Goal: Task Accomplishment & Management: Manage account settings

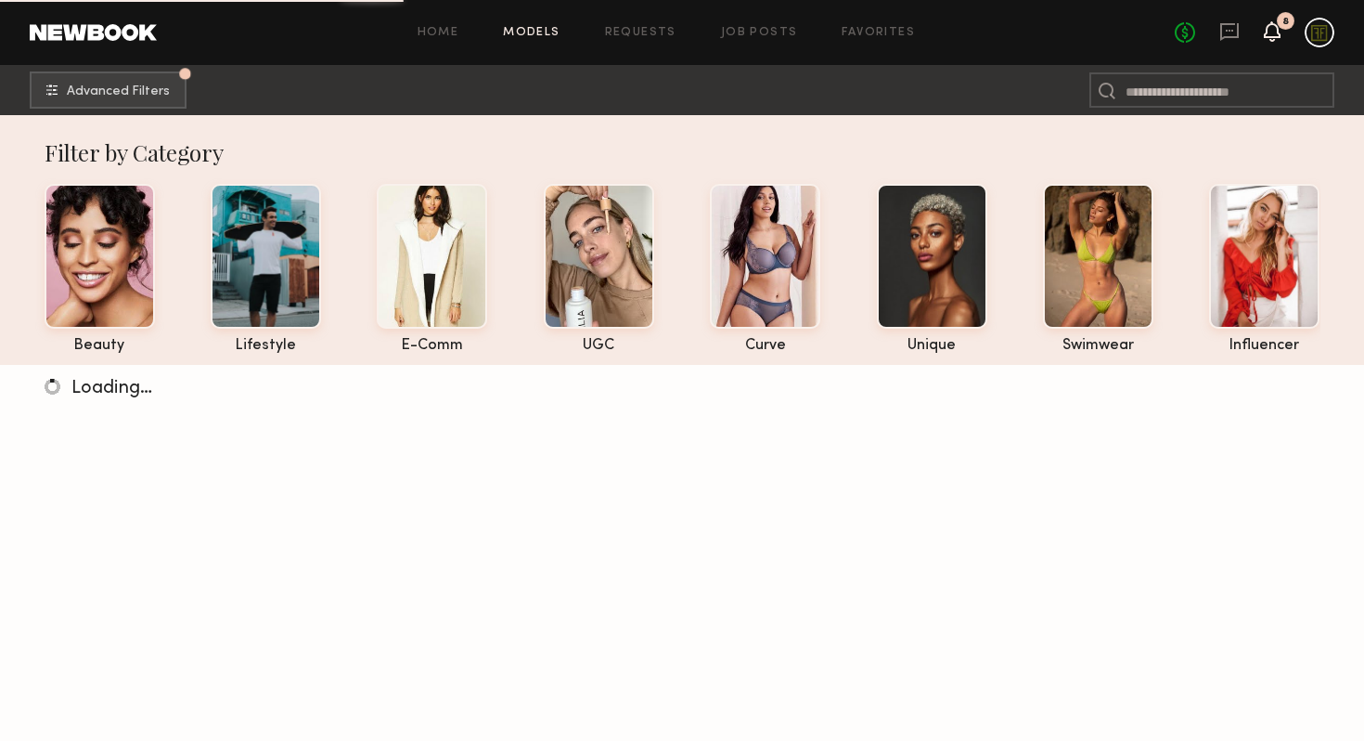
click at [1273, 33] on icon at bounding box center [1272, 30] width 15 height 13
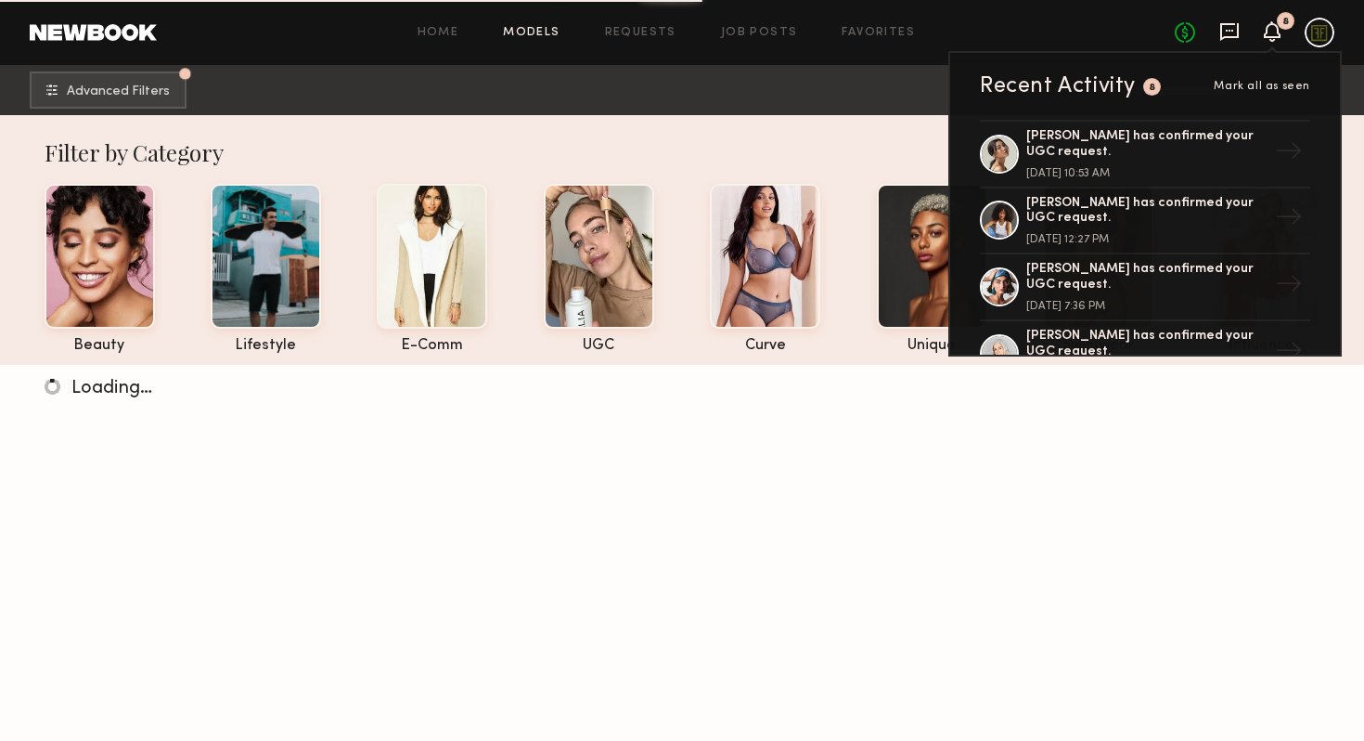
click at [1231, 25] on icon at bounding box center [1229, 31] width 20 height 20
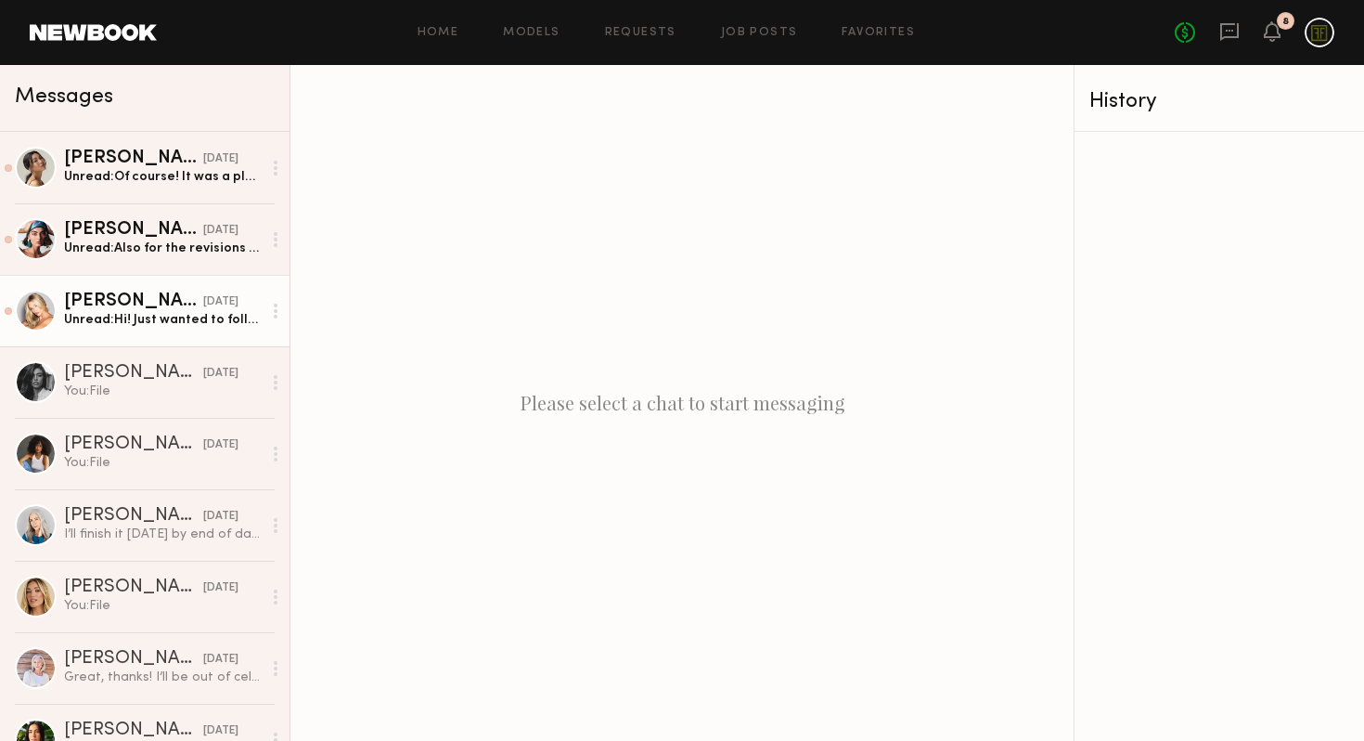
click at [116, 317] on div "Unread: Hi! Just wanted to follow up :)" at bounding box center [163, 320] width 198 height 18
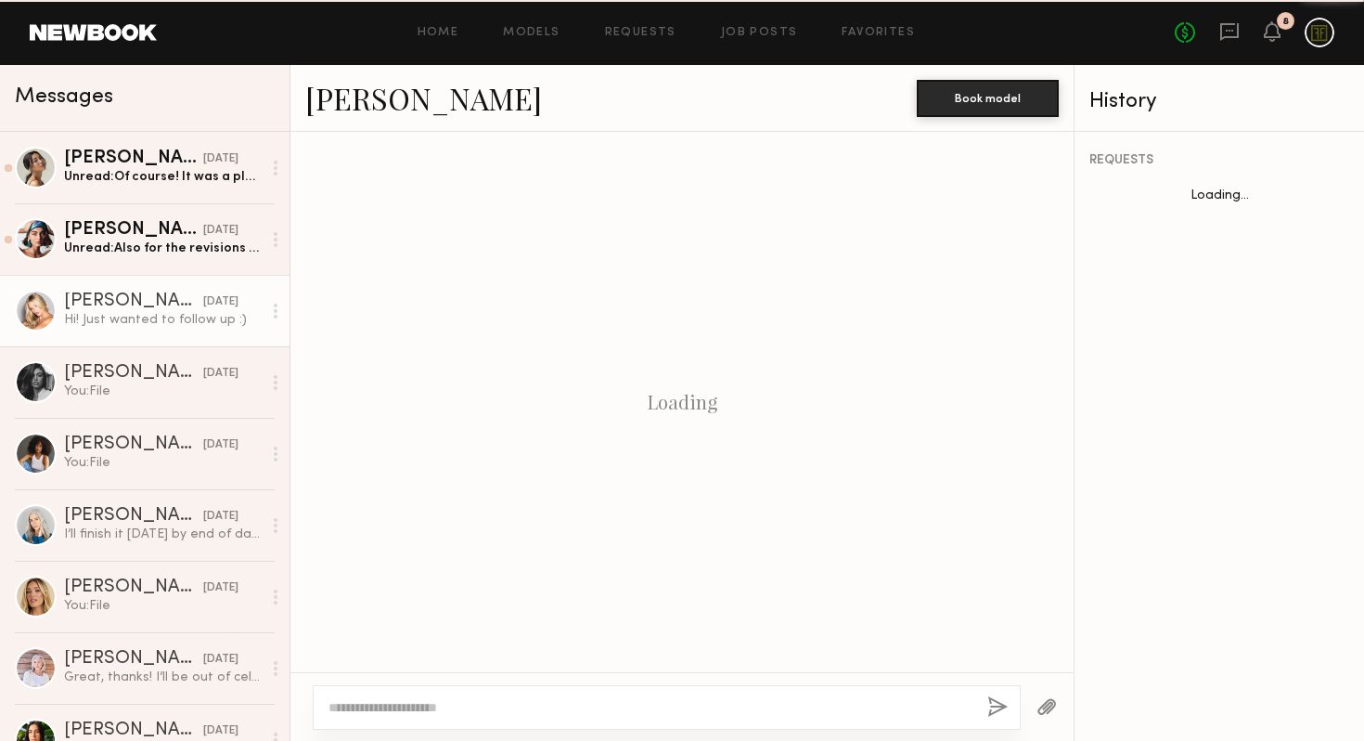
scroll to position [1164, 0]
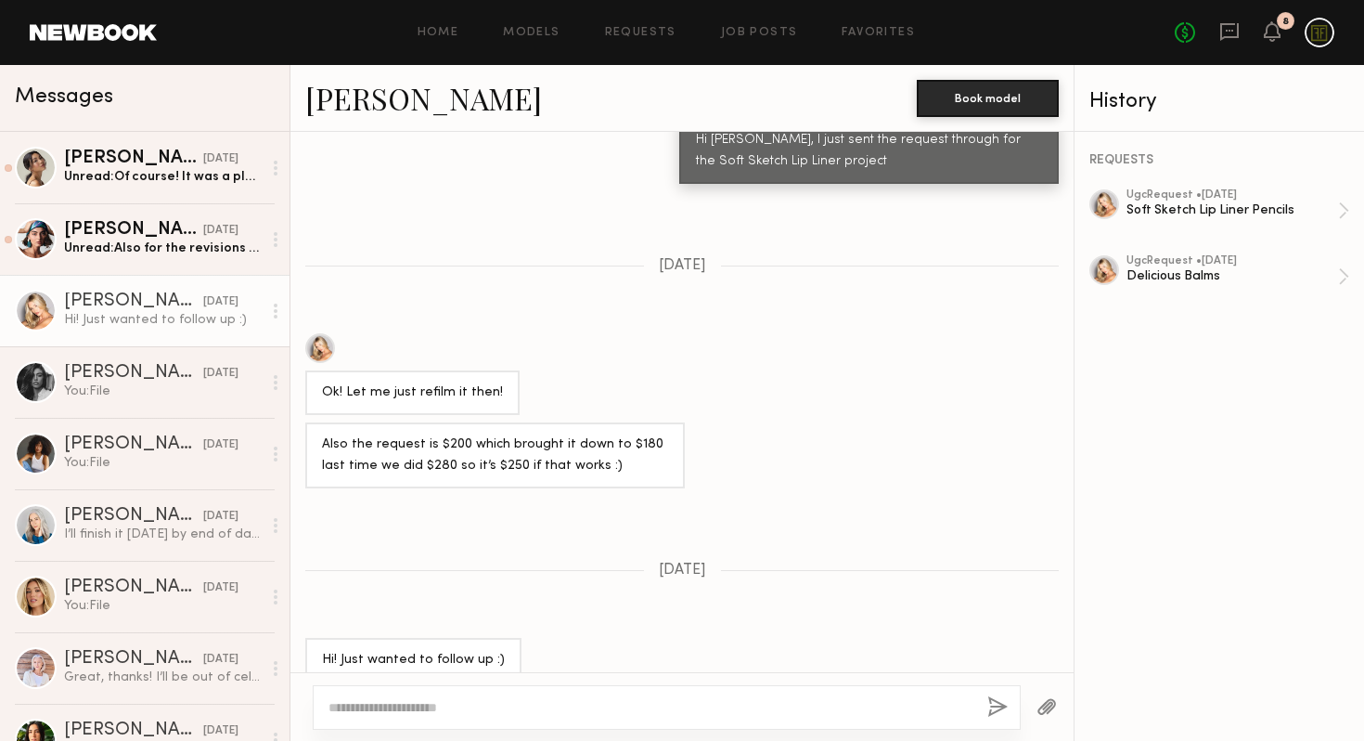
click at [484, 701] on textarea at bounding box center [651, 707] width 644 height 19
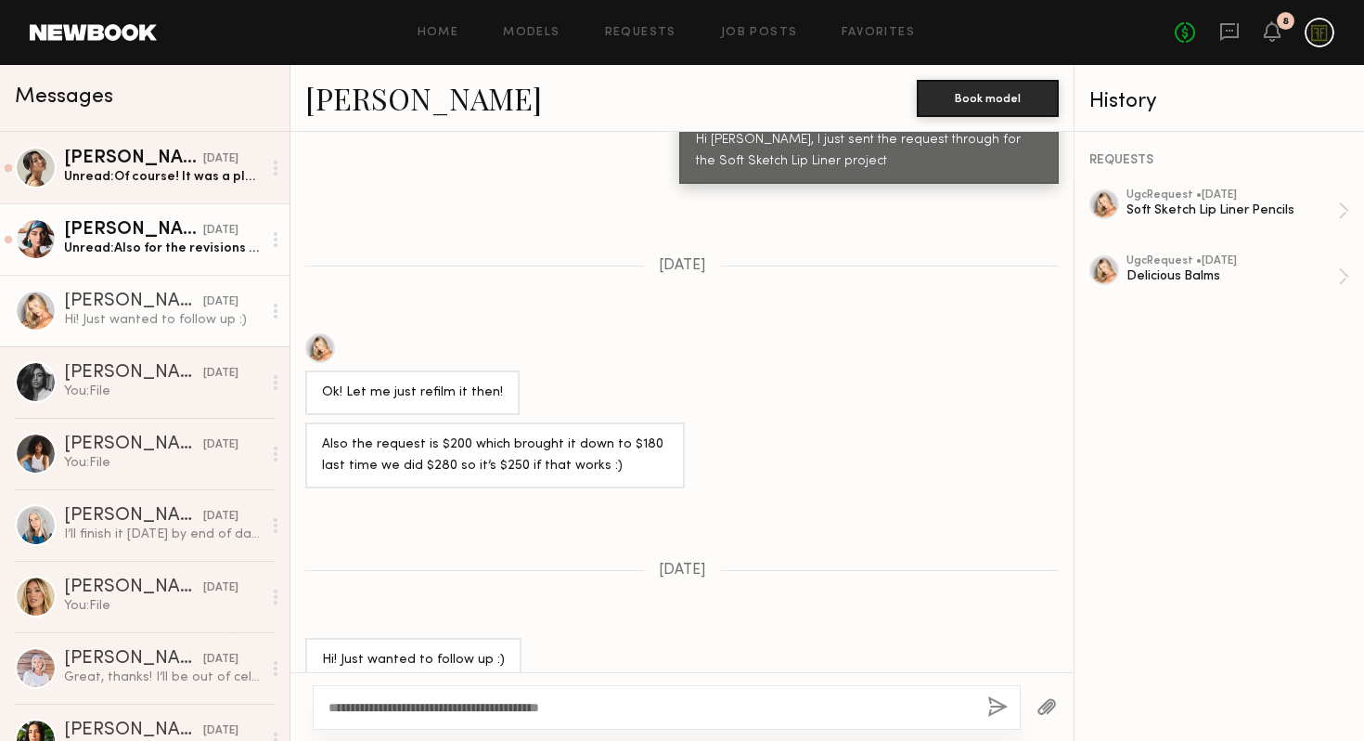
type textarea "**********"
click at [158, 241] on div "Unread: Also for the revisions … are you asking for additional footage to just …" at bounding box center [163, 248] width 198 height 18
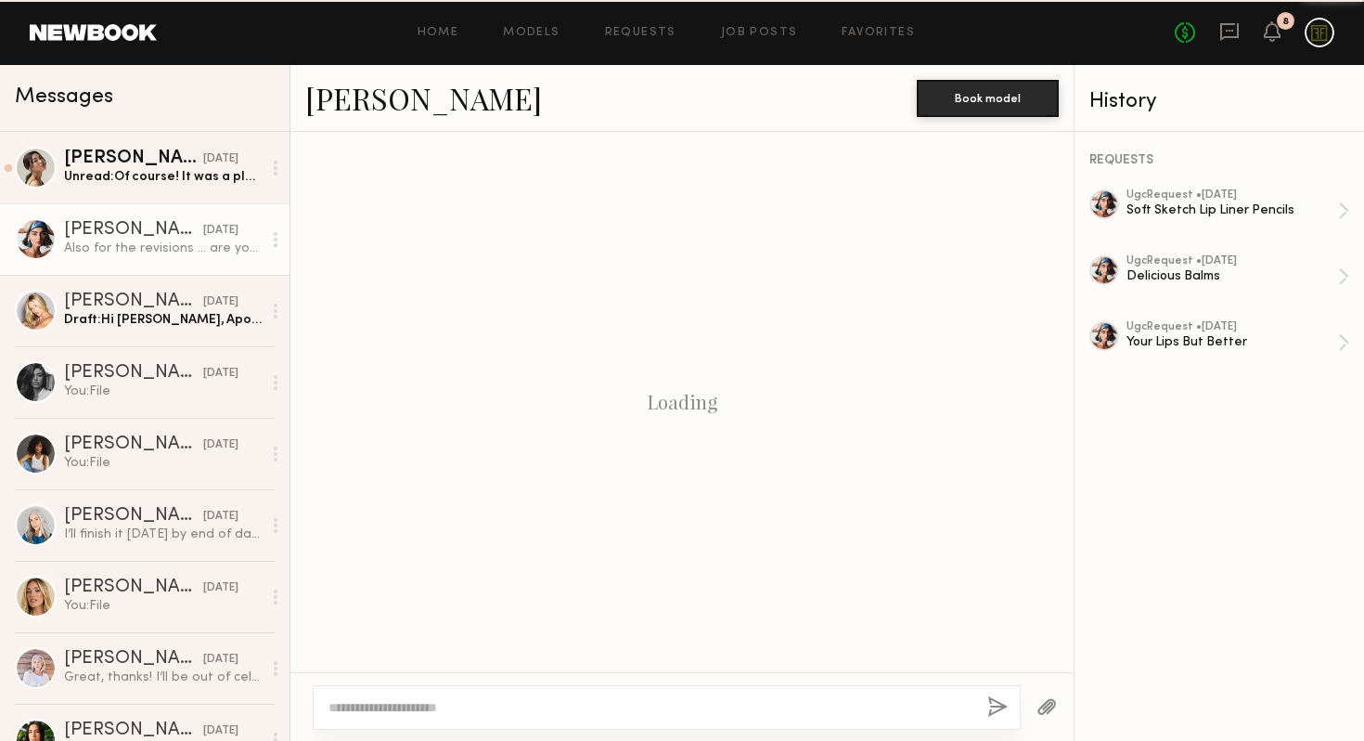
scroll to position [1379, 0]
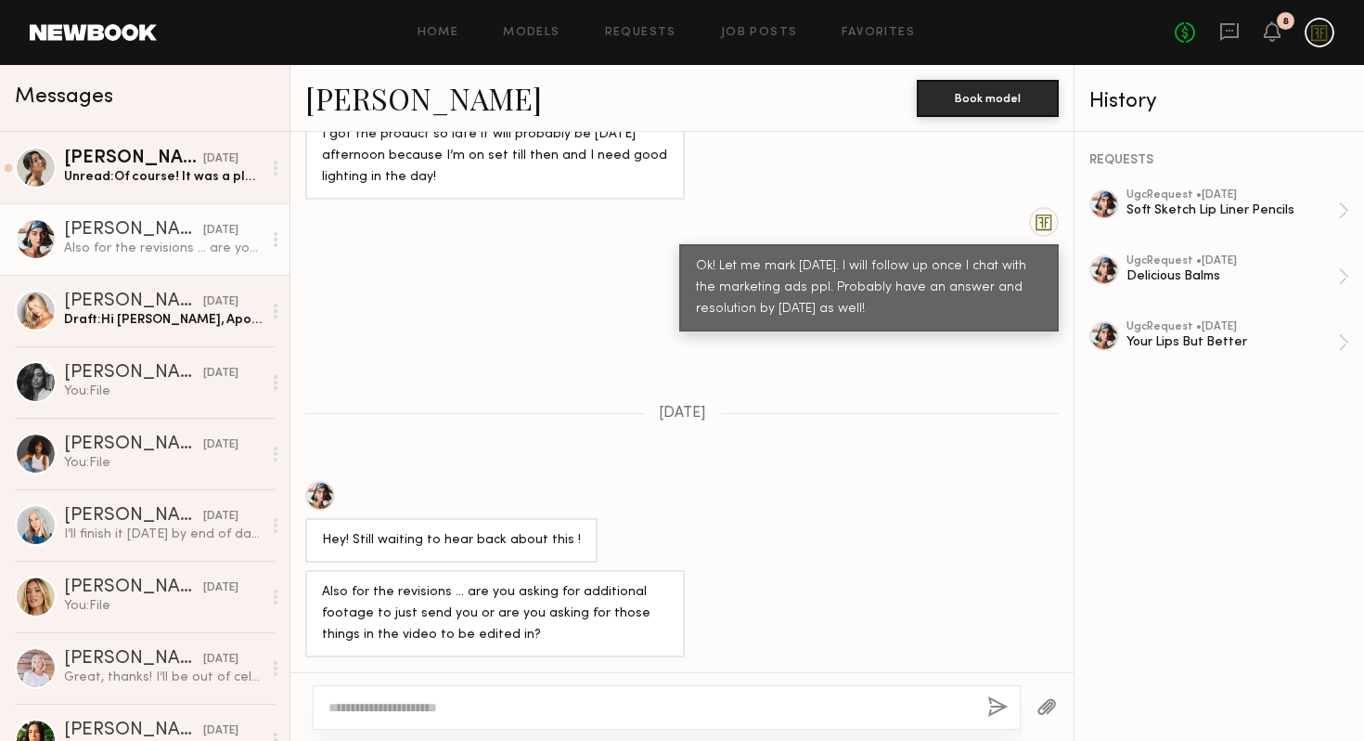
click at [547, 693] on div at bounding box center [667, 707] width 708 height 45
click at [560, 692] on div at bounding box center [667, 707] width 708 height 45
click at [567, 711] on textarea at bounding box center [651, 707] width 644 height 19
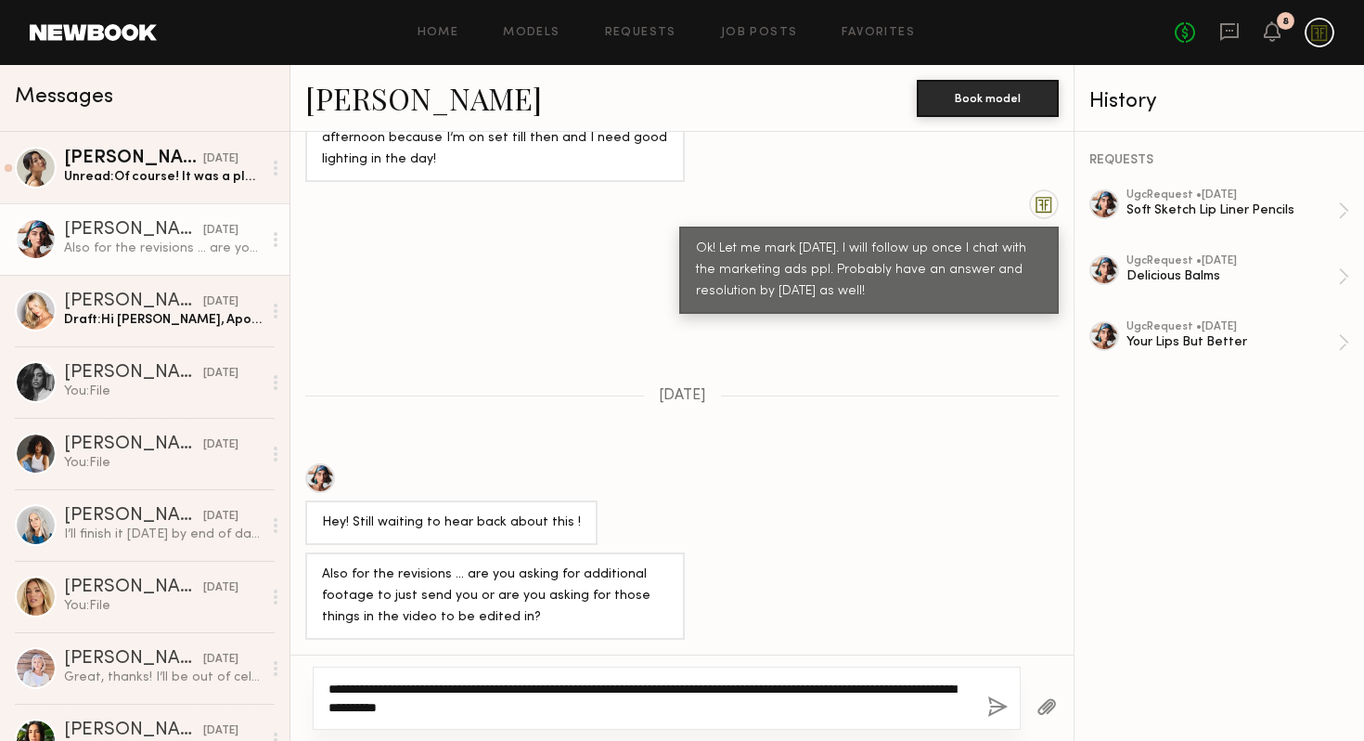
type textarea "**********"
click at [997, 707] on button "button" at bounding box center [997, 707] width 20 height 23
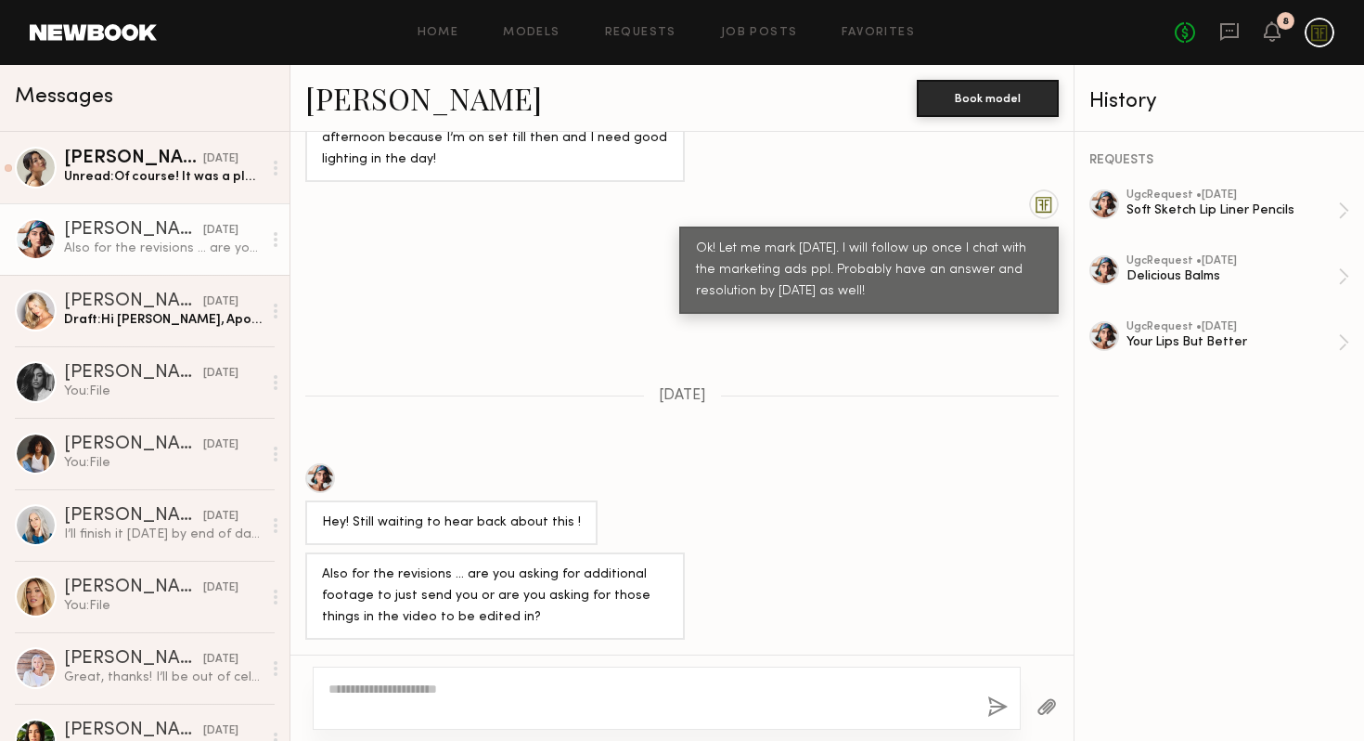
scroll to position [1756, 0]
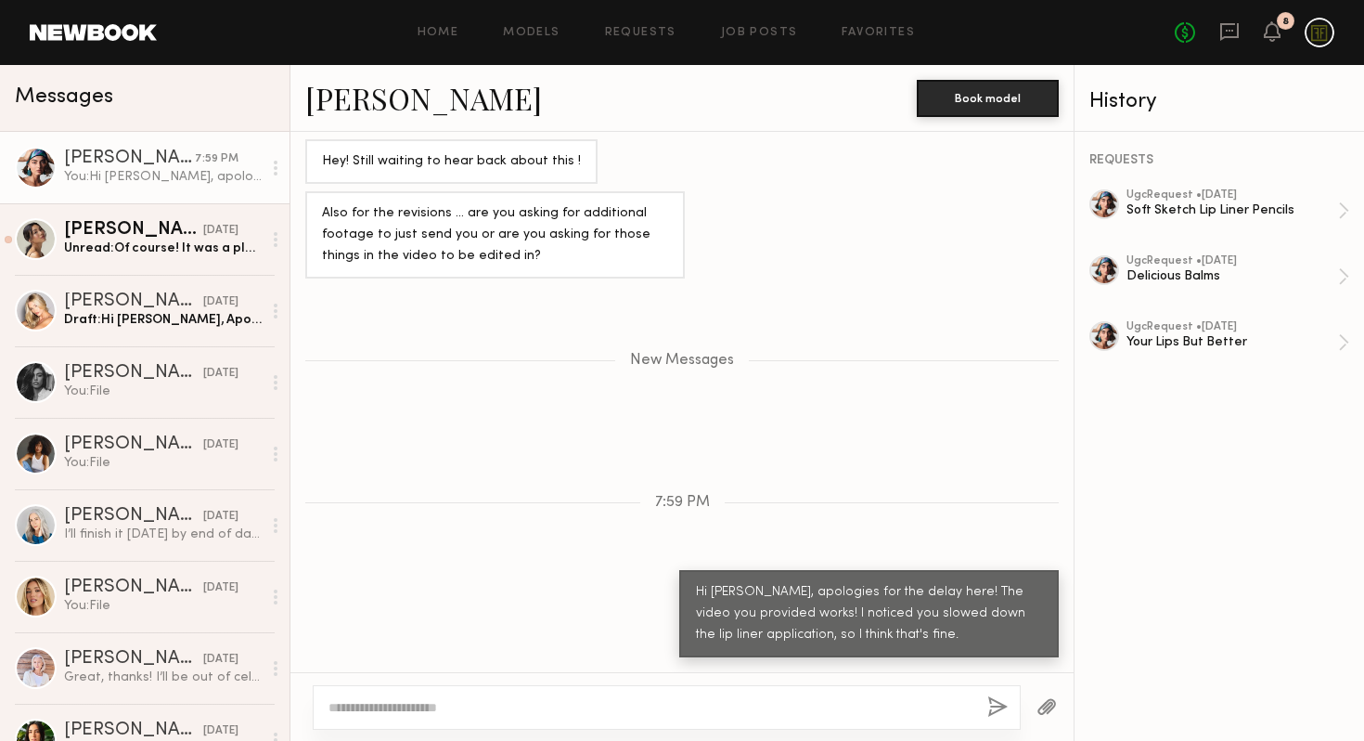
click at [782, 704] on textarea at bounding box center [651, 707] width 644 height 19
click at [664, 701] on textarea at bounding box center [651, 707] width 644 height 19
click at [664, 704] on textarea at bounding box center [651, 707] width 644 height 19
type textarea "*"
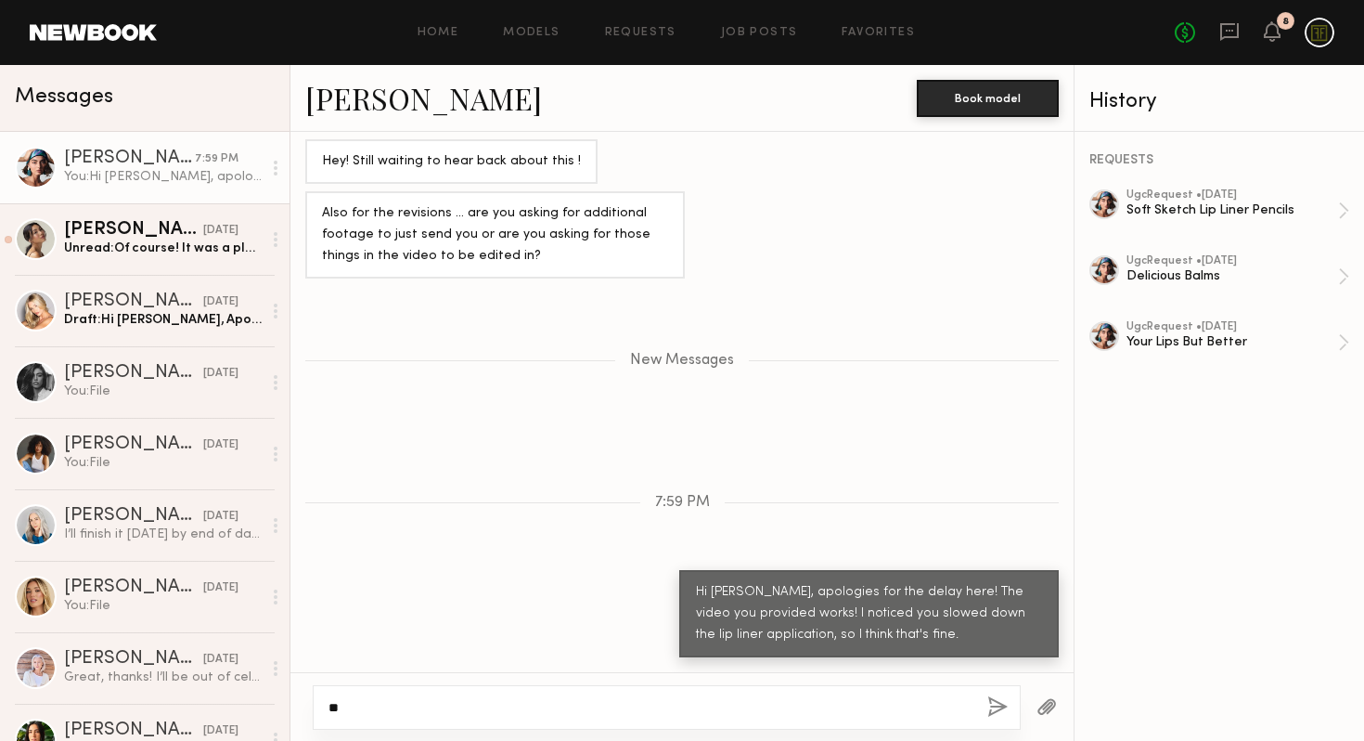
type textarea "*"
drag, startPoint x: 685, startPoint y: 706, endPoint x: 540, endPoint y: 710, distance: 144.8
click at [540, 710] on textarea "**********" at bounding box center [651, 707] width 644 height 19
type textarea "**********"
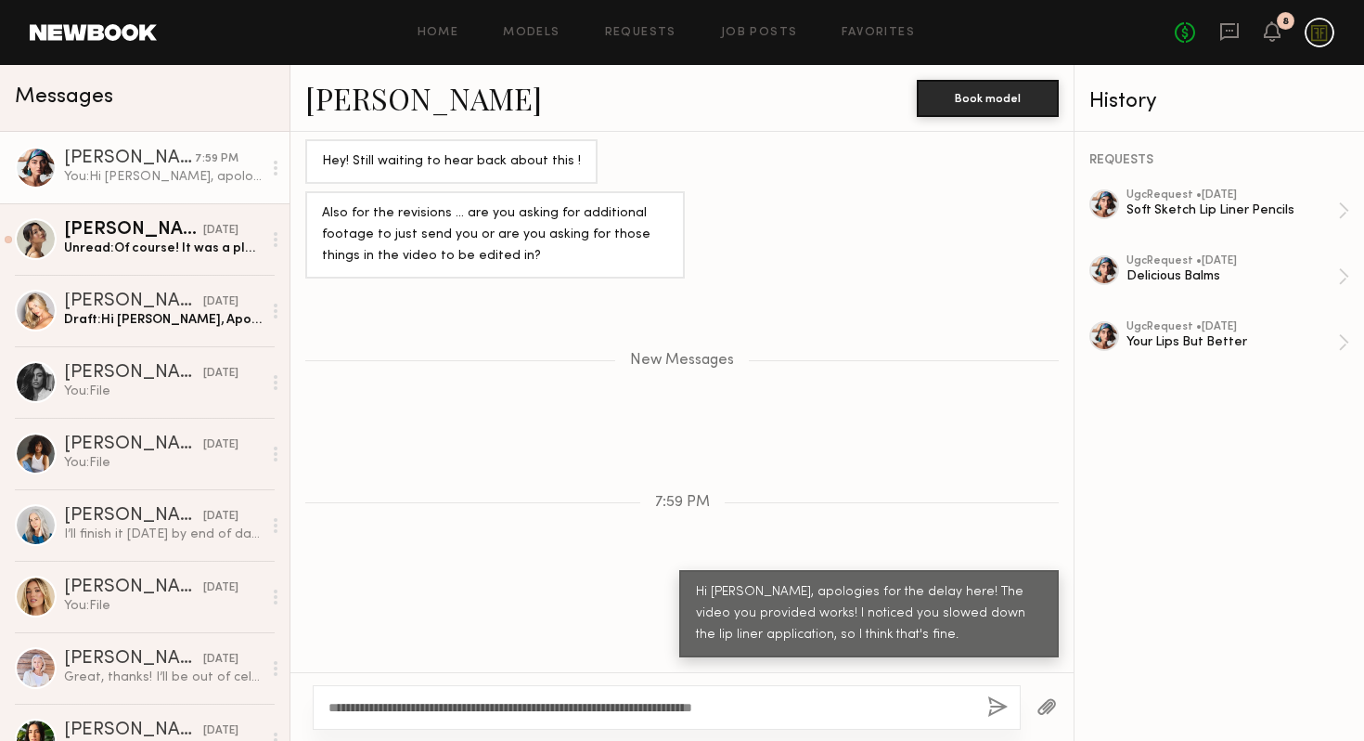
click at [992, 706] on button "button" at bounding box center [997, 707] width 20 height 23
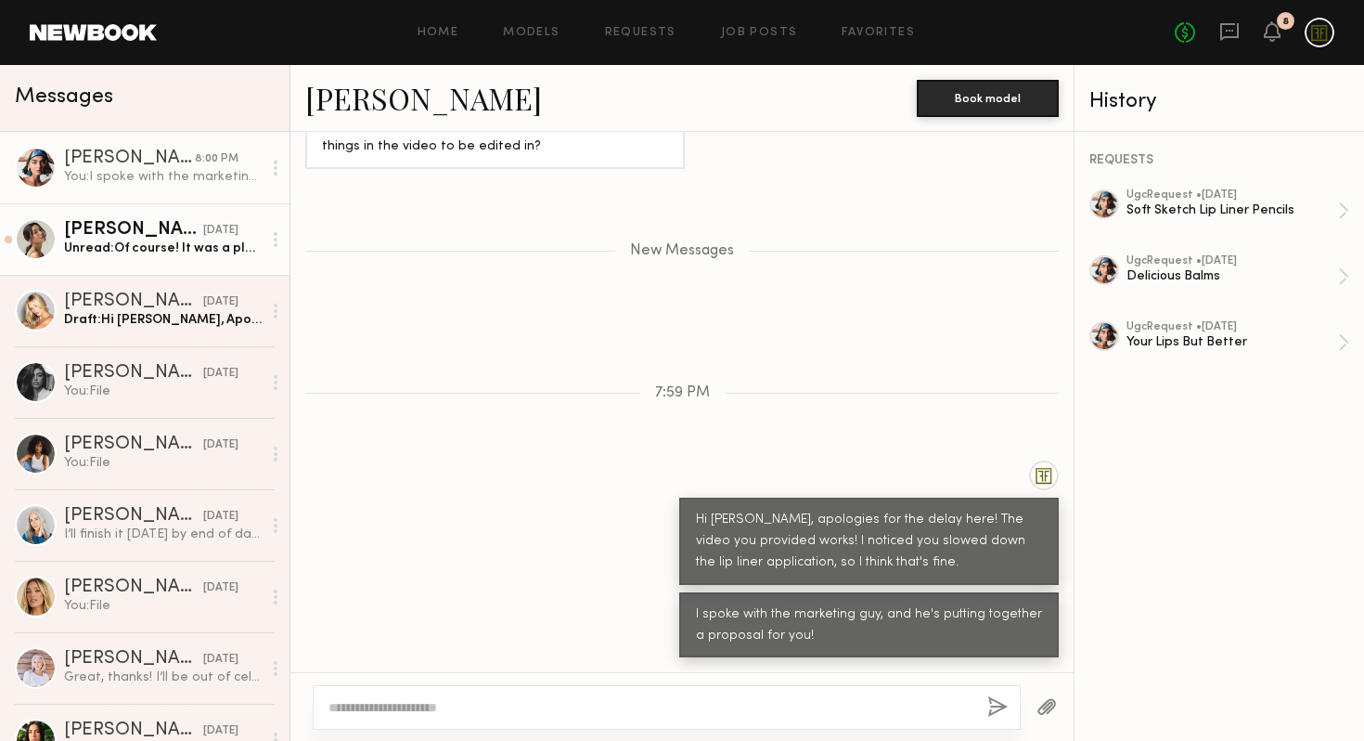
click at [165, 246] on div "Unread: Of course! It was a pleasure (:" at bounding box center [163, 248] width 198 height 18
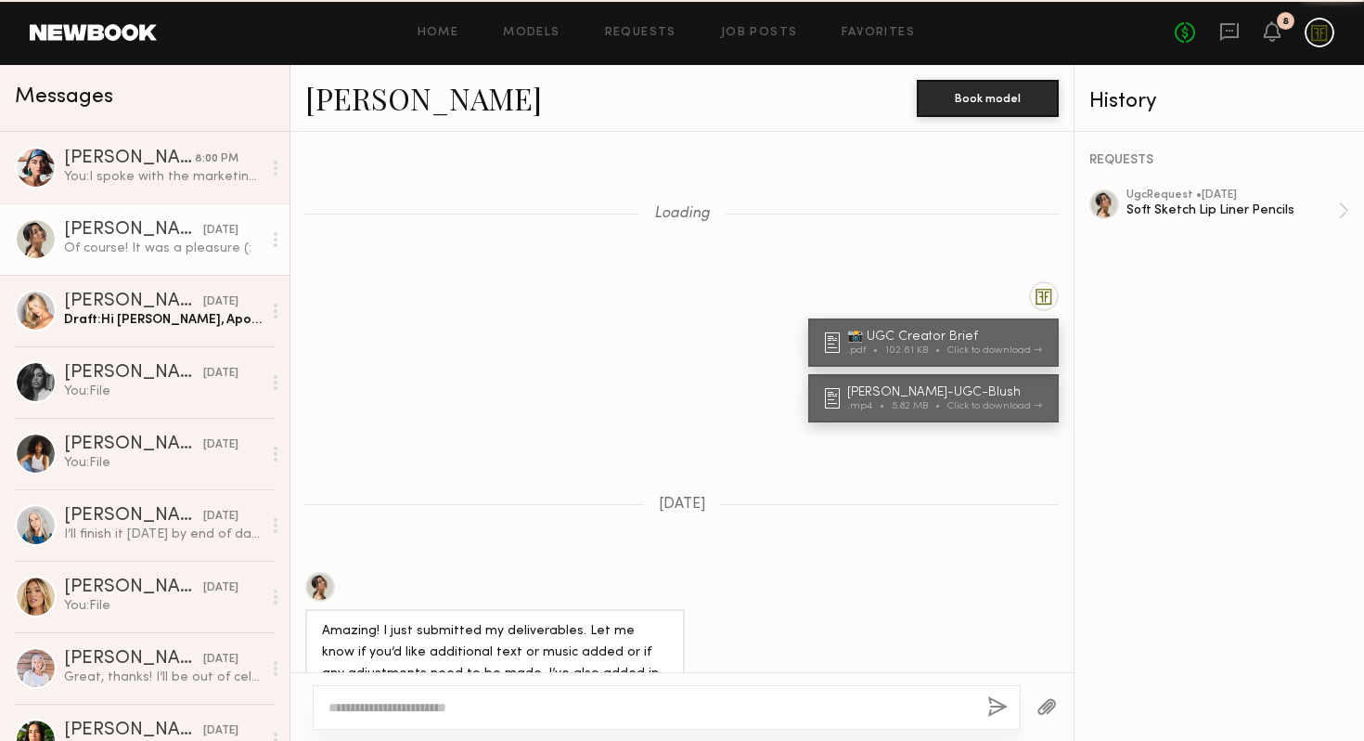
scroll to position [982, 0]
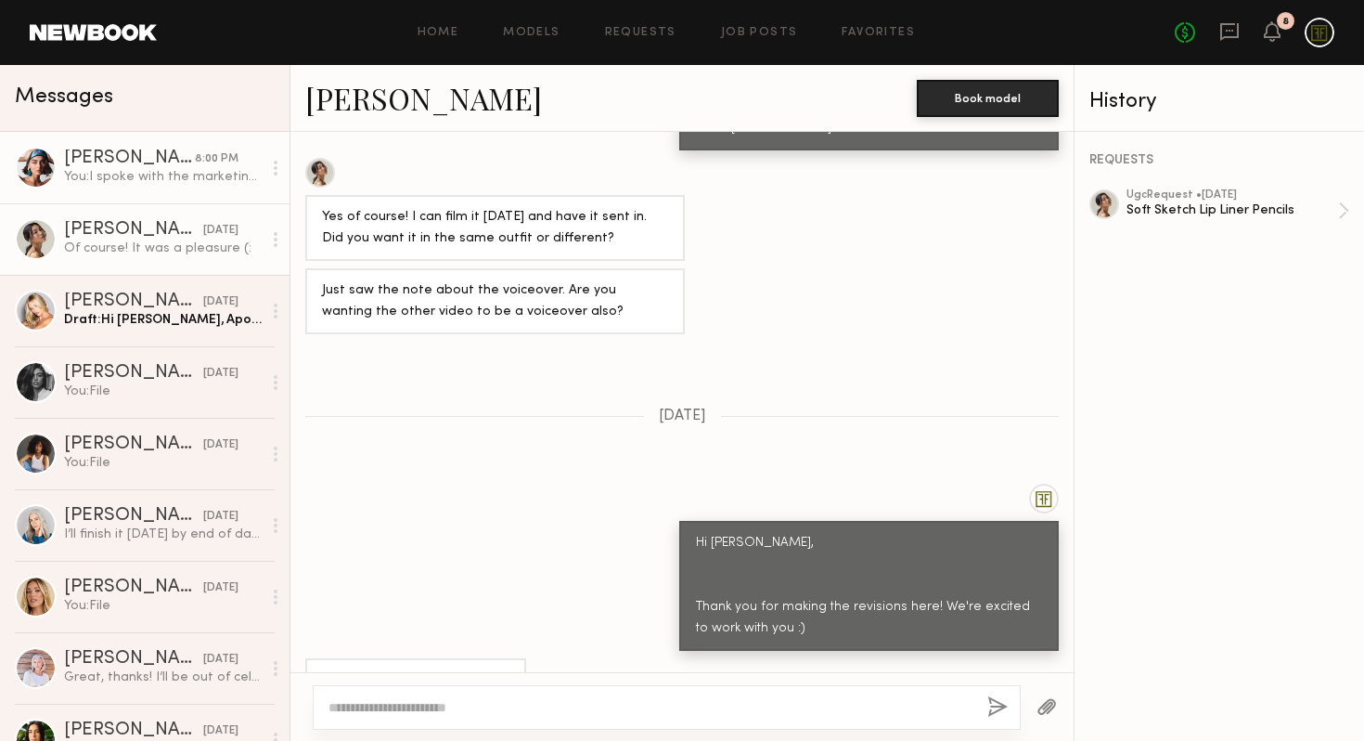
click at [149, 187] on link "Moe S. 8:00 PM You: I spoke with the marketing guy, and he's putting together a…" at bounding box center [145, 167] width 290 height 71
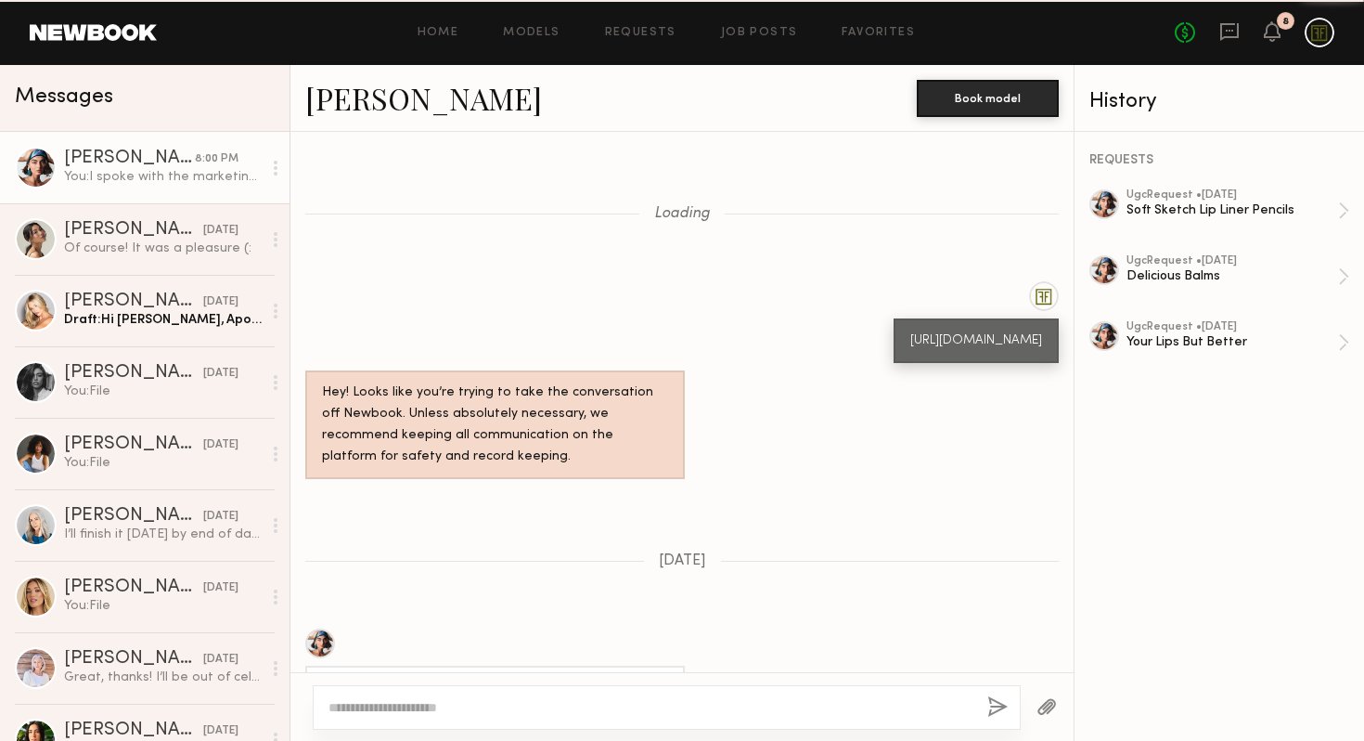
scroll to position [1725, 0]
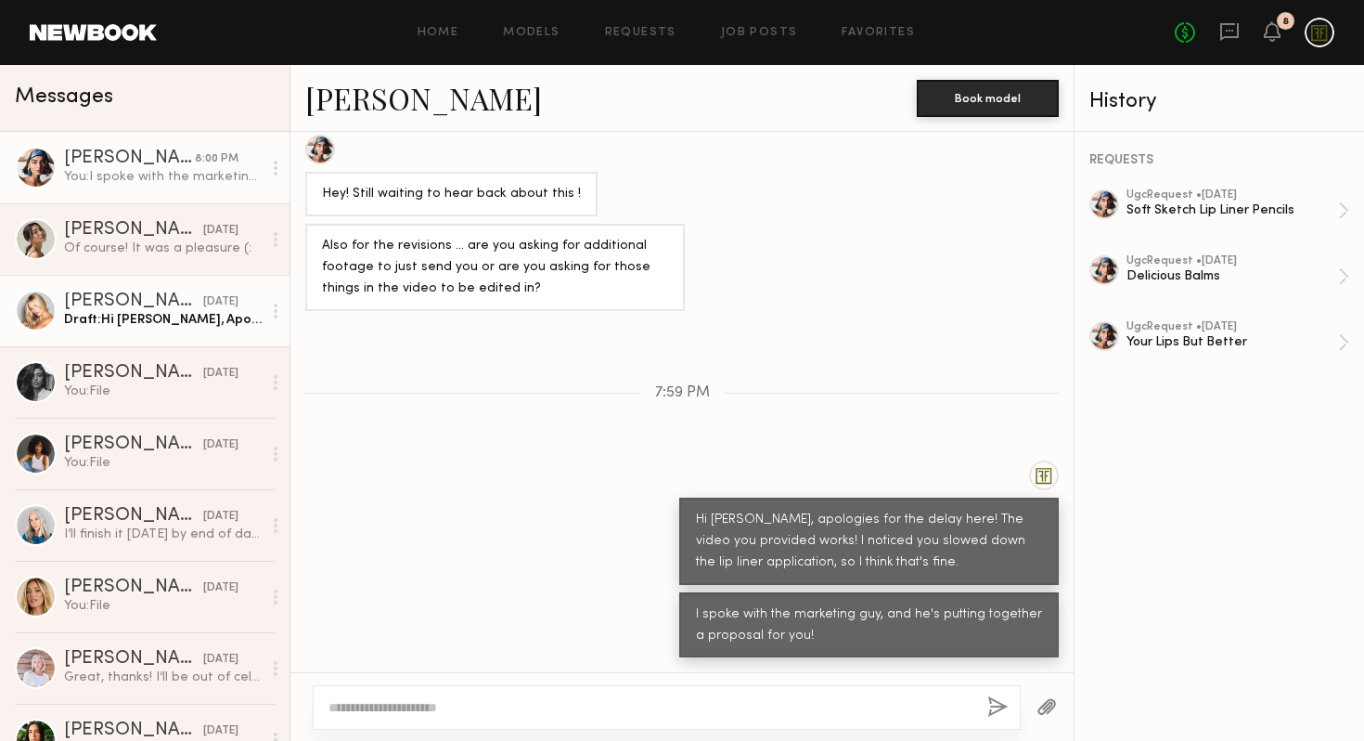
click at [130, 324] on div "Draft: Hi Sam, Apologies for the delay here! Let me" at bounding box center [163, 320] width 198 height 18
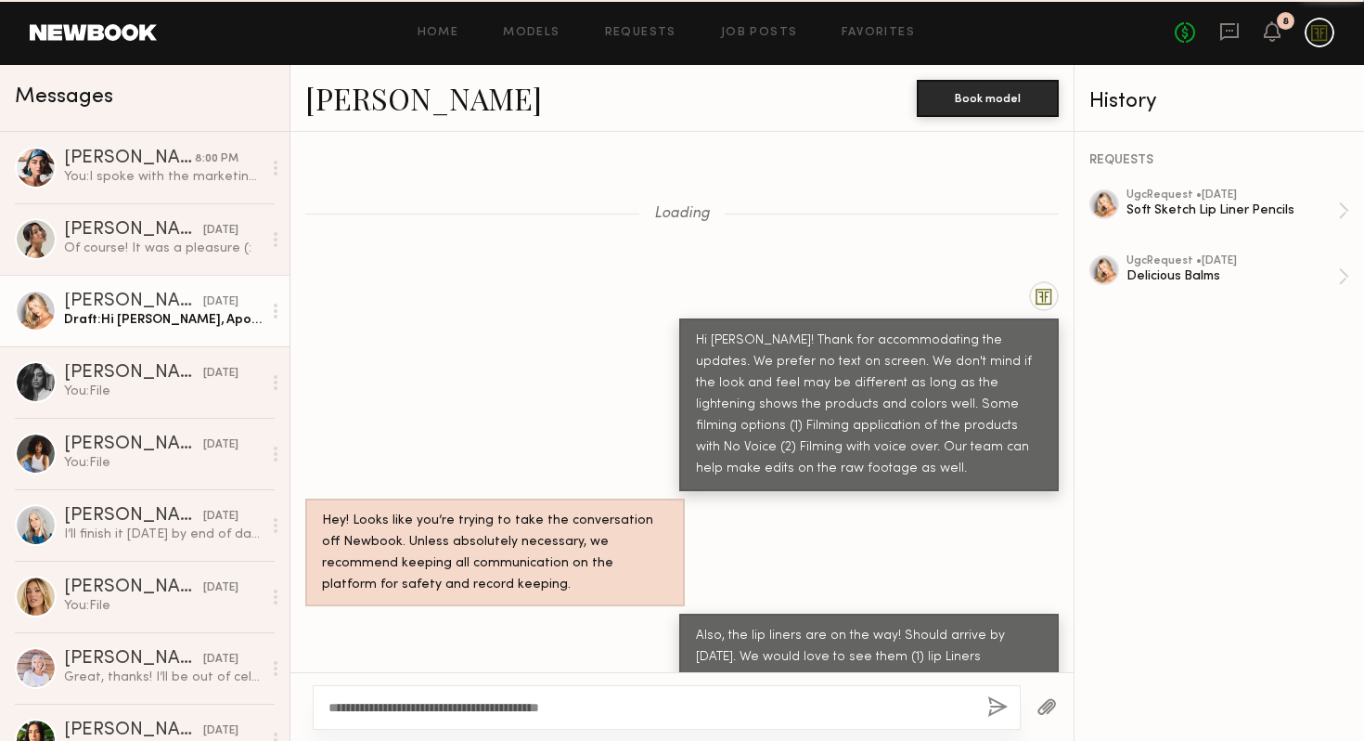
scroll to position [1164, 0]
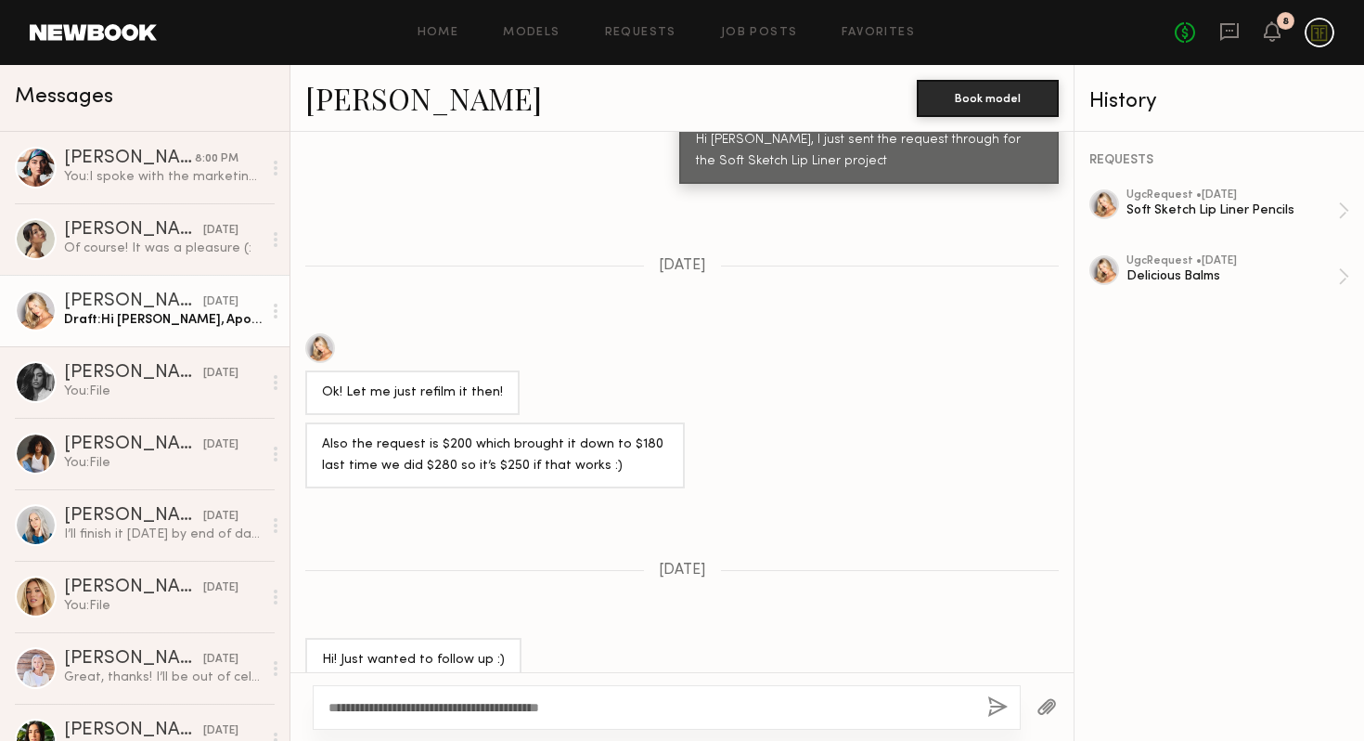
click at [634, 711] on textarea "**********" at bounding box center [651, 707] width 644 height 19
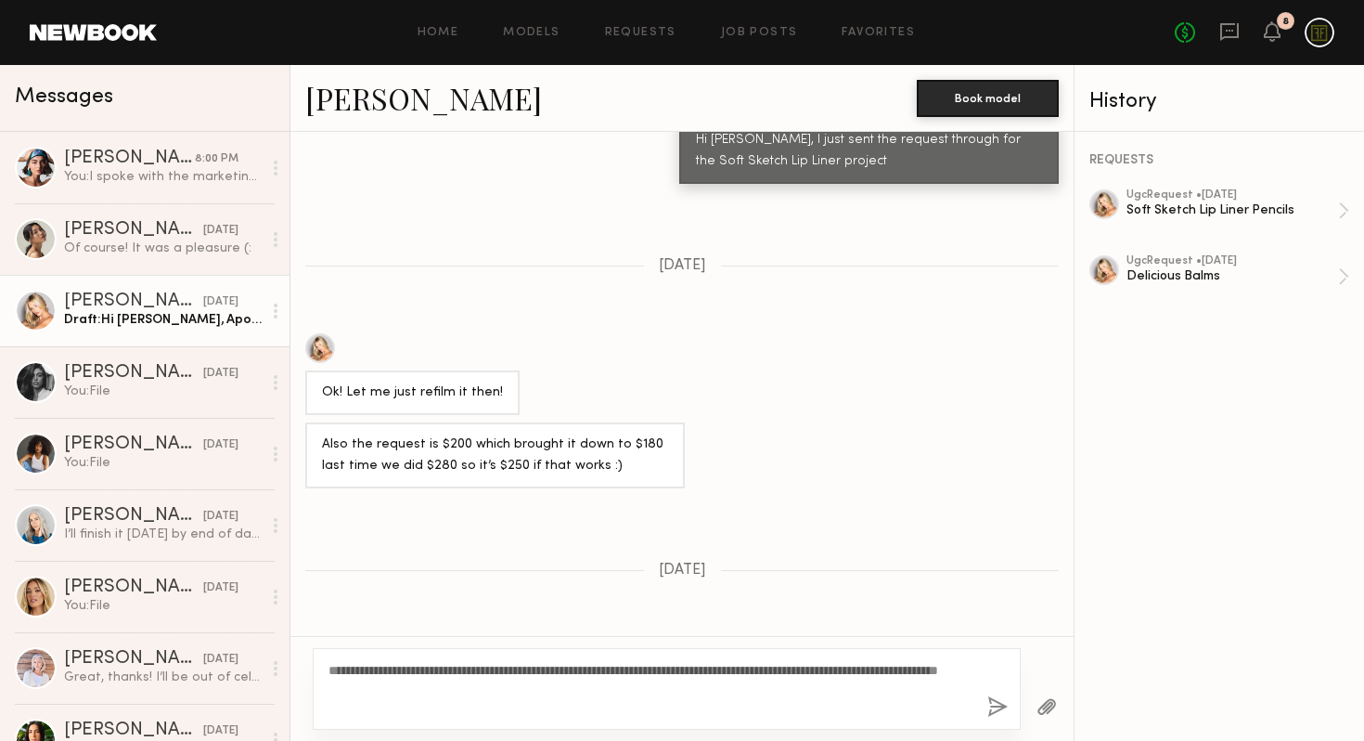
type textarea "**********"
click at [995, 712] on button "button" at bounding box center [997, 707] width 20 height 23
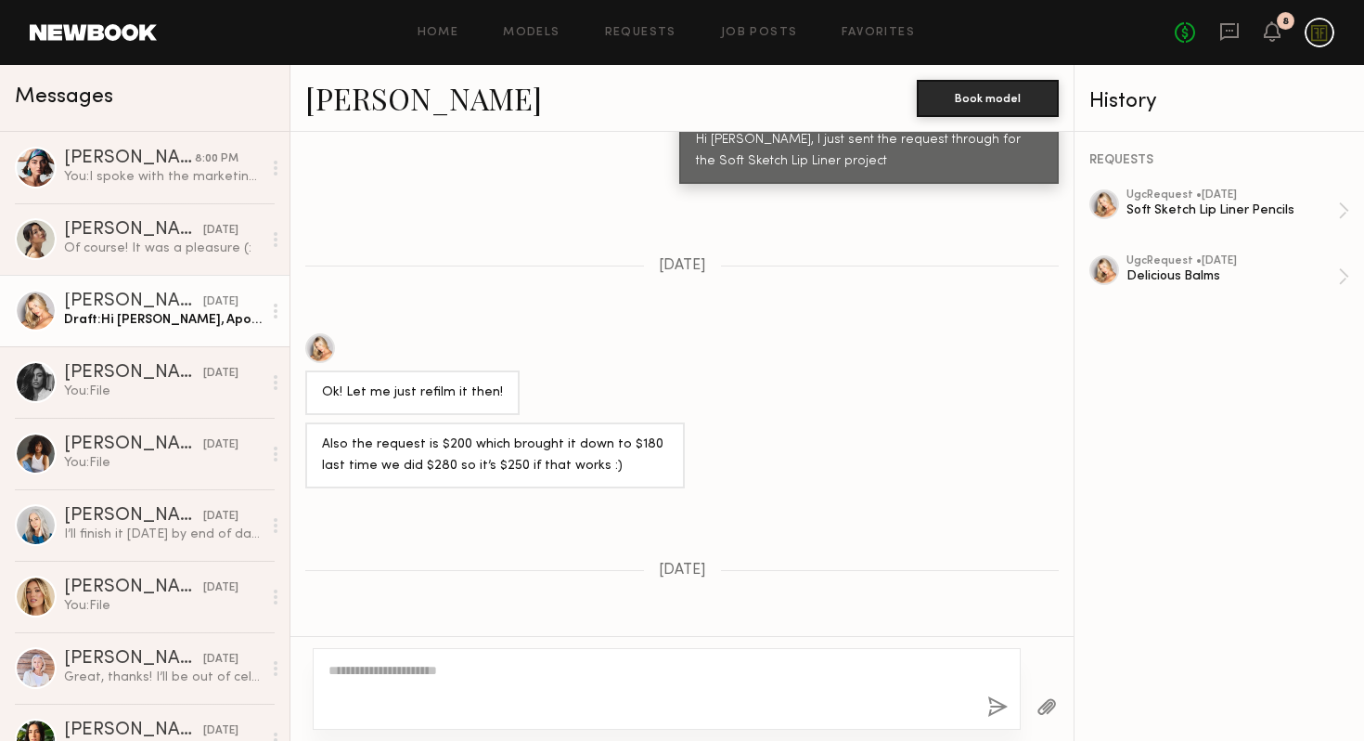
scroll to position [1541, 0]
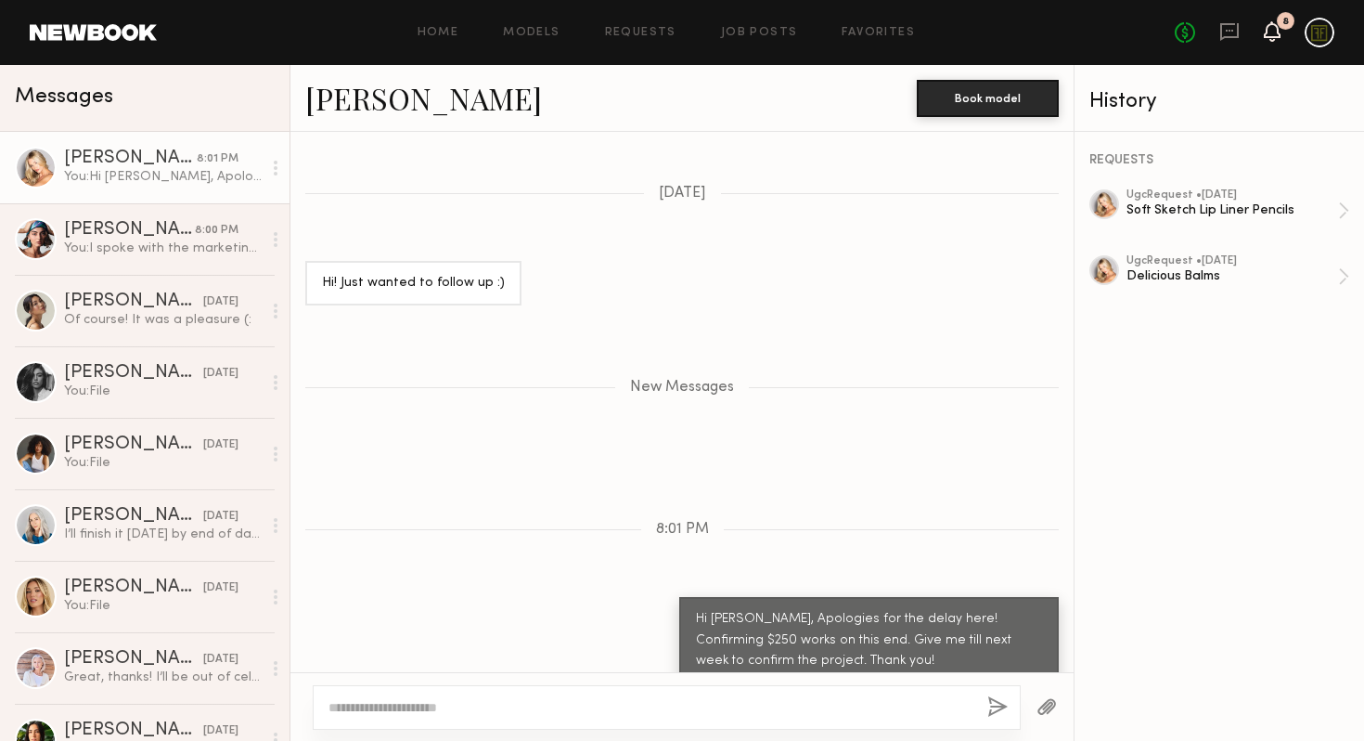
click at [1280, 33] on icon at bounding box center [1272, 30] width 15 height 13
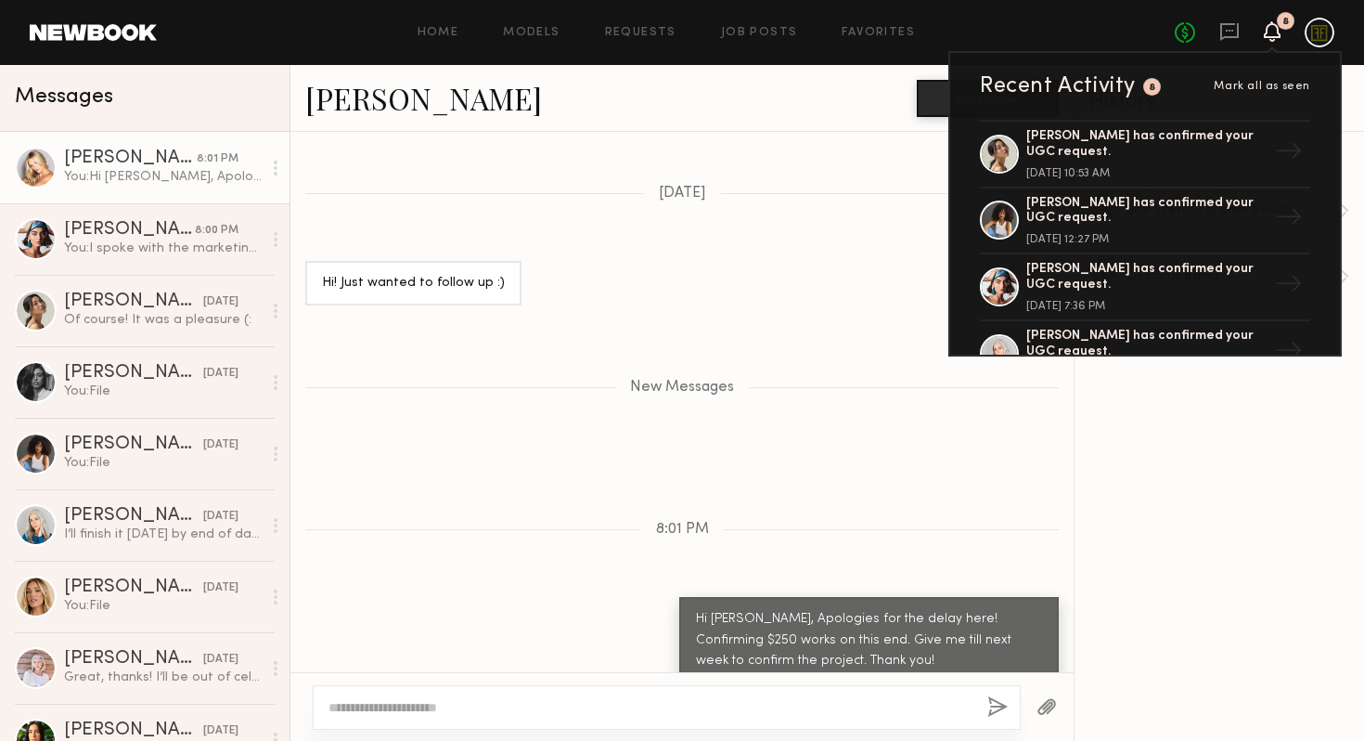
click at [1280, 33] on icon at bounding box center [1272, 30] width 15 height 13
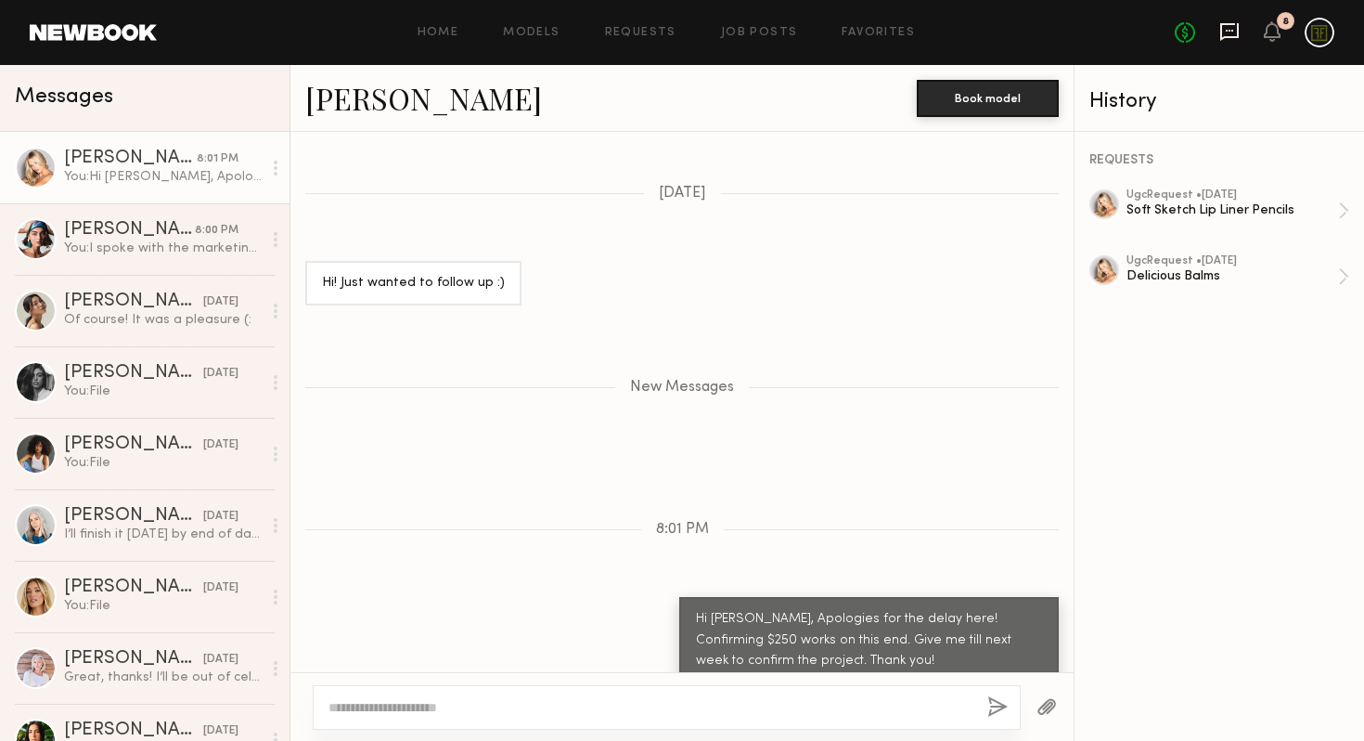
click at [1233, 31] on icon at bounding box center [1229, 31] width 7 height 2
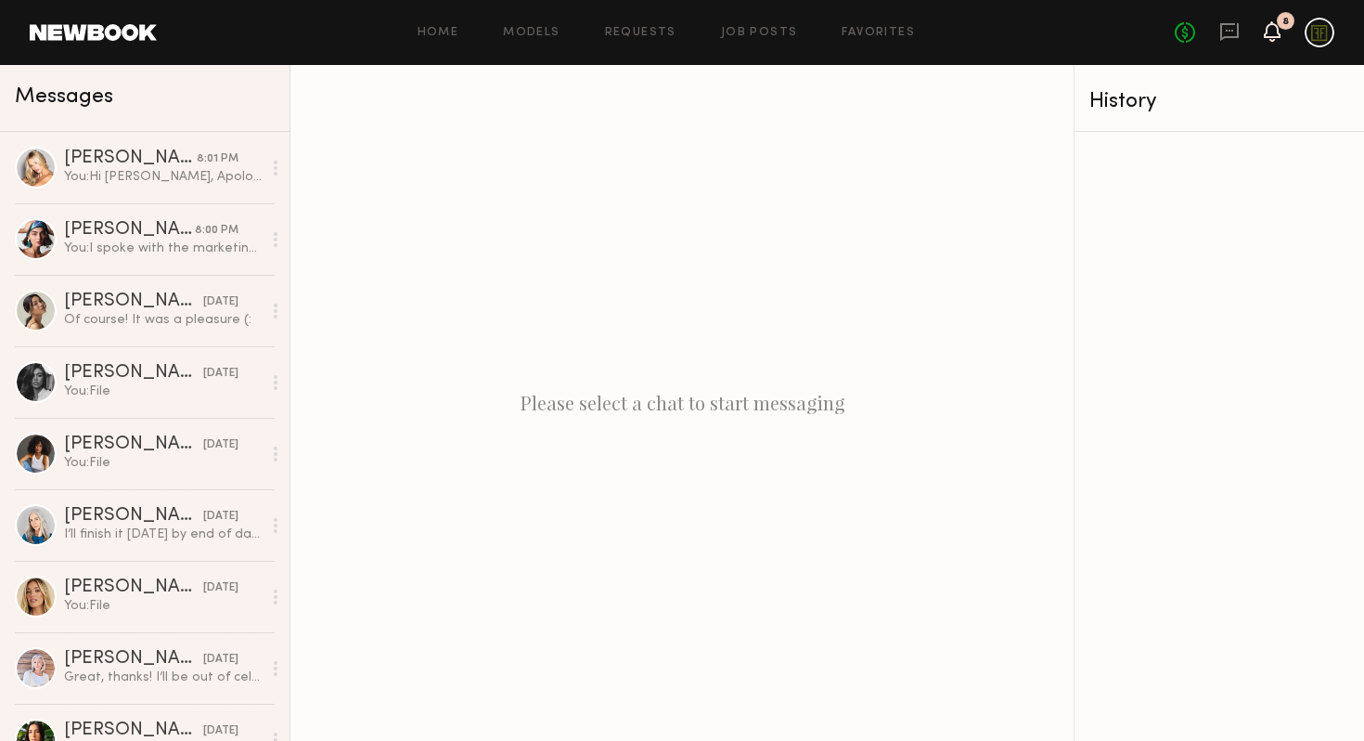
click at [1268, 31] on icon at bounding box center [1272, 30] width 15 height 13
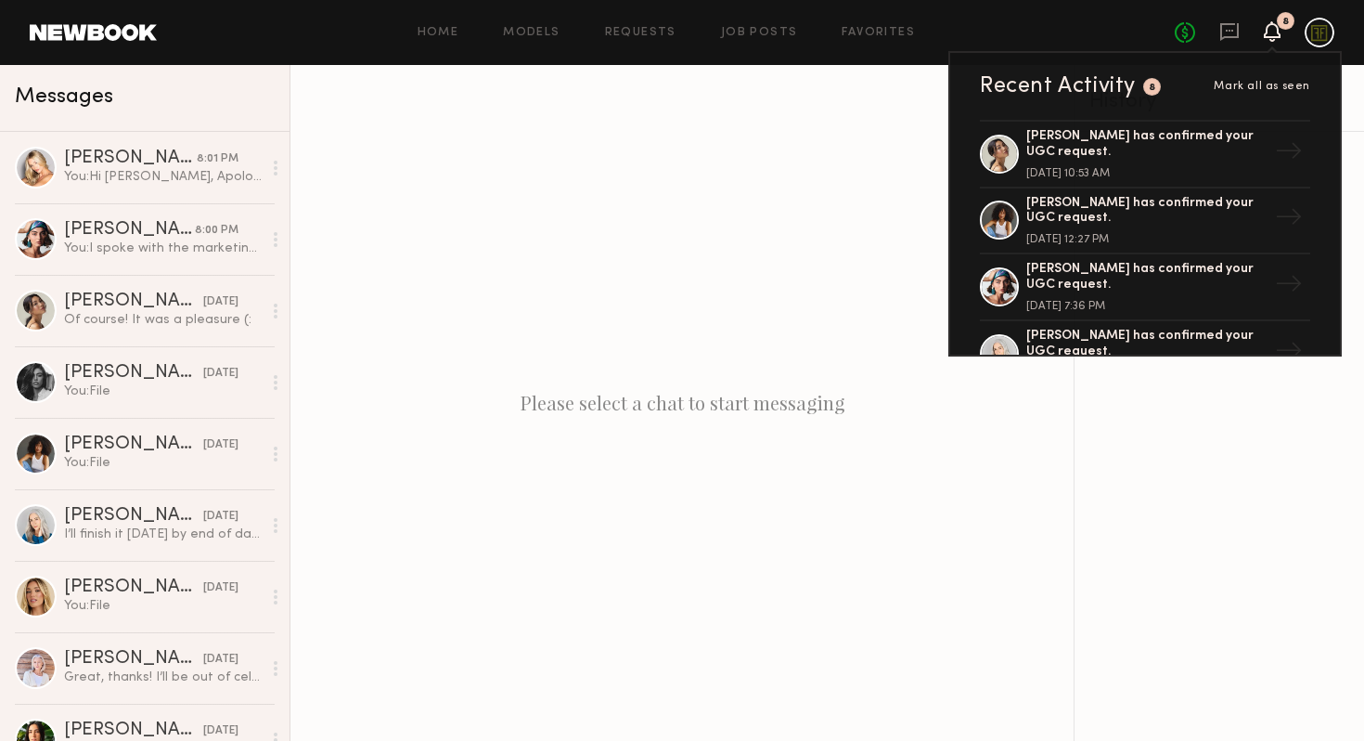
click at [1304, 35] on div "No fees up to $5,000 8 Recent Activity 8 Mark all as seen Cindy N. has confirme…" at bounding box center [1255, 33] width 160 height 30
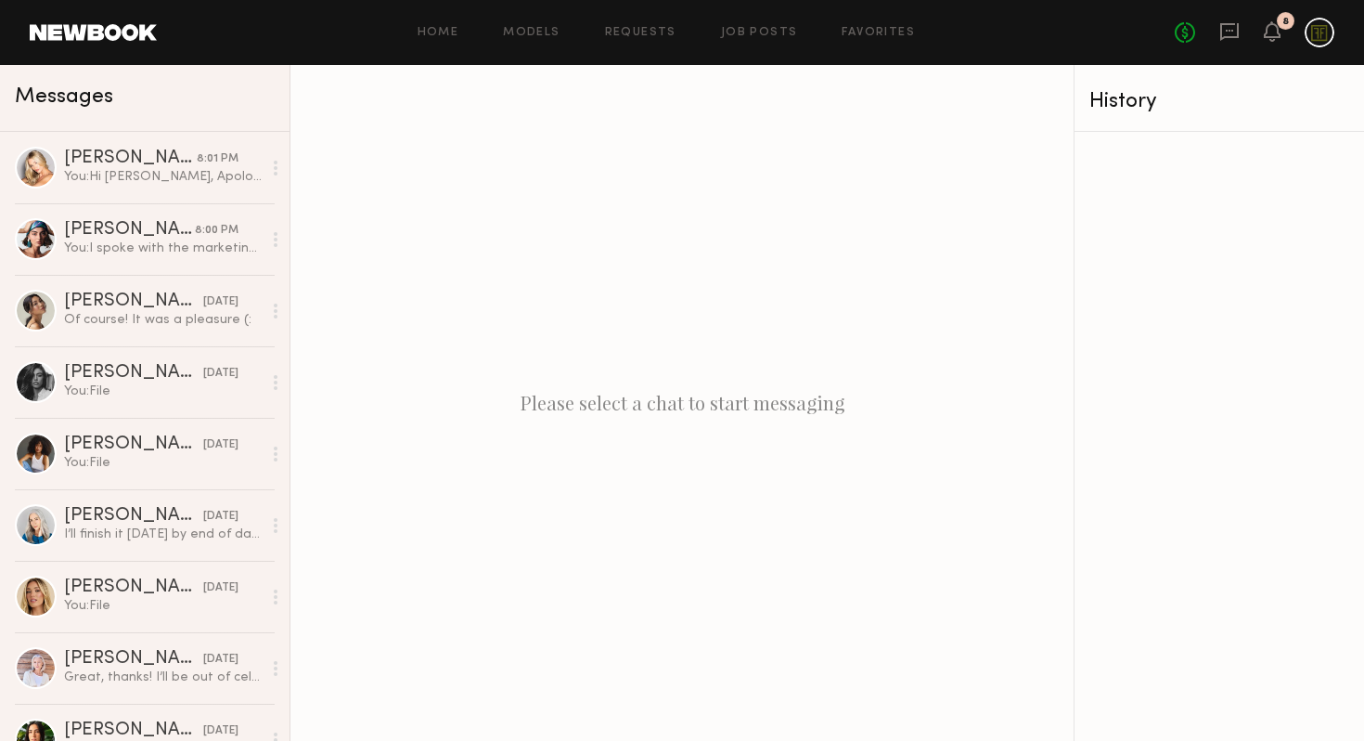
click at [1317, 37] on div at bounding box center [1320, 33] width 30 height 30
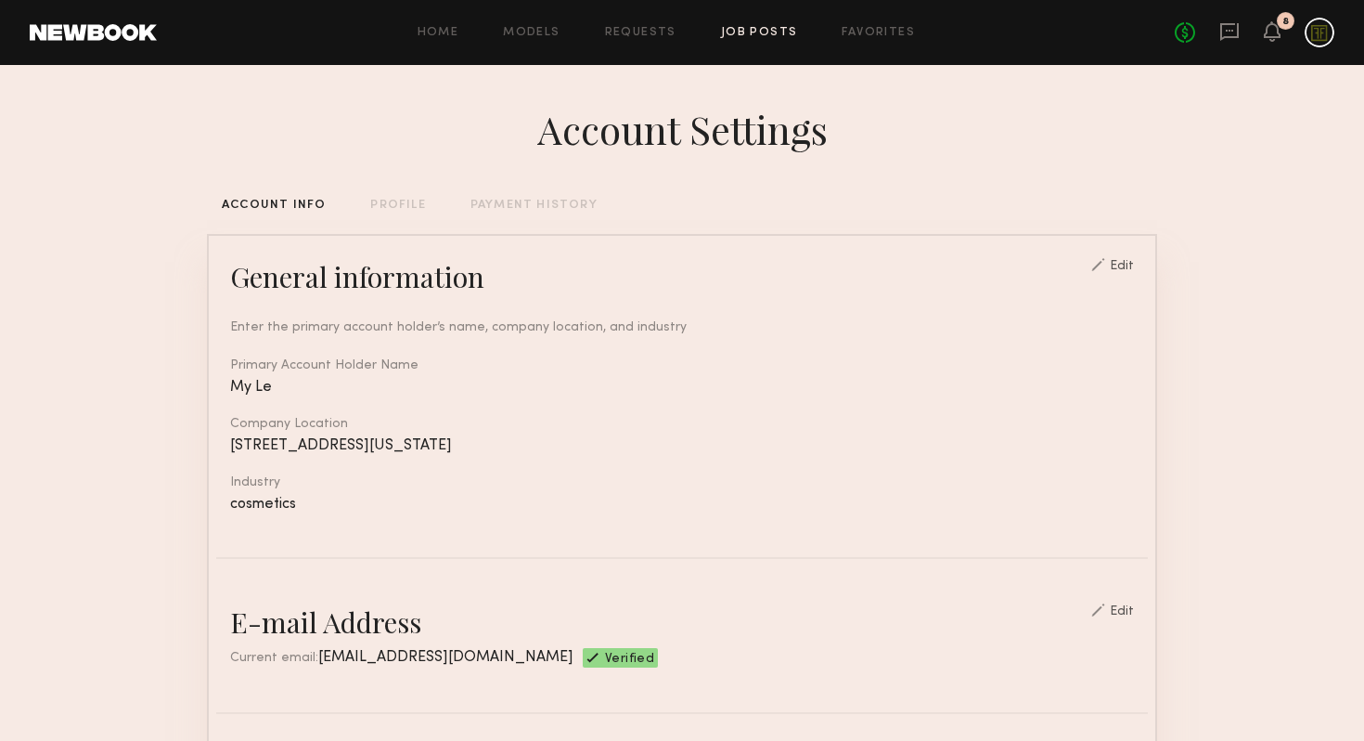
click at [776, 34] on link "Job Posts" at bounding box center [759, 33] width 77 height 12
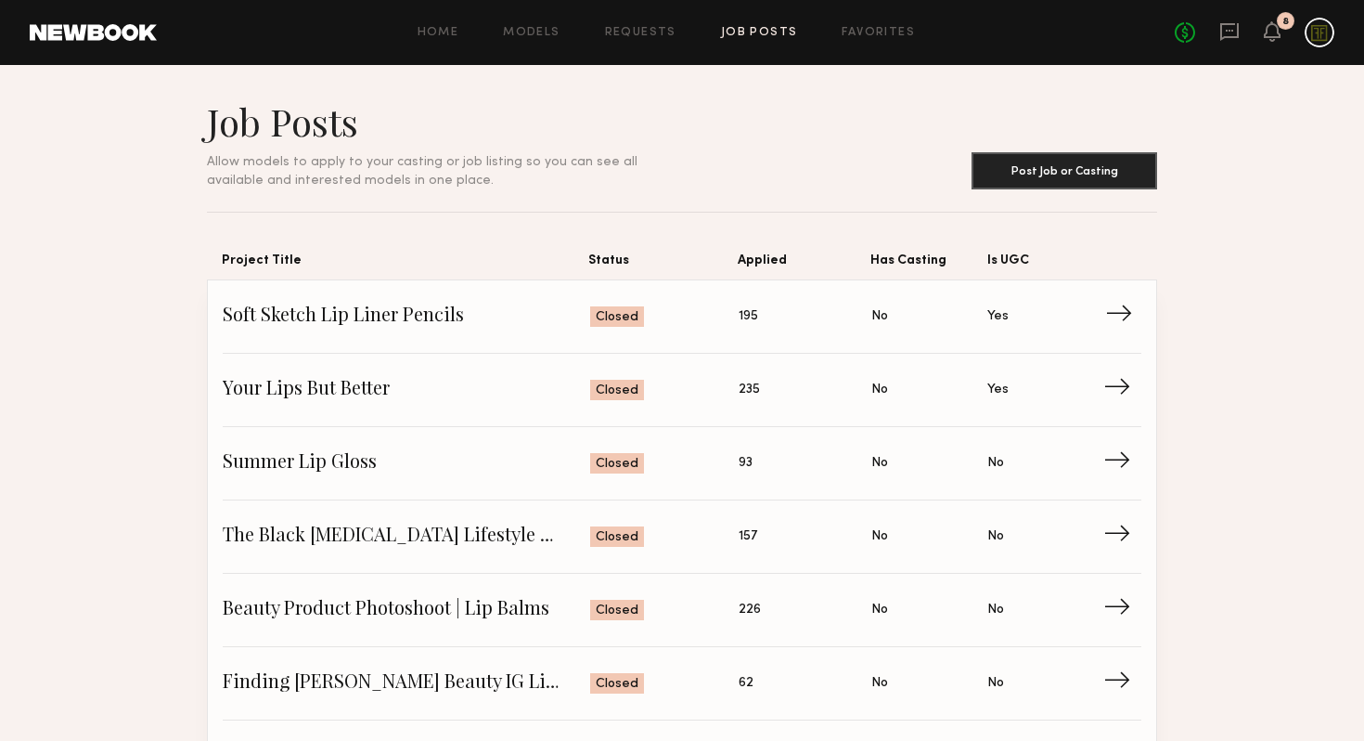
click at [767, 316] on span "Applied: 195" at bounding box center [805, 317] width 133 height 28
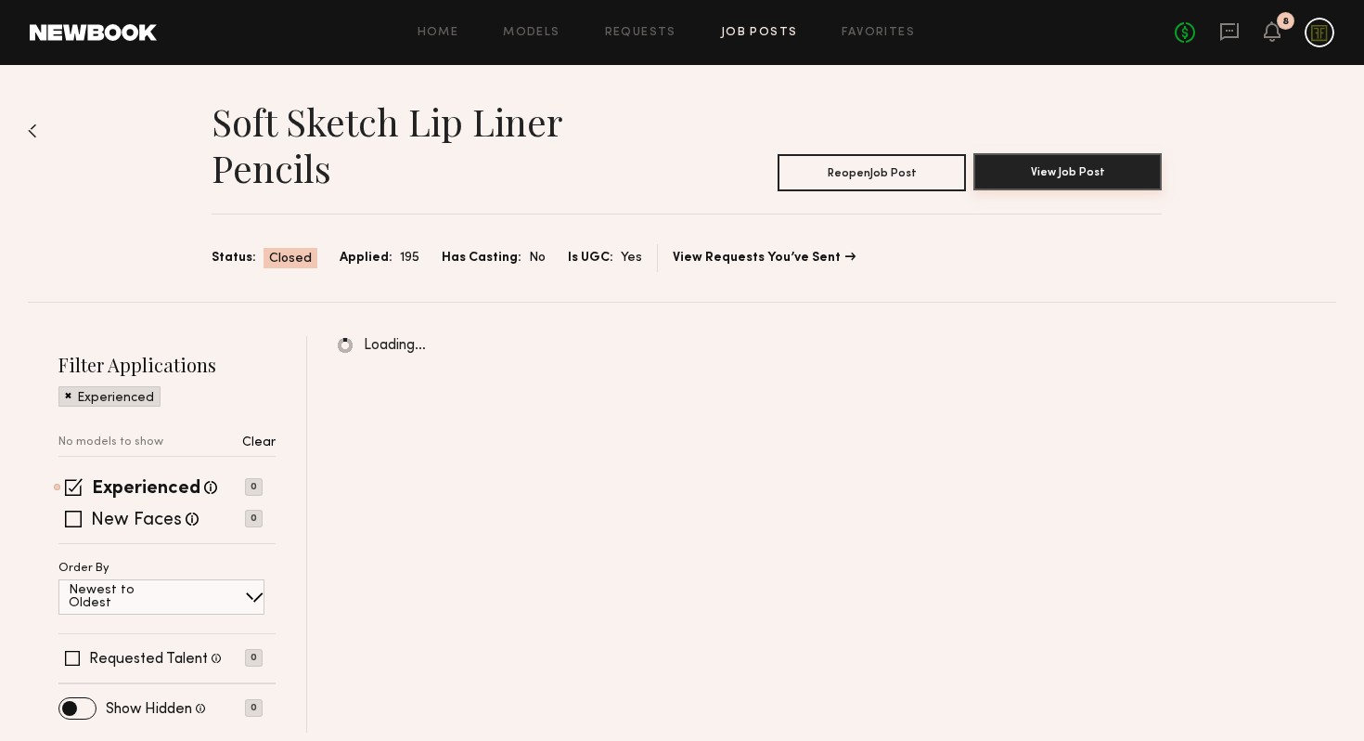
click at [1045, 182] on button "View Job Post" at bounding box center [1068, 171] width 188 height 37
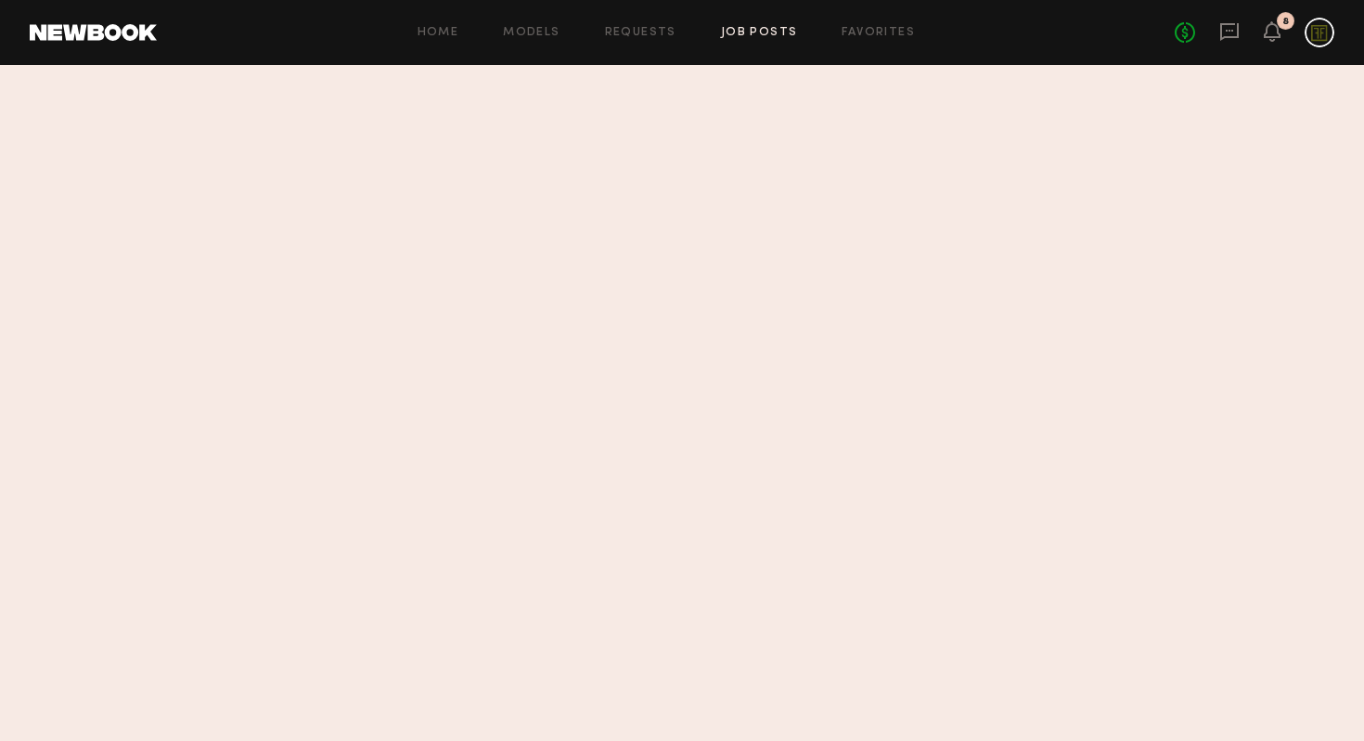
click at [757, 161] on common-react-bridge at bounding box center [682, 403] width 1364 height 676
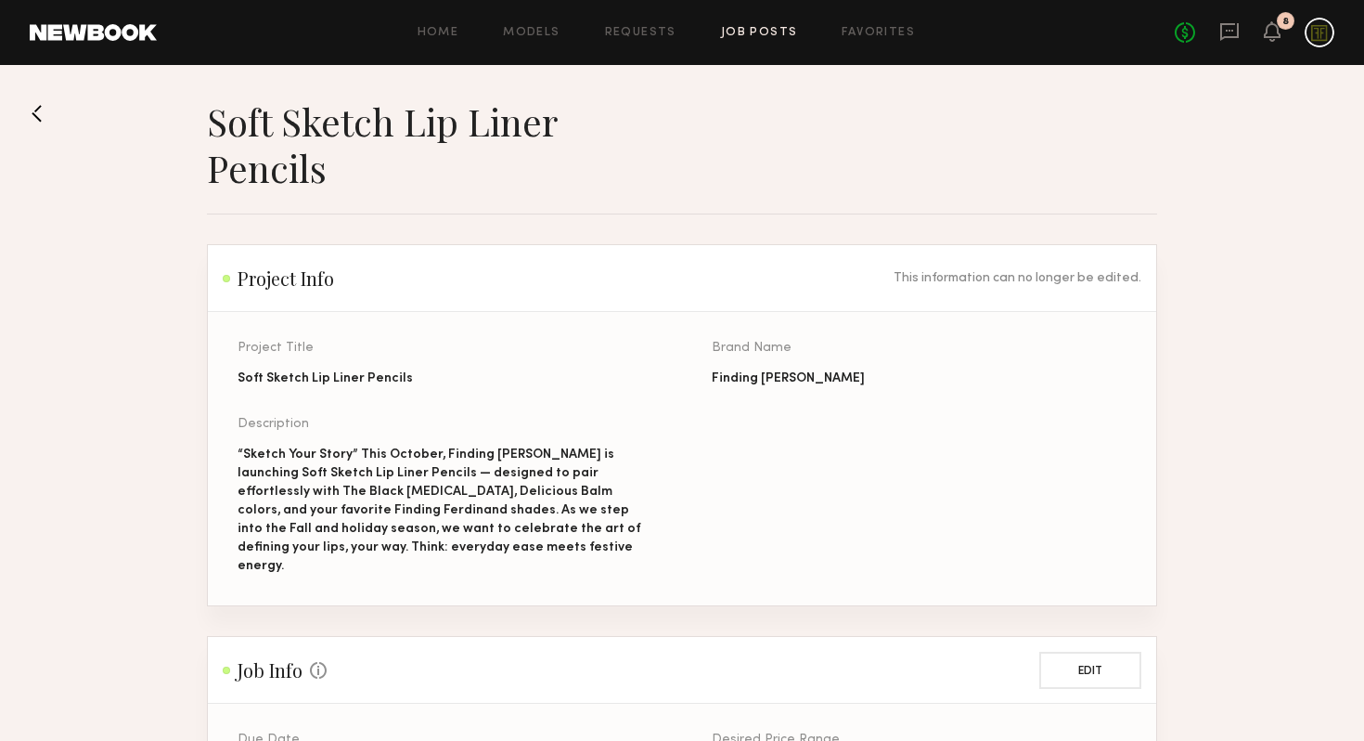
click at [46, 116] on button at bounding box center [45, 113] width 30 height 30
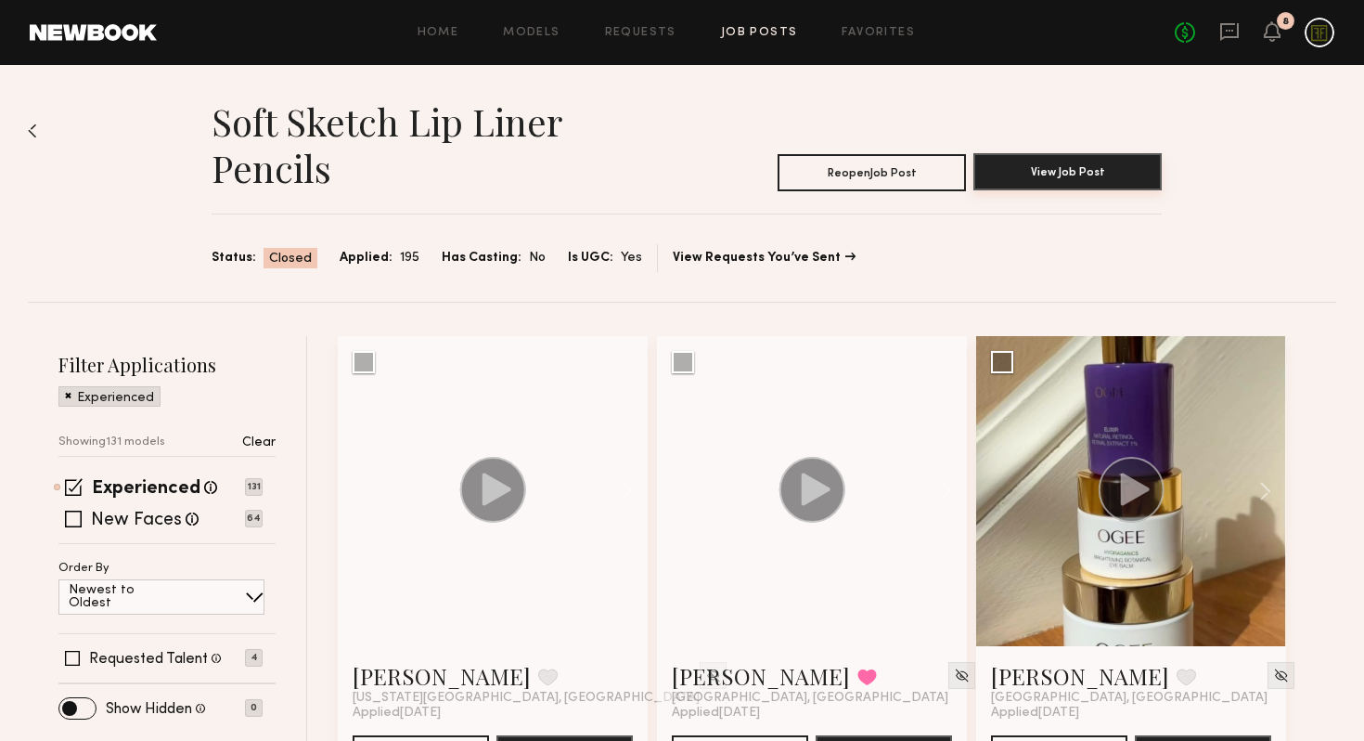
click at [1089, 180] on button "View Job Post" at bounding box center [1068, 171] width 188 height 37
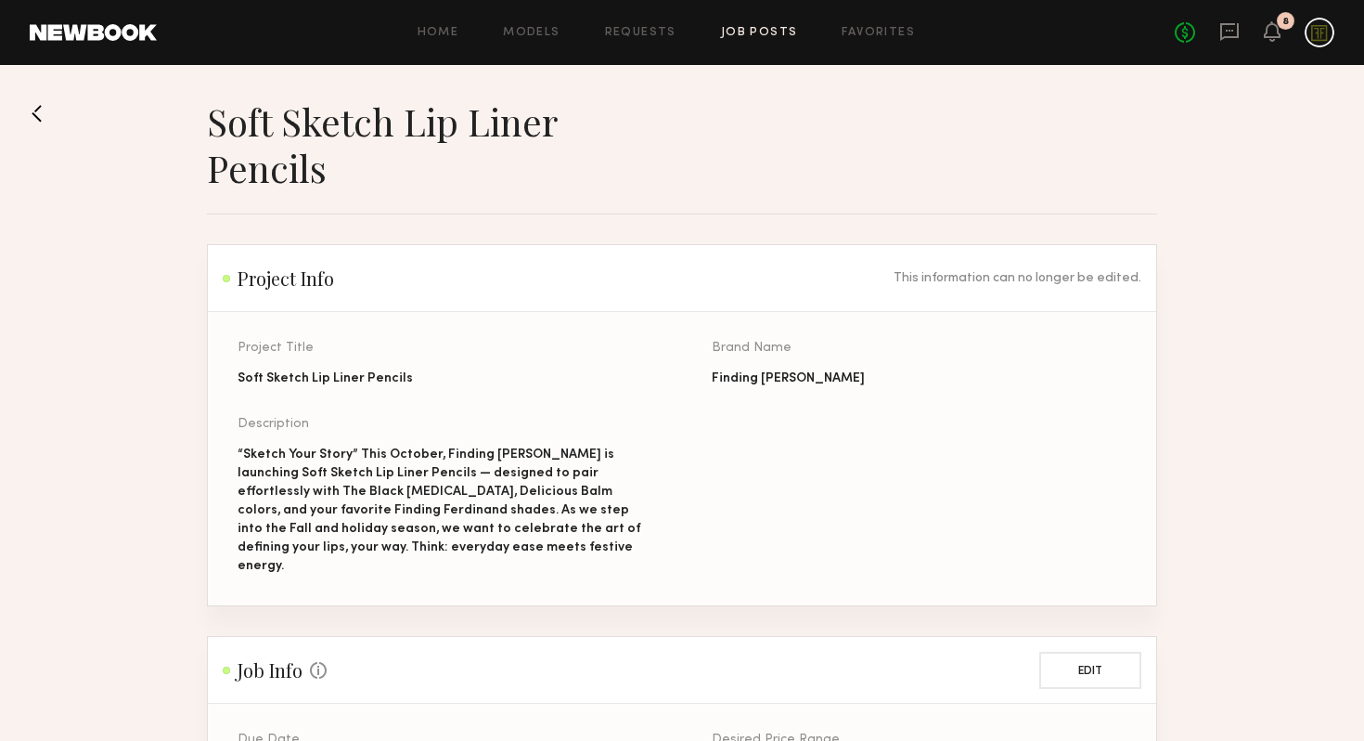
click at [40, 113] on button at bounding box center [45, 113] width 30 height 30
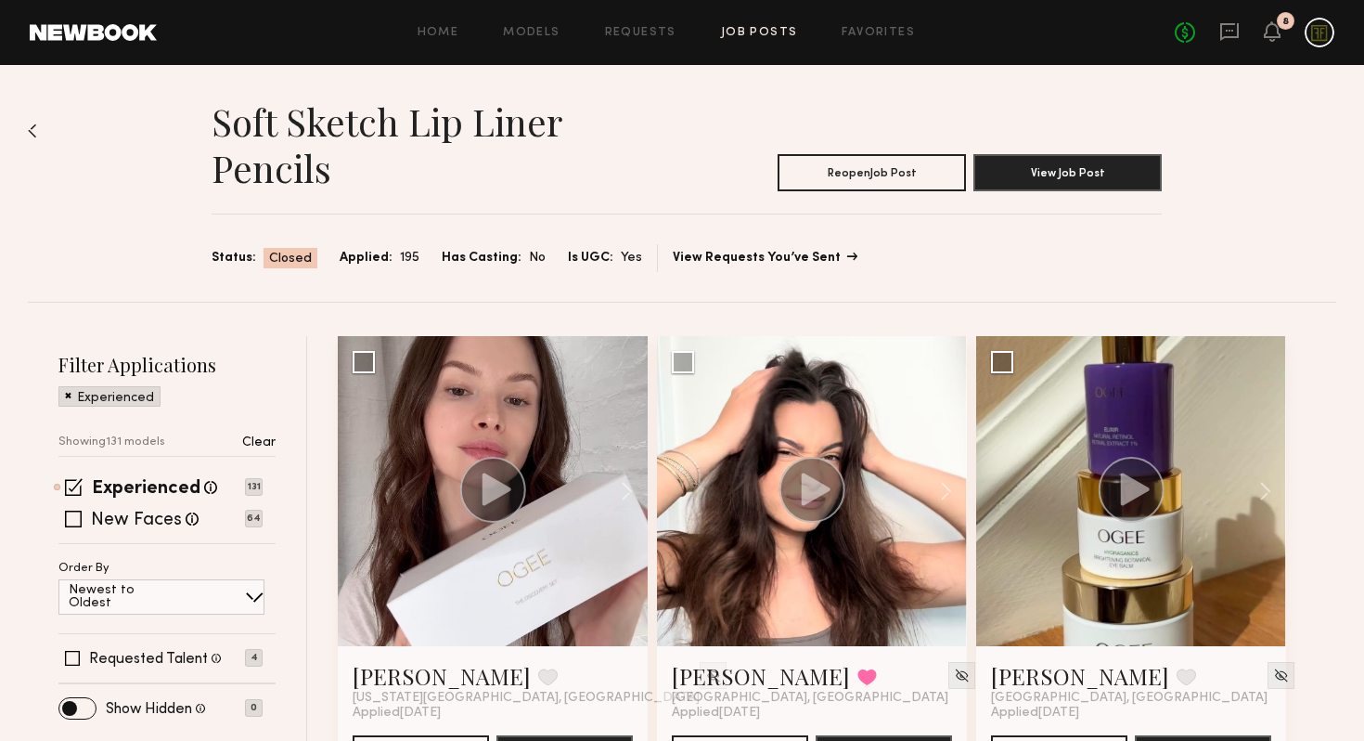
click at [706, 261] on link "View Requests You’ve Sent" at bounding box center [764, 257] width 183 height 13
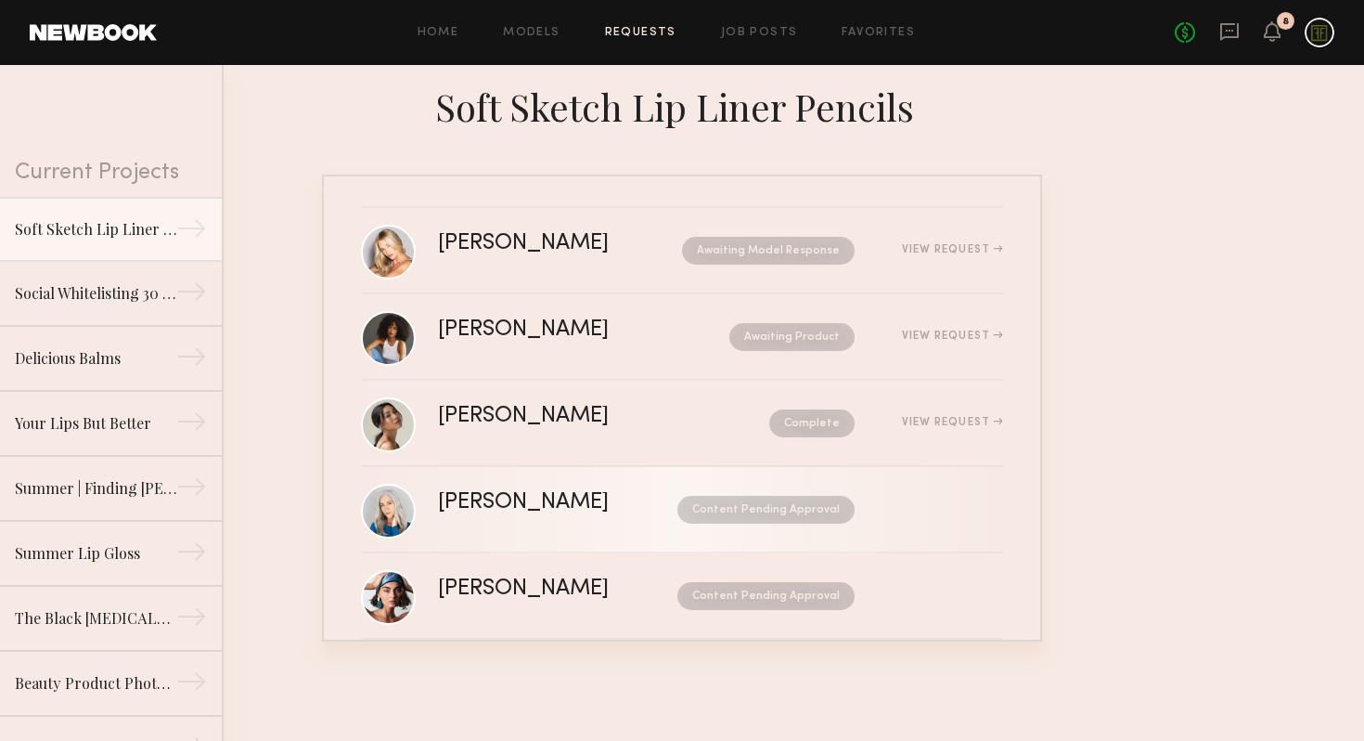
scroll to position [30, 0]
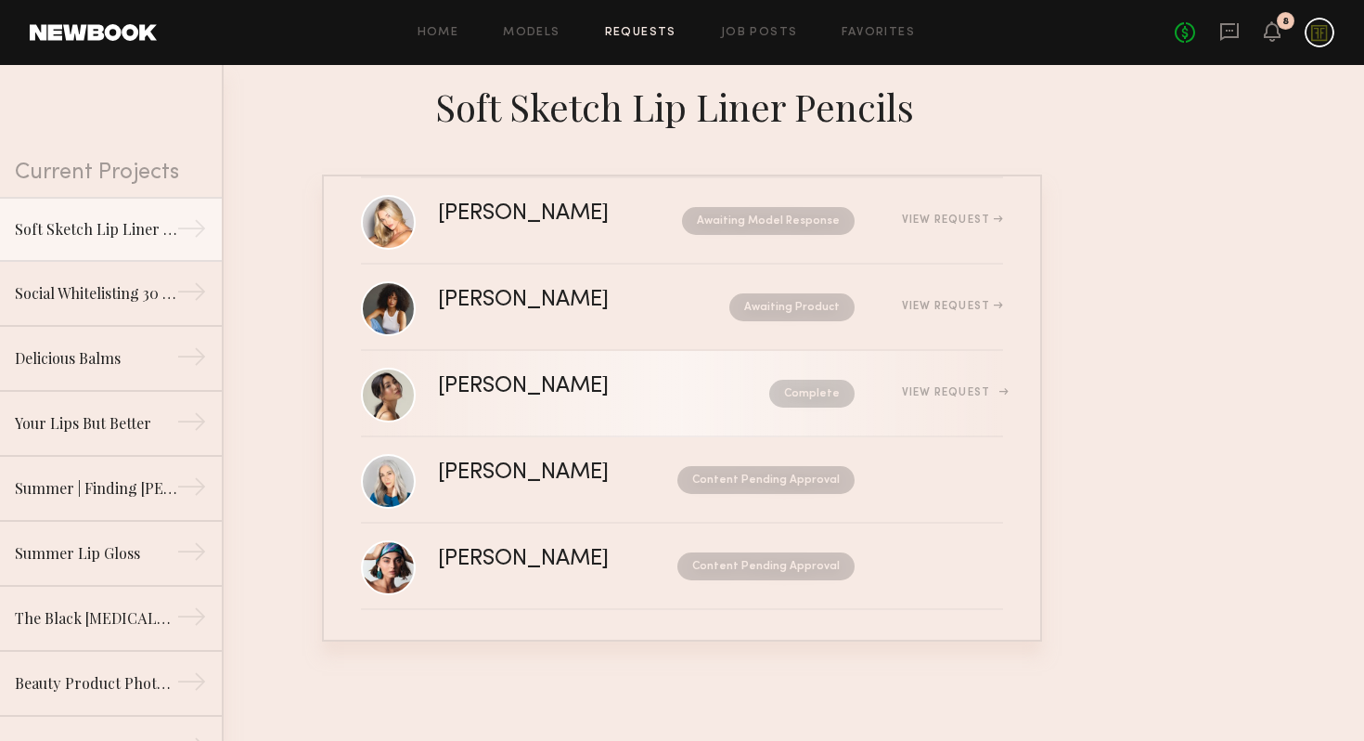
click at [599, 371] on link "Cindy N. Complete View Request" at bounding box center [682, 394] width 642 height 86
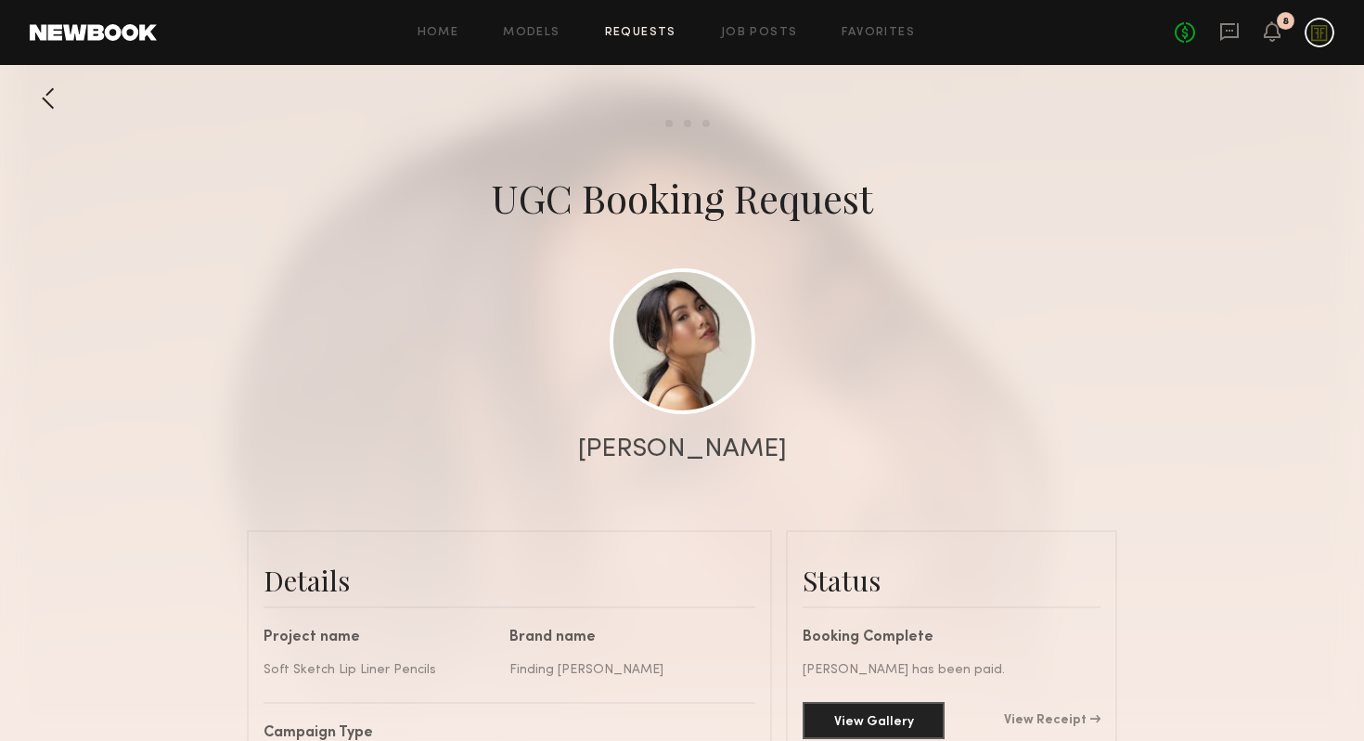
scroll to position [370, 0]
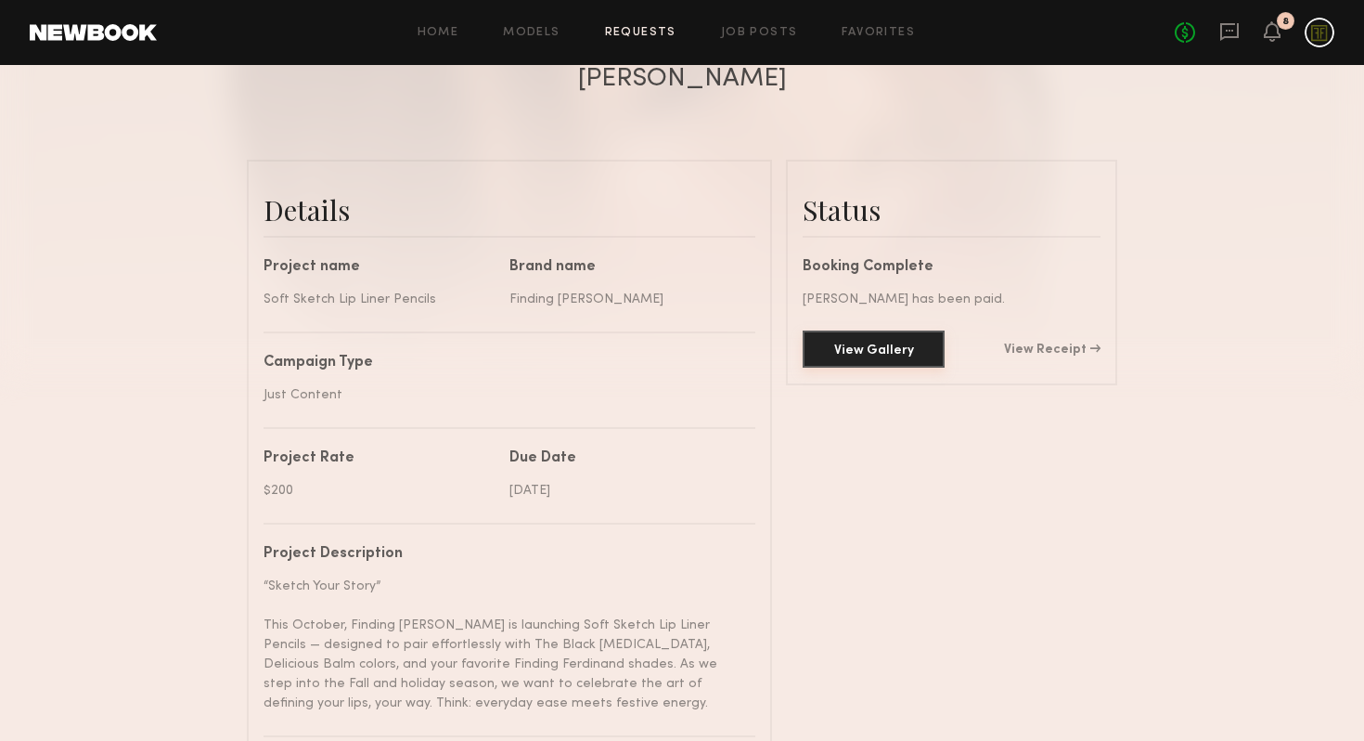
click at [855, 359] on button "View Gallery" at bounding box center [874, 348] width 142 height 37
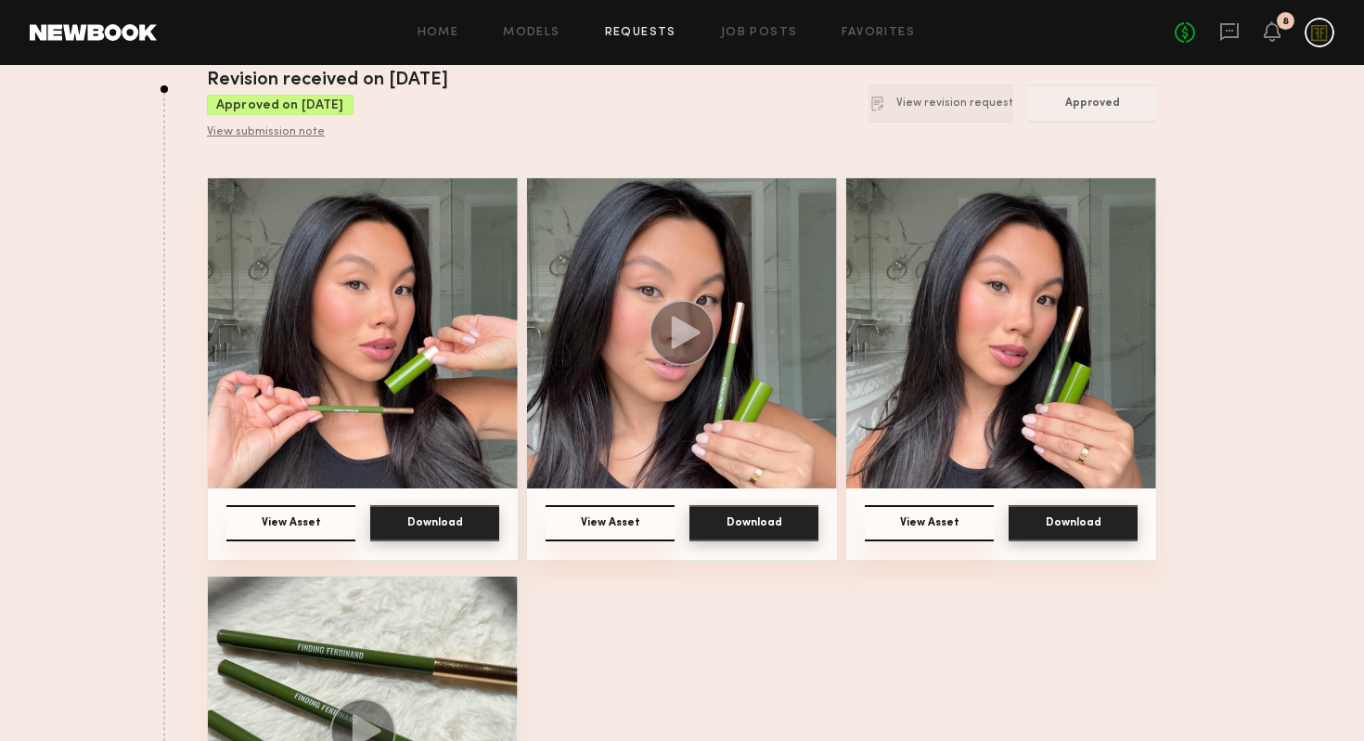
scroll to position [202, 0]
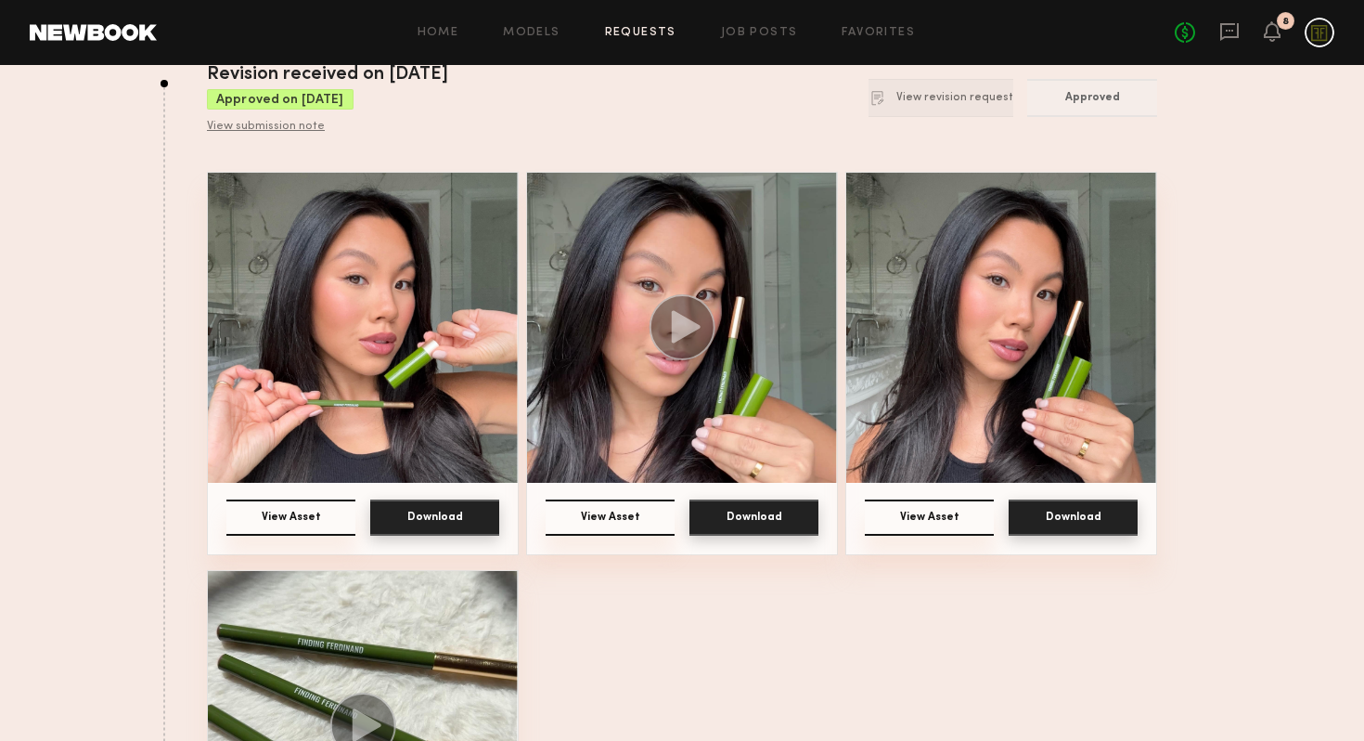
click at [452, 409] on img at bounding box center [363, 328] width 310 height 310
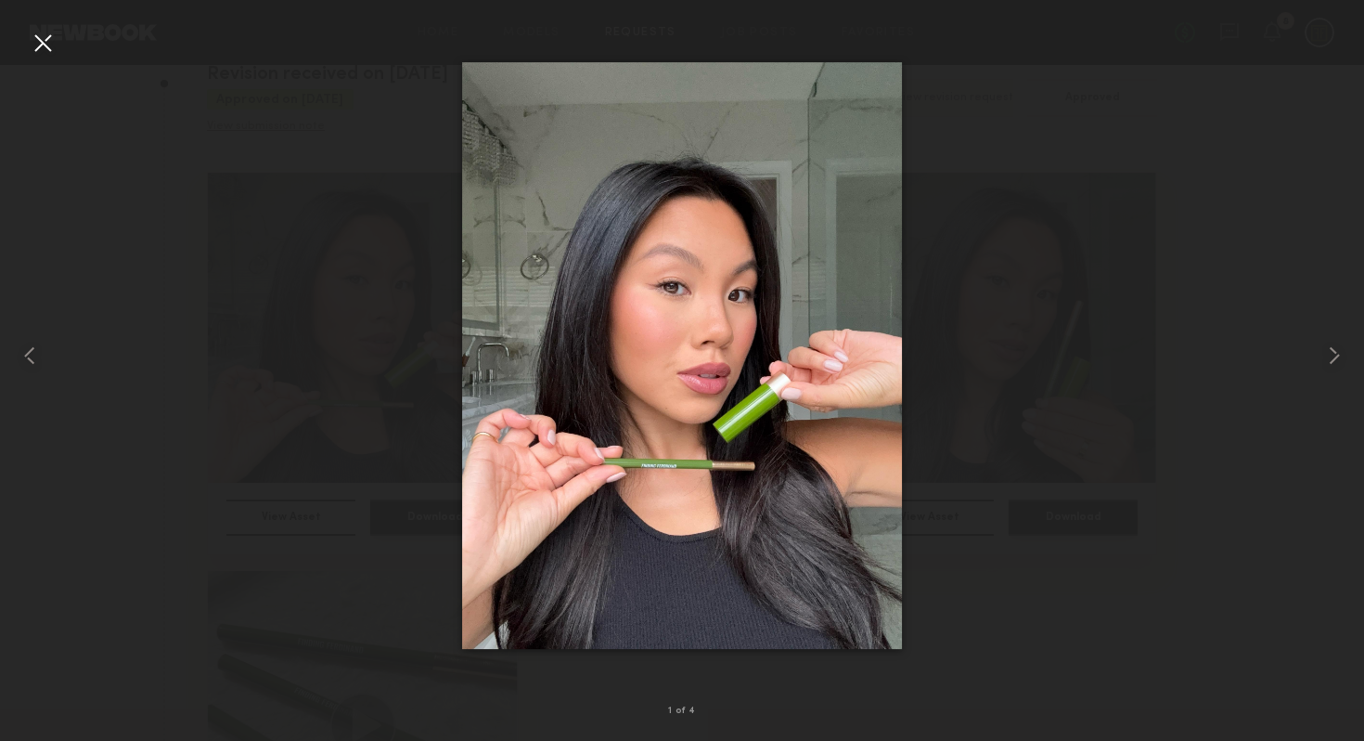
click at [1288, 132] on div at bounding box center [682, 355] width 1364 height 651
click at [348, 293] on div at bounding box center [682, 355] width 1364 height 651
click at [38, 45] on div at bounding box center [43, 43] width 30 height 30
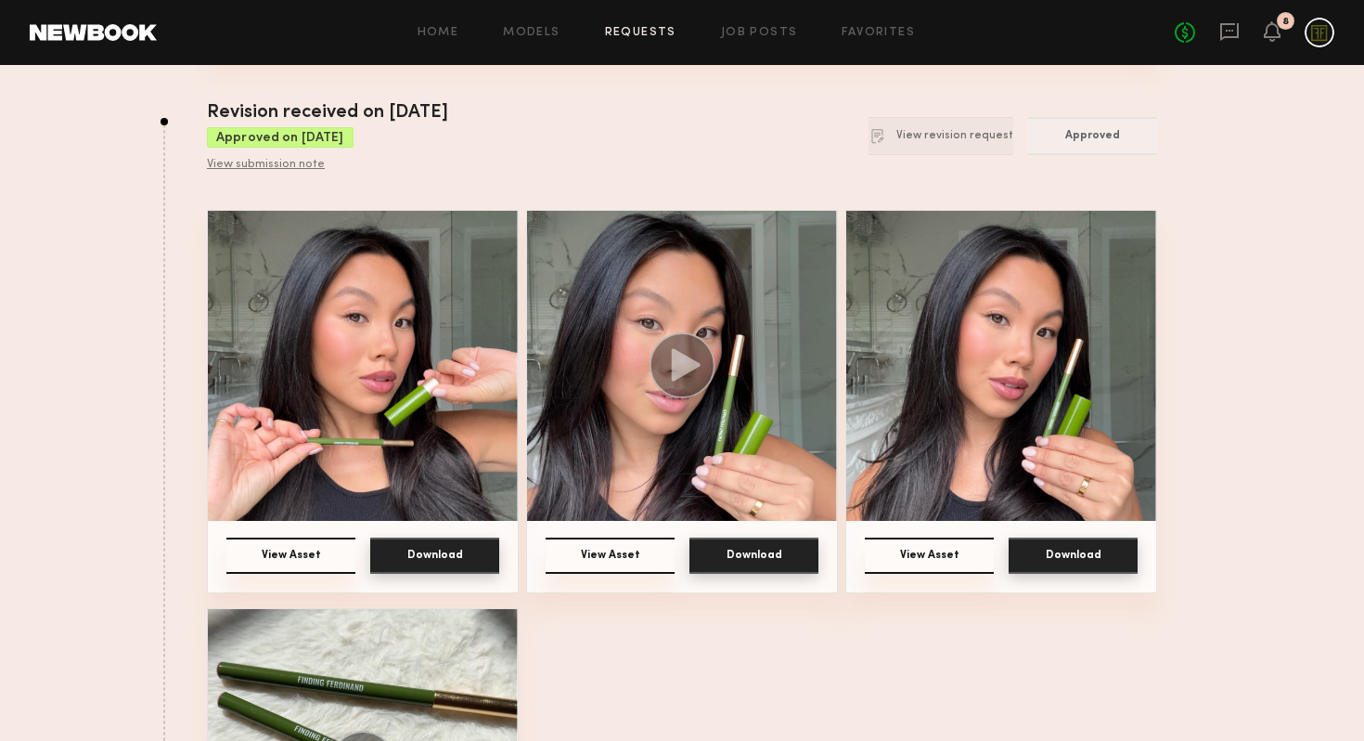
scroll to position [162, 0]
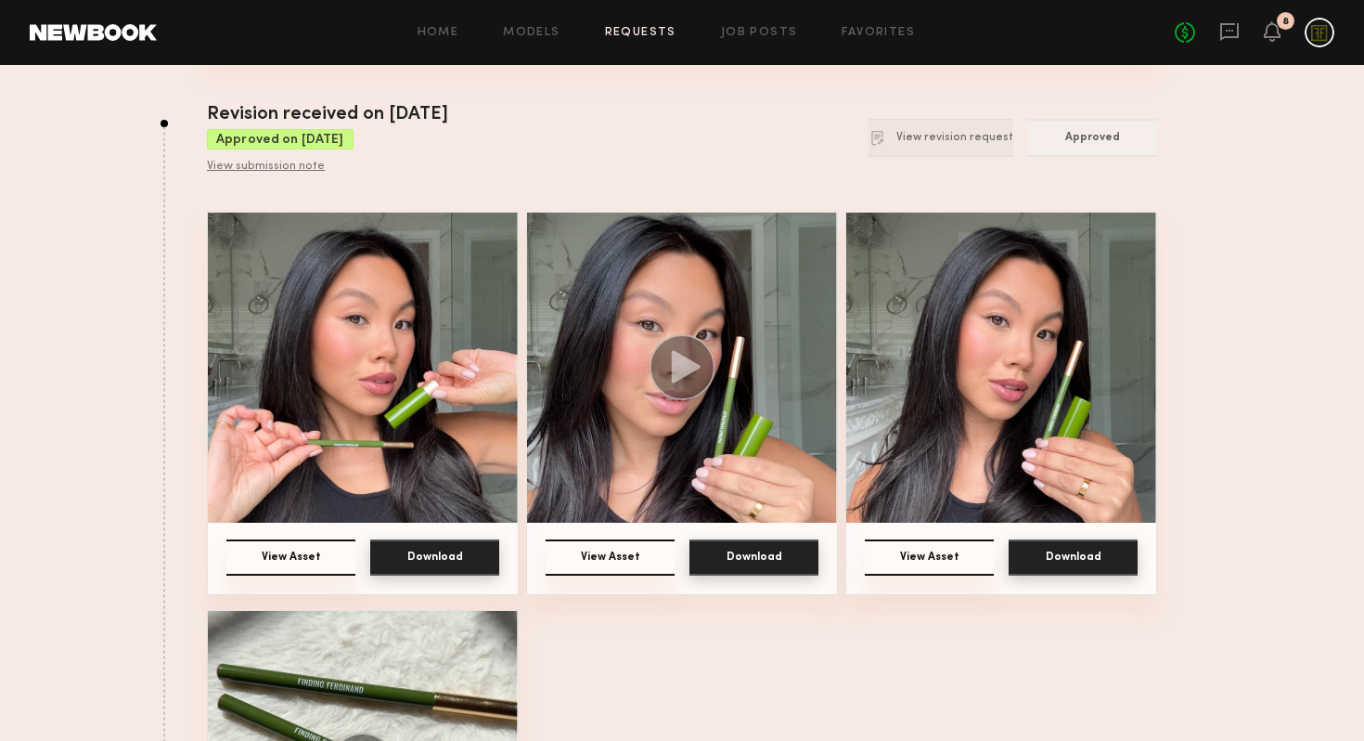
click at [456, 553] on button "Download" at bounding box center [434, 557] width 129 height 36
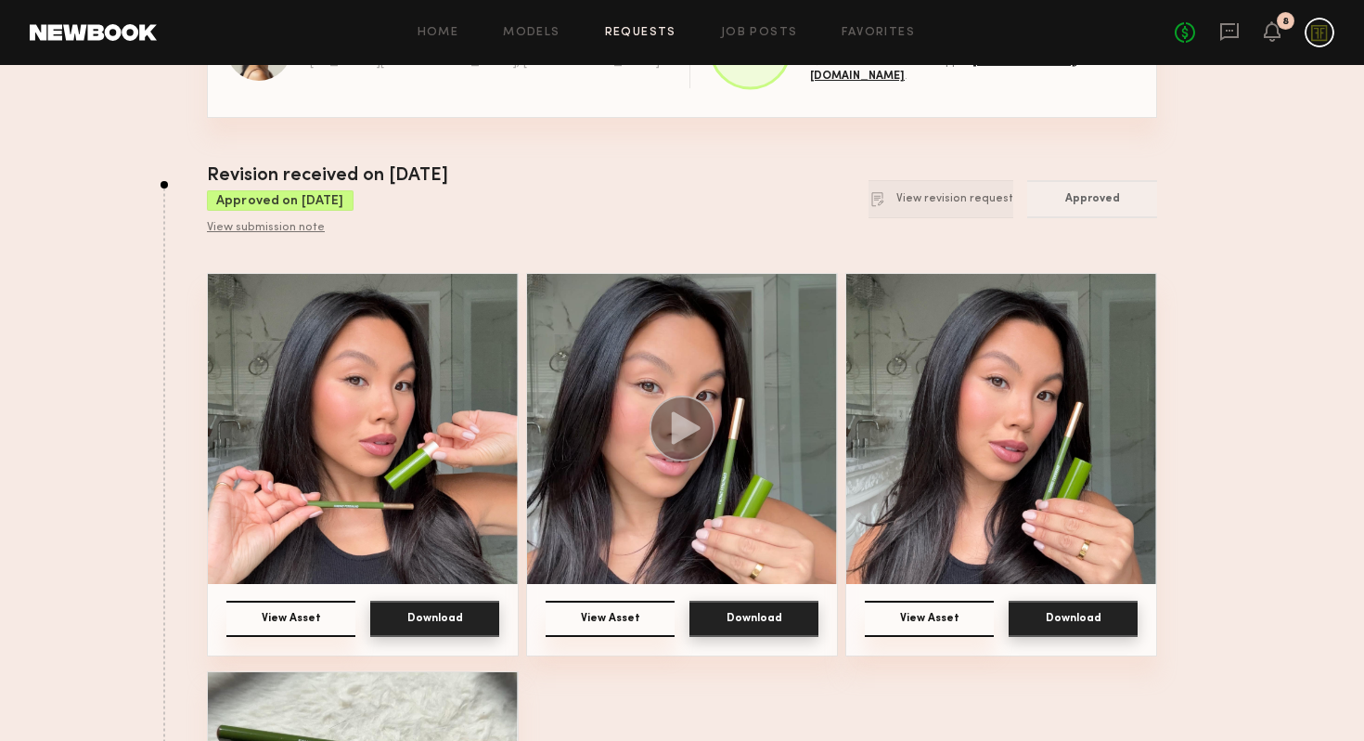
scroll to position [208, 0]
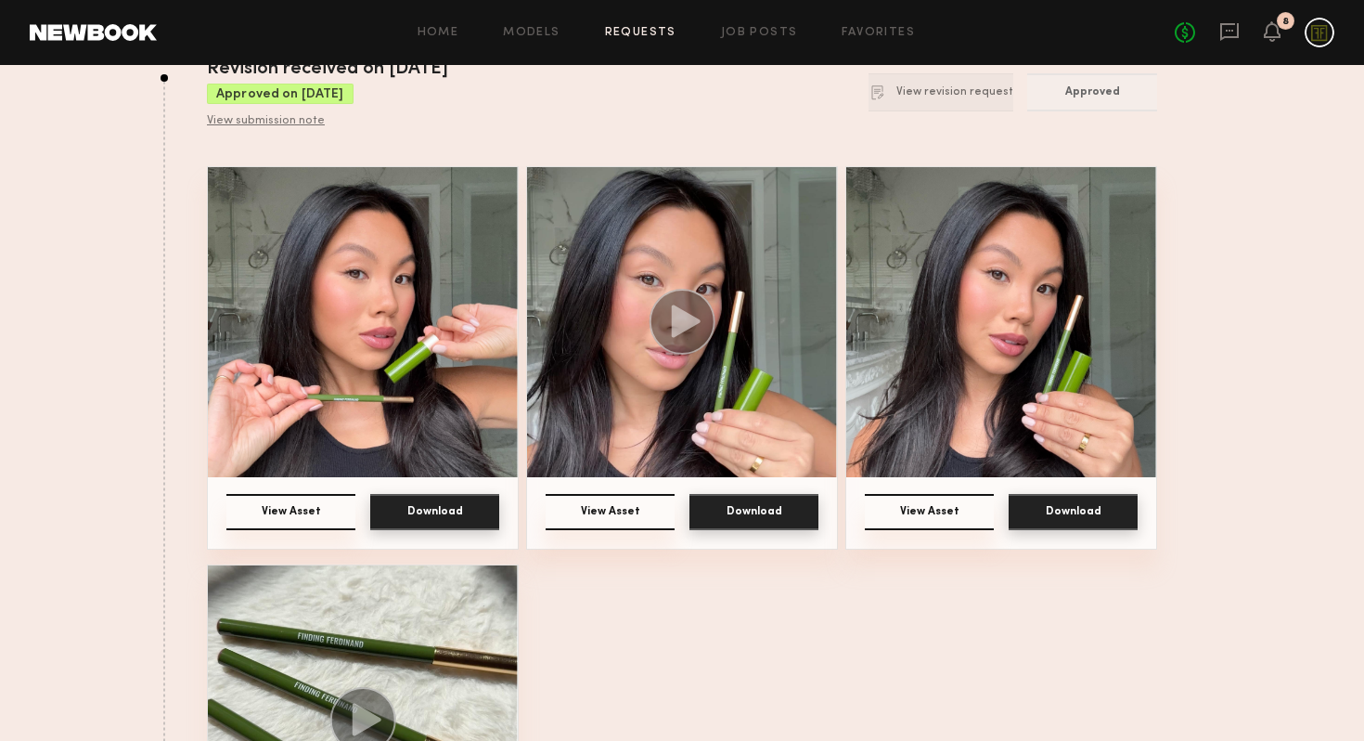
click at [1058, 509] on button "Download" at bounding box center [1073, 512] width 129 height 36
click at [1076, 509] on button "Download" at bounding box center [1073, 512] width 129 height 36
click at [432, 501] on button "Download" at bounding box center [434, 512] width 129 height 36
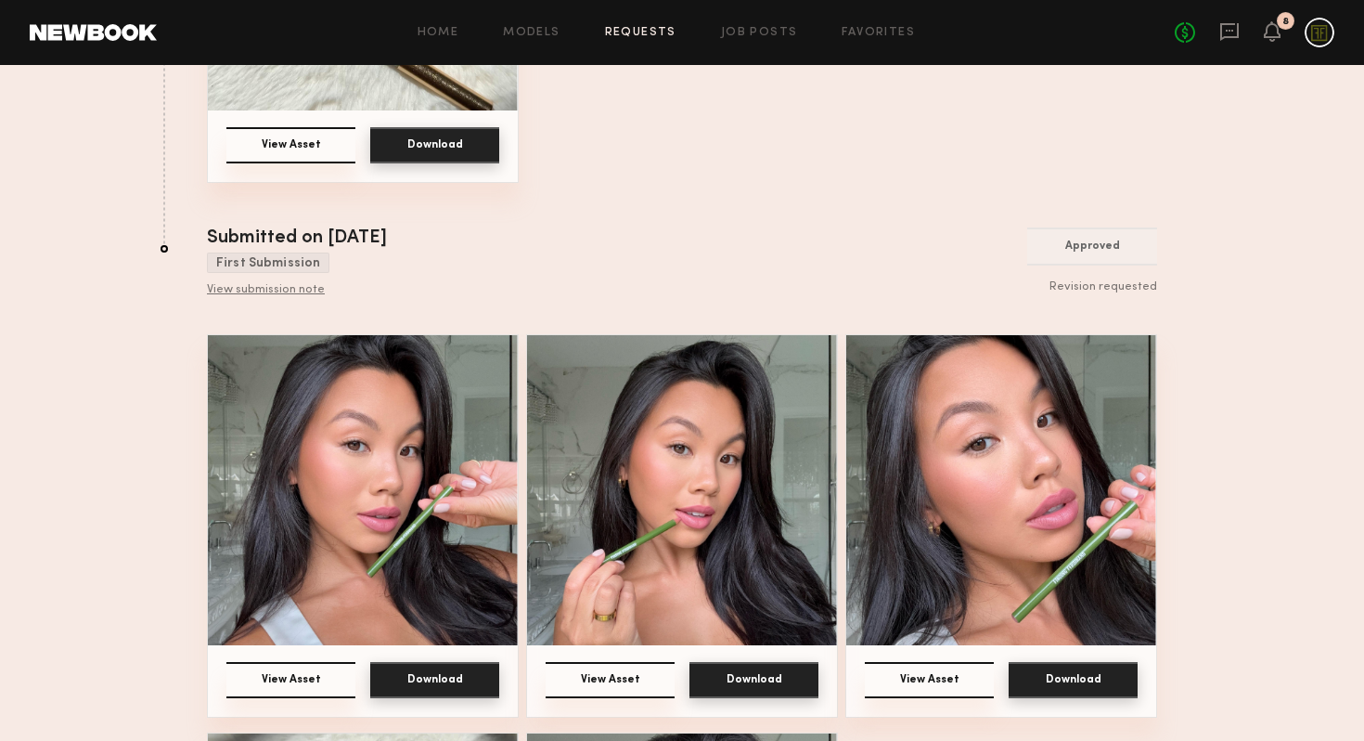
scroll to position [1106, 0]
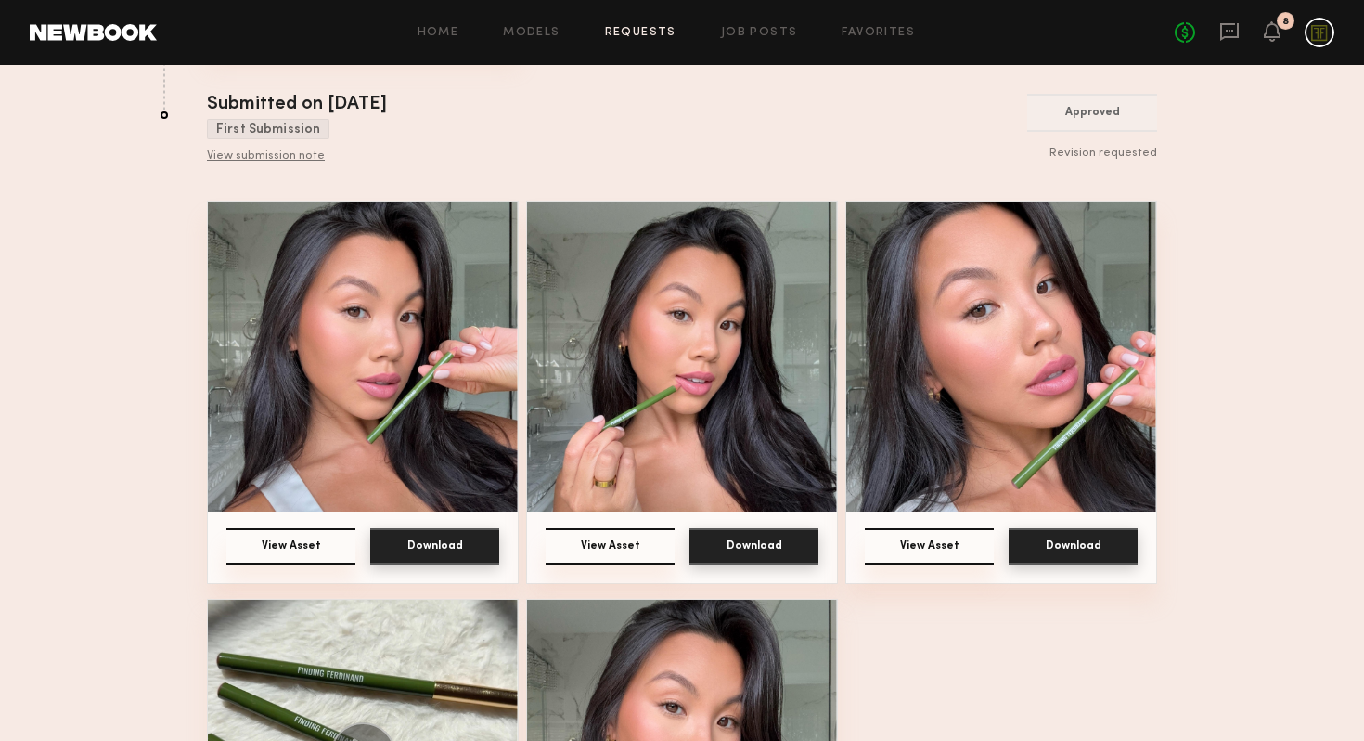
click at [447, 337] on img at bounding box center [363, 356] width 310 height 310
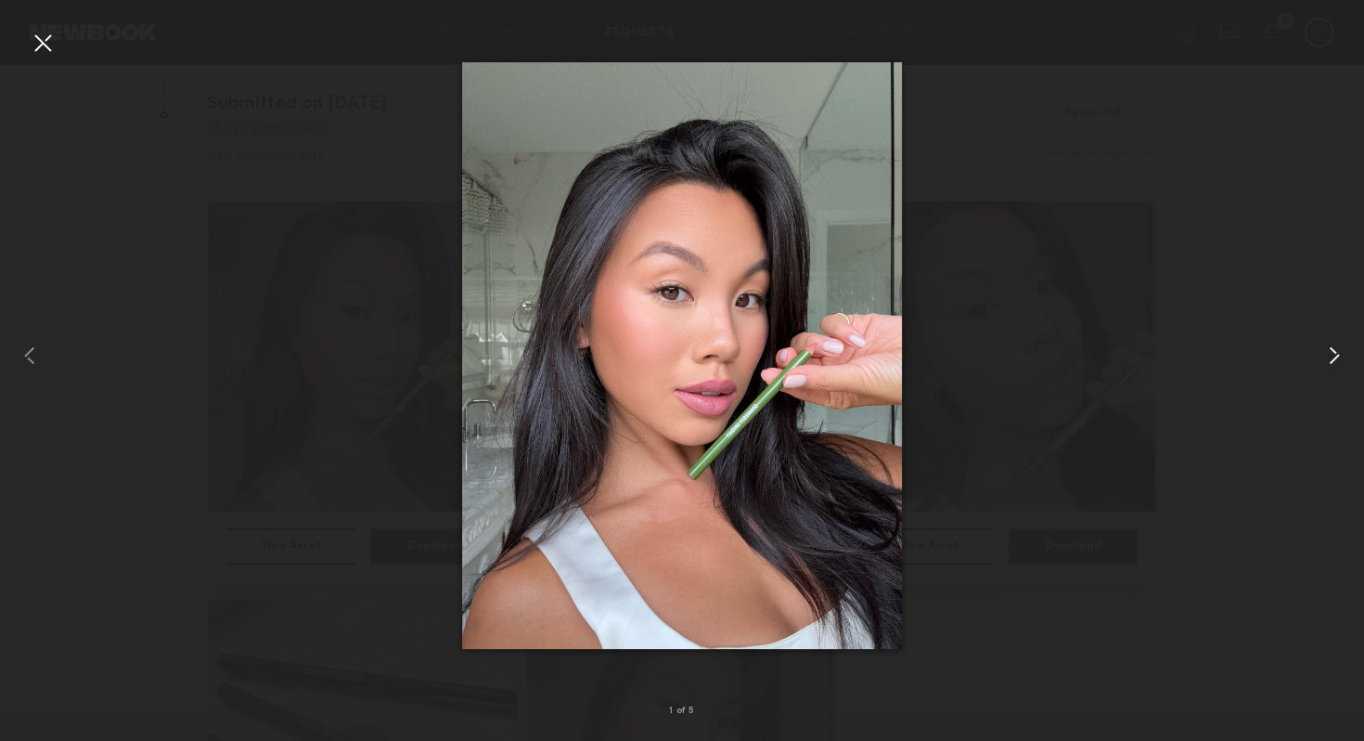
click at [1336, 361] on common-icon at bounding box center [1335, 356] width 30 height 30
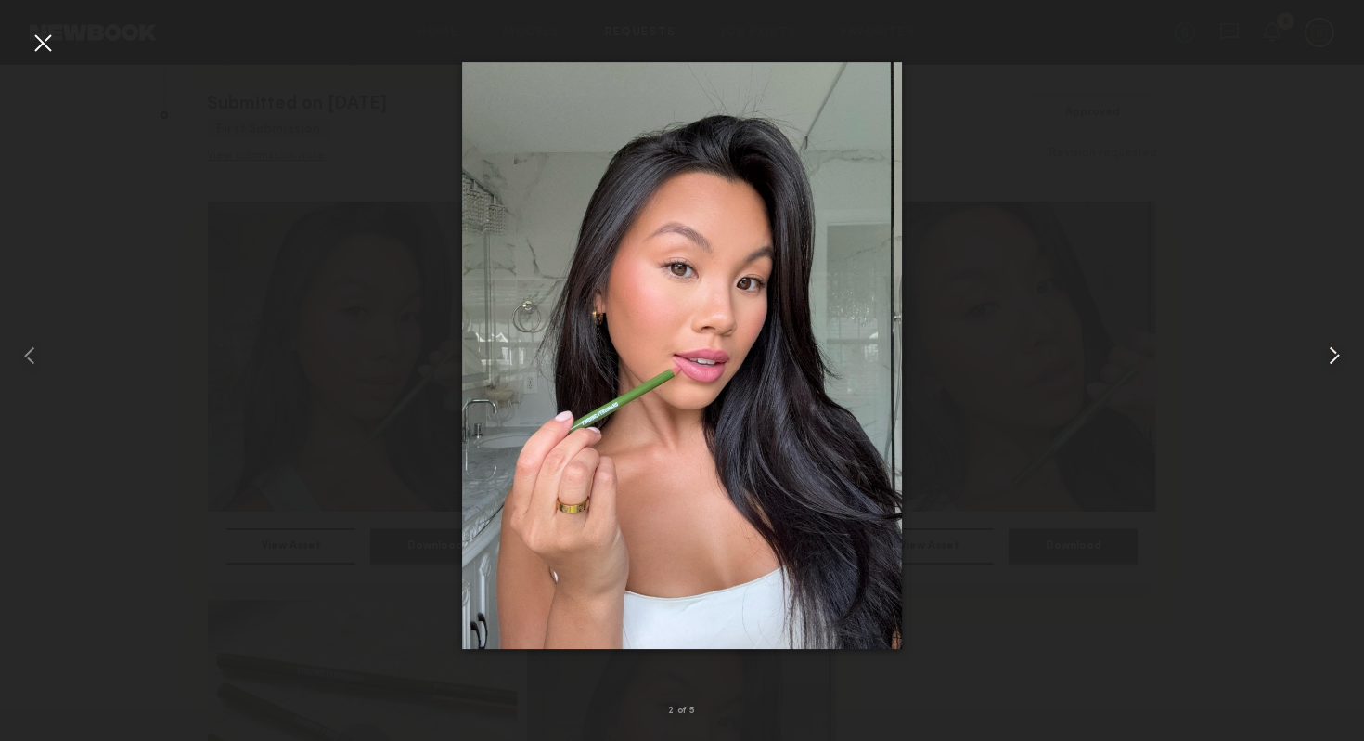
click at [1336, 361] on common-icon at bounding box center [1335, 356] width 30 height 30
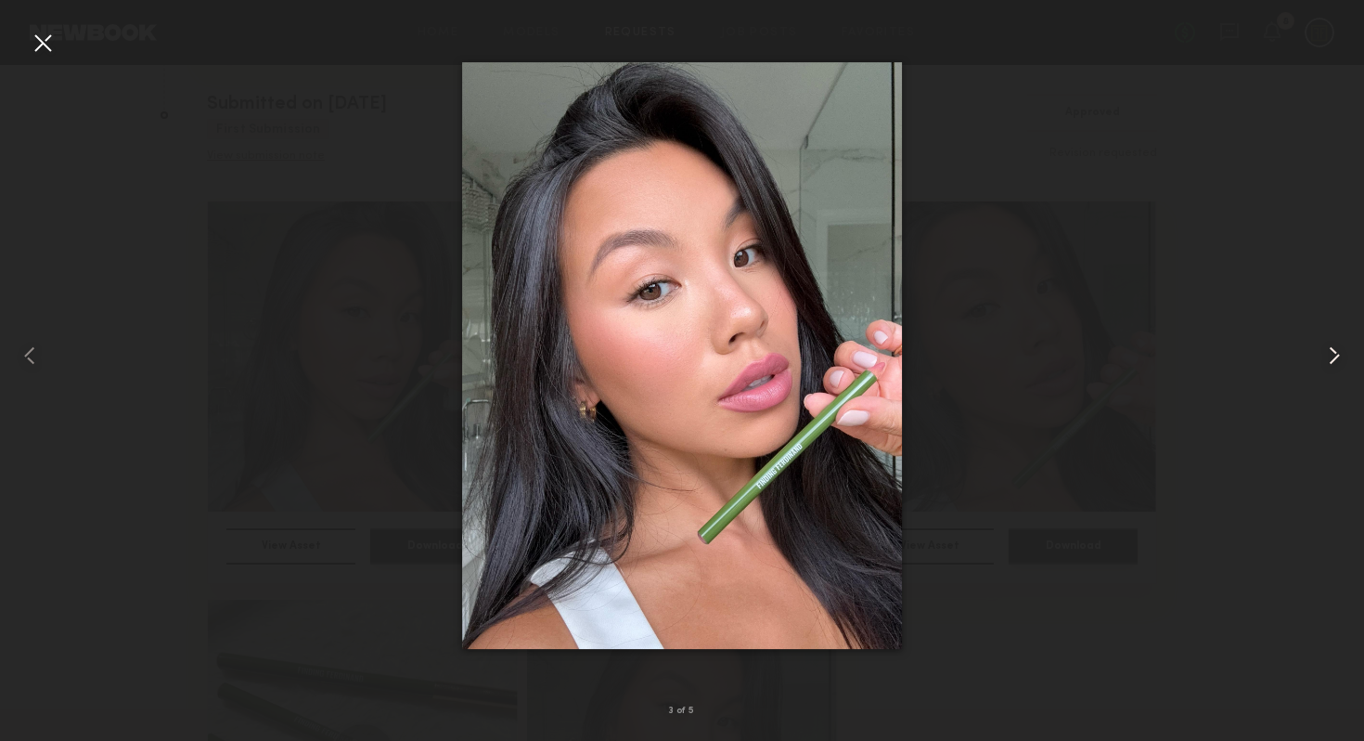
click at [1336, 361] on common-icon at bounding box center [1335, 356] width 30 height 30
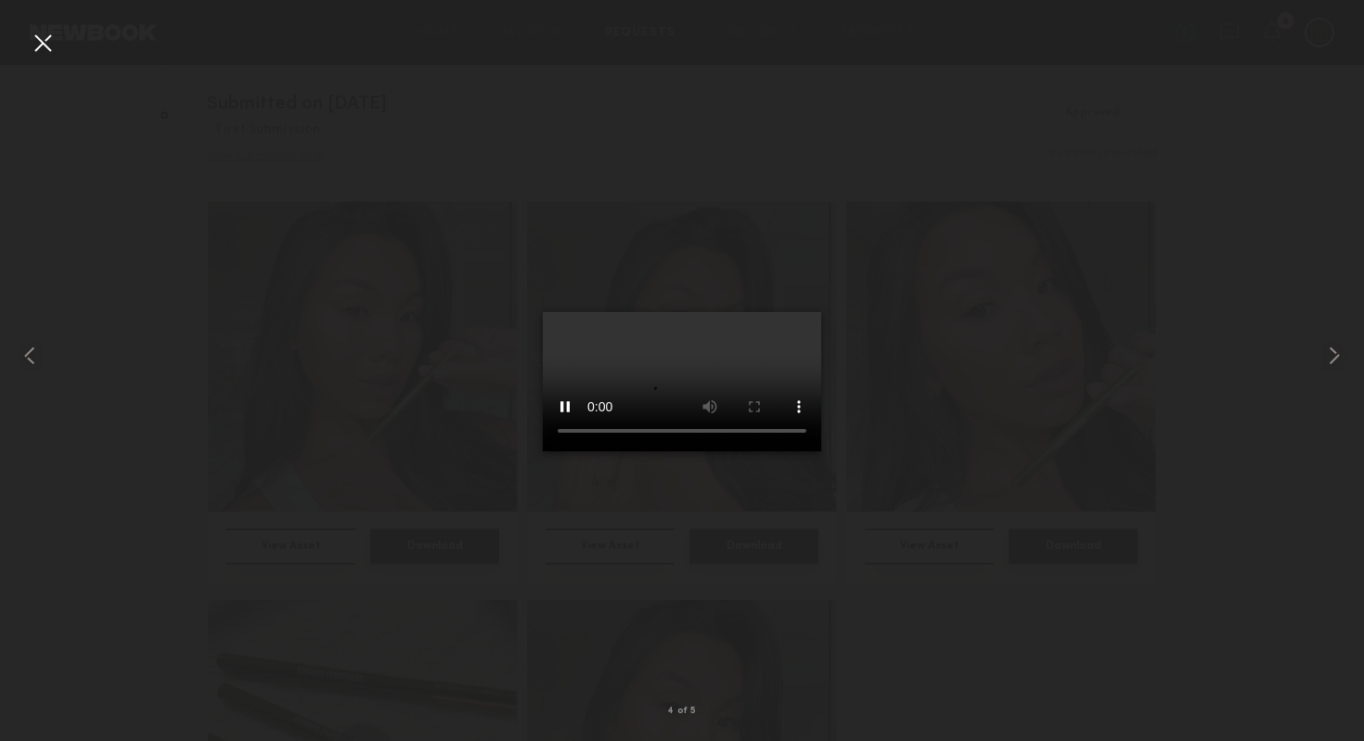
click at [1273, 436] on div at bounding box center [682, 355] width 1364 height 651
click at [479, 396] on div at bounding box center [682, 355] width 1364 height 651
click at [48, 39] on div at bounding box center [43, 43] width 30 height 30
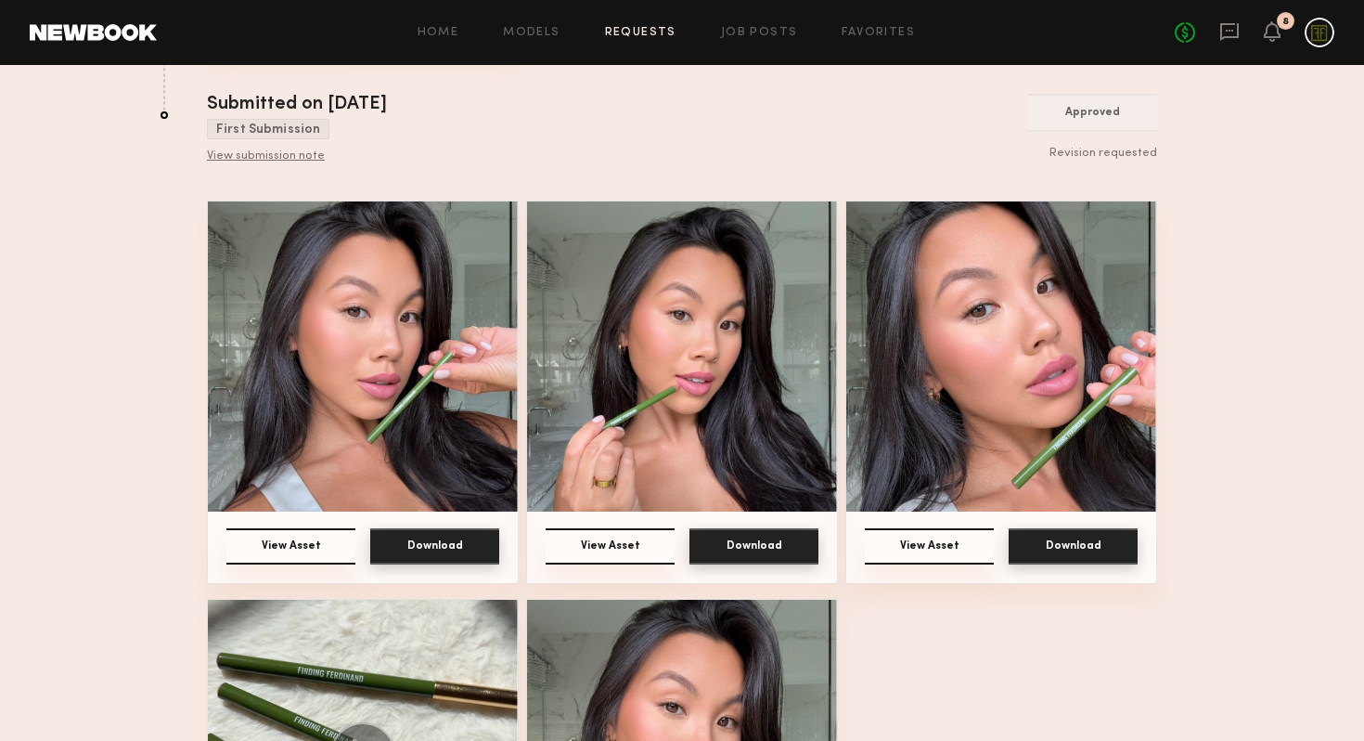
click at [445, 540] on button "Download" at bounding box center [434, 546] width 129 height 36
click at [720, 349] on img at bounding box center [682, 356] width 310 height 310
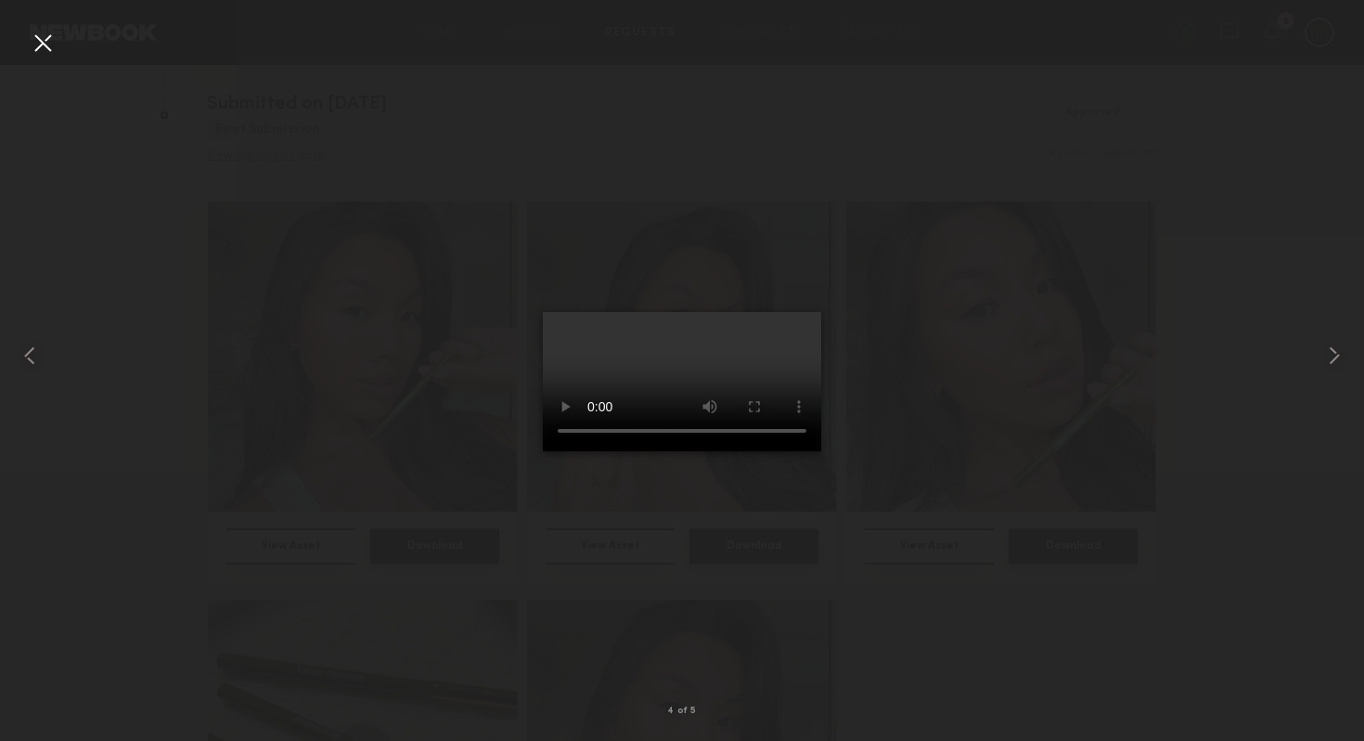
click at [930, 481] on div at bounding box center [682, 355] width 1364 height 651
click at [40, 45] on div at bounding box center [43, 43] width 30 height 30
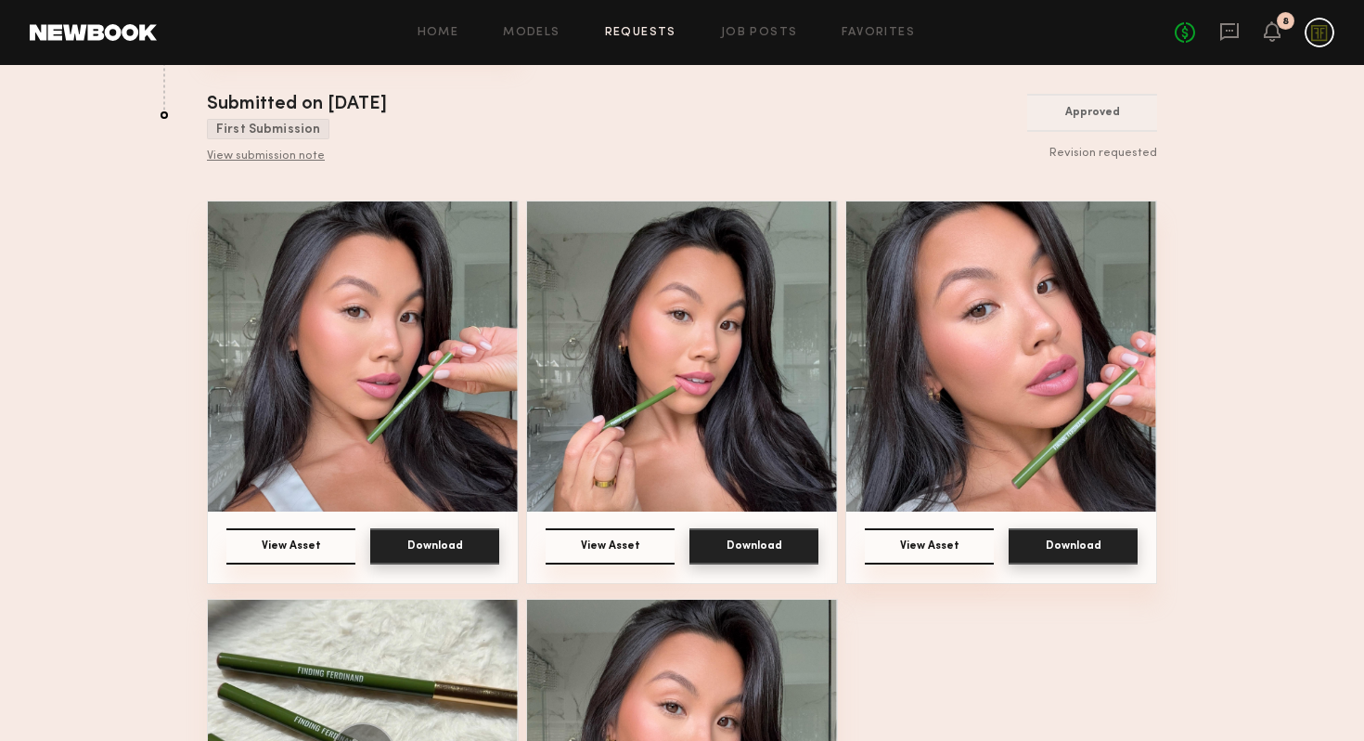
click at [749, 552] on button "Download" at bounding box center [754, 546] width 129 height 36
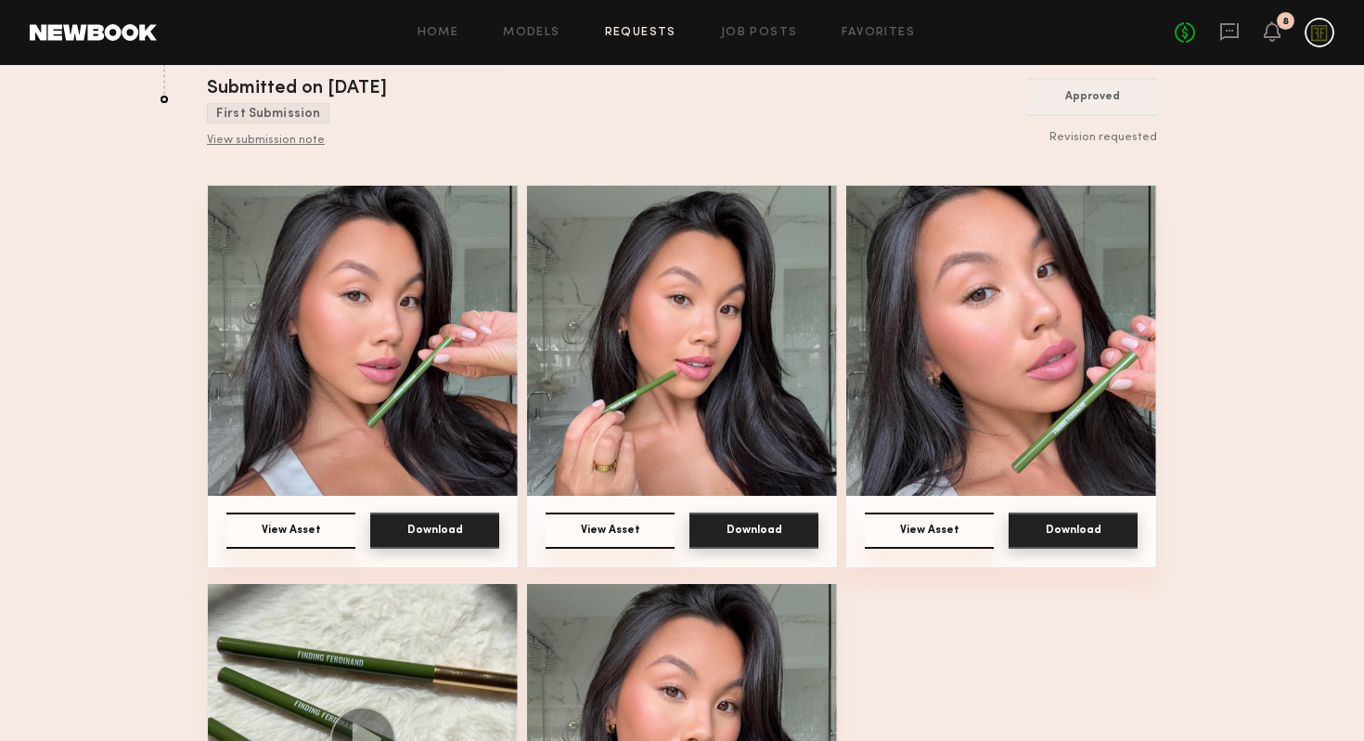
scroll to position [1082, 0]
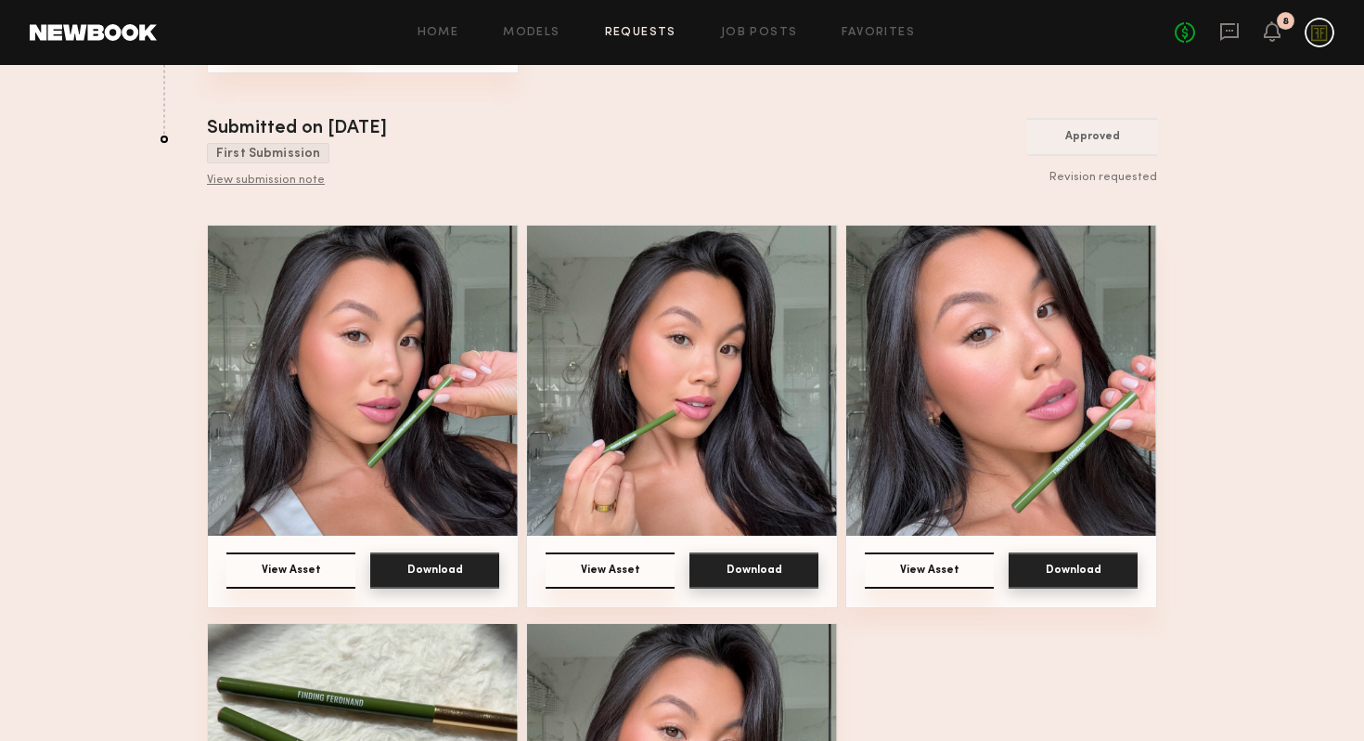
click at [702, 371] on img at bounding box center [682, 381] width 310 height 310
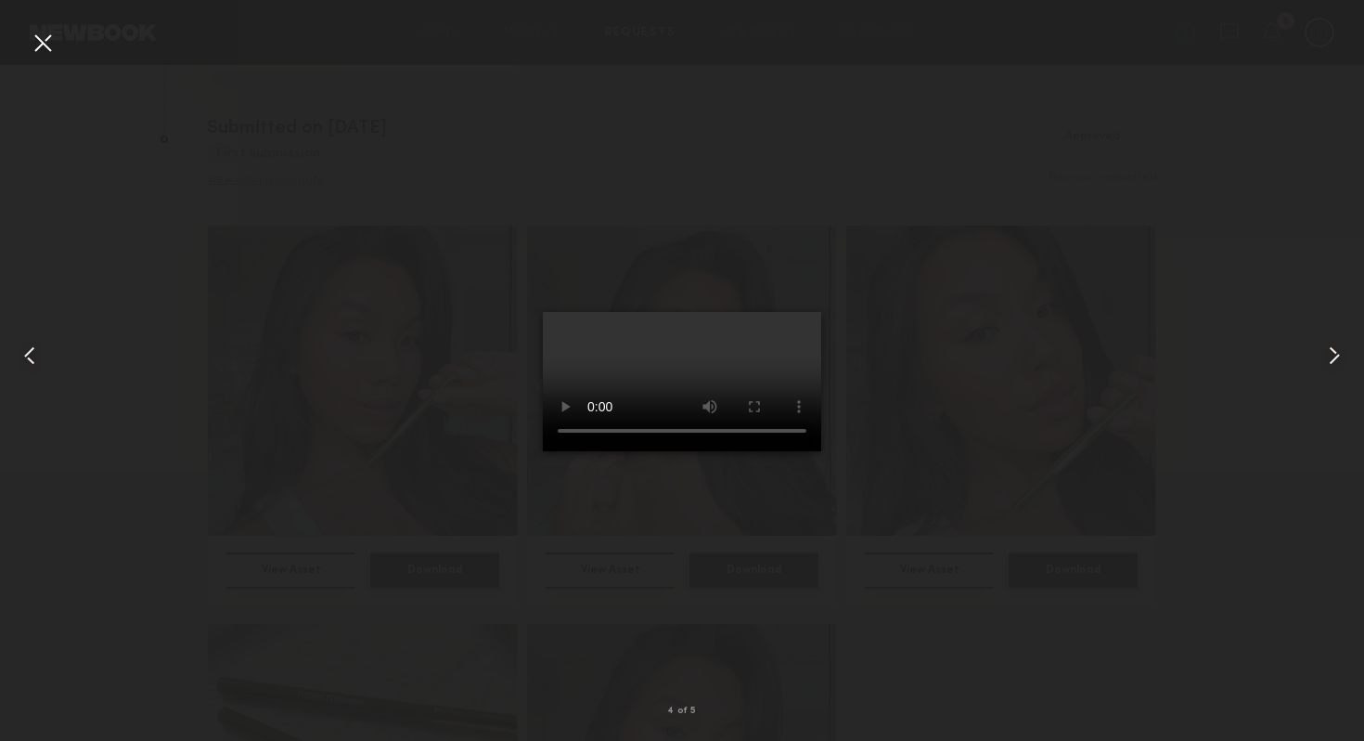
click at [702, 371] on video at bounding box center [682, 381] width 278 height 139
click at [913, 580] on div at bounding box center [682, 355] width 1364 height 651
click at [933, 560] on div at bounding box center [682, 355] width 1364 height 651
click at [543, 433] on video at bounding box center [682, 381] width 278 height 139
click at [226, 181] on div at bounding box center [682, 355] width 1364 height 651
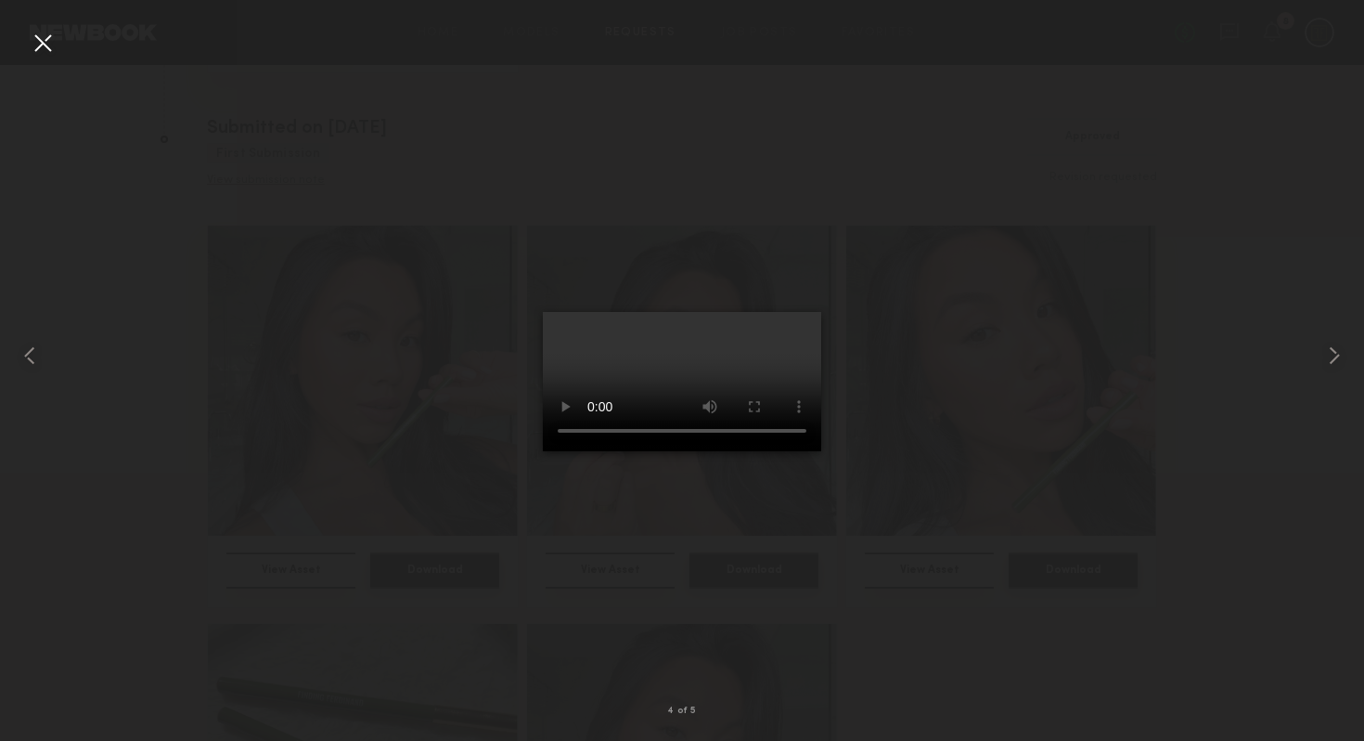
click at [48, 45] on div at bounding box center [43, 43] width 30 height 30
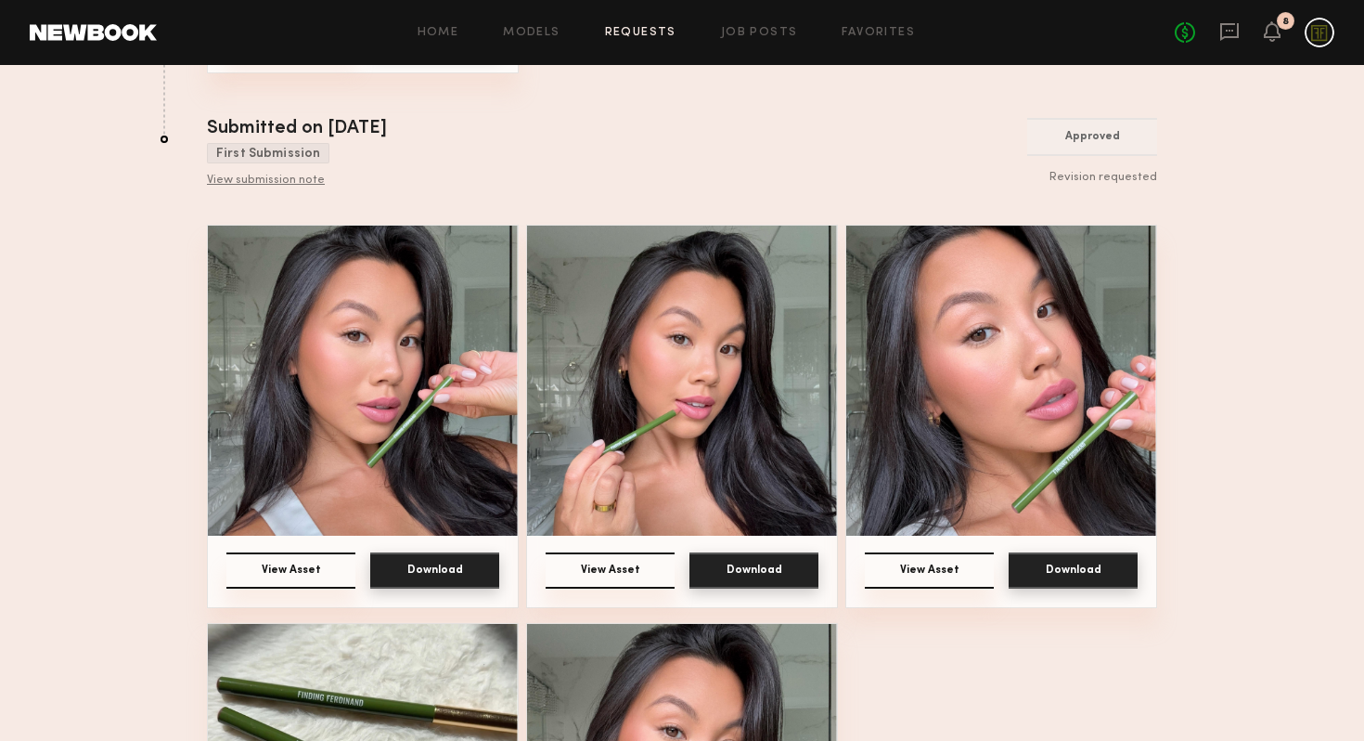
click at [743, 567] on button "Download" at bounding box center [754, 570] width 129 height 36
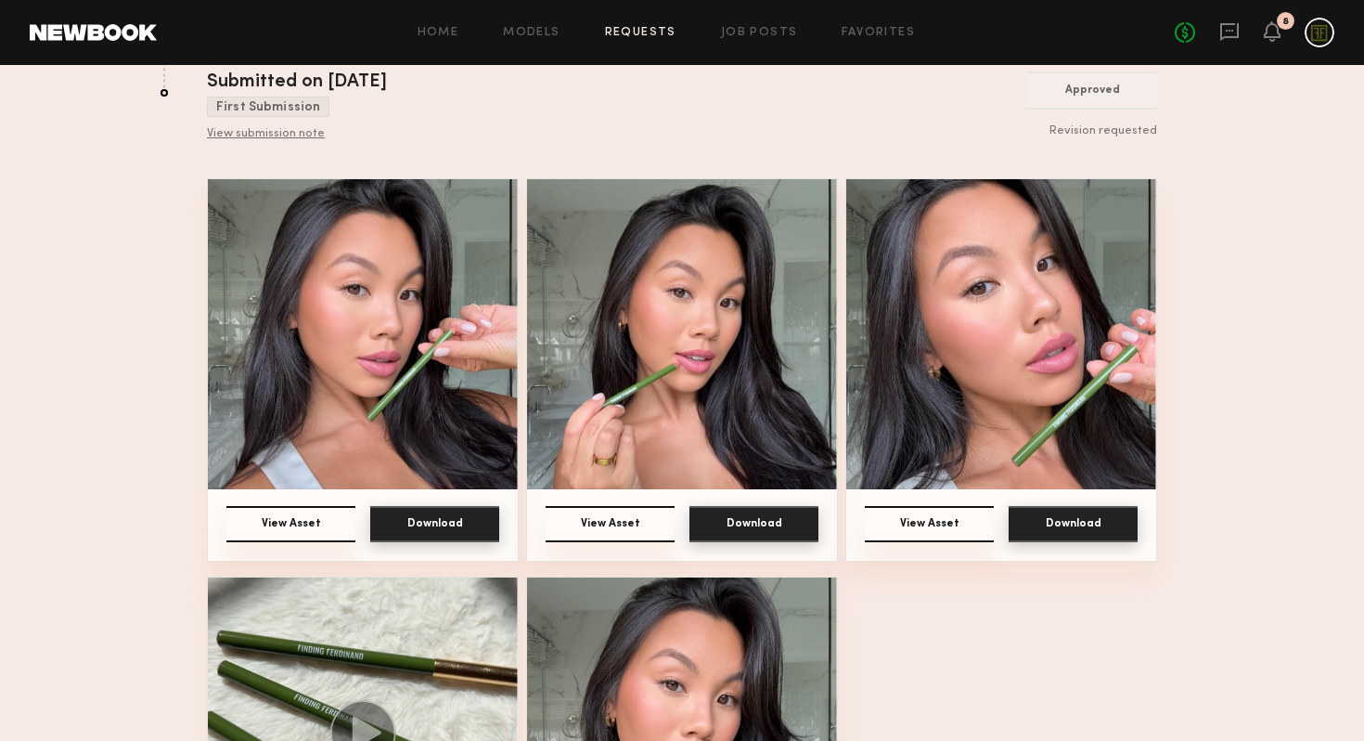
scroll to position [1141, 0]
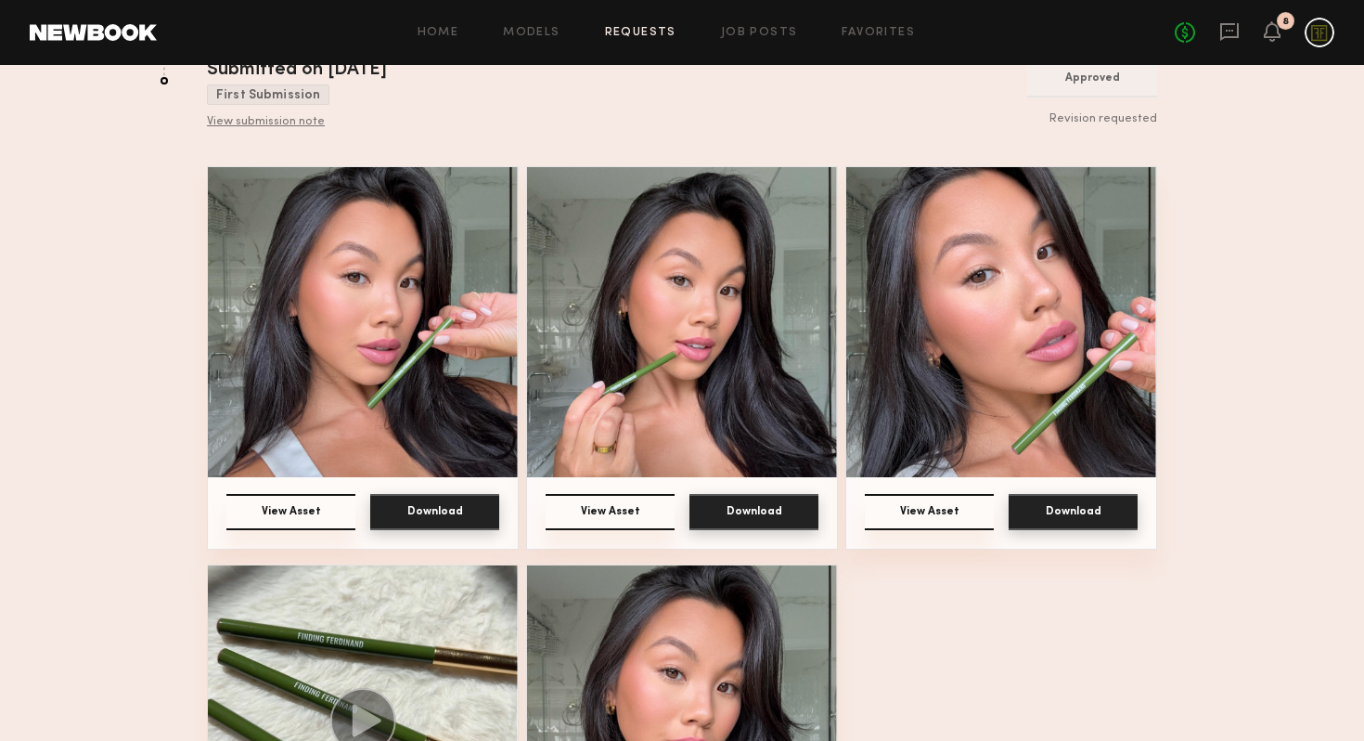
click at [729, 507] on button "Download" at bounding box center [754, 512] width 129 height 36
click at [976, 313] on img at bounding box center [1001, 322] width 310 height 310
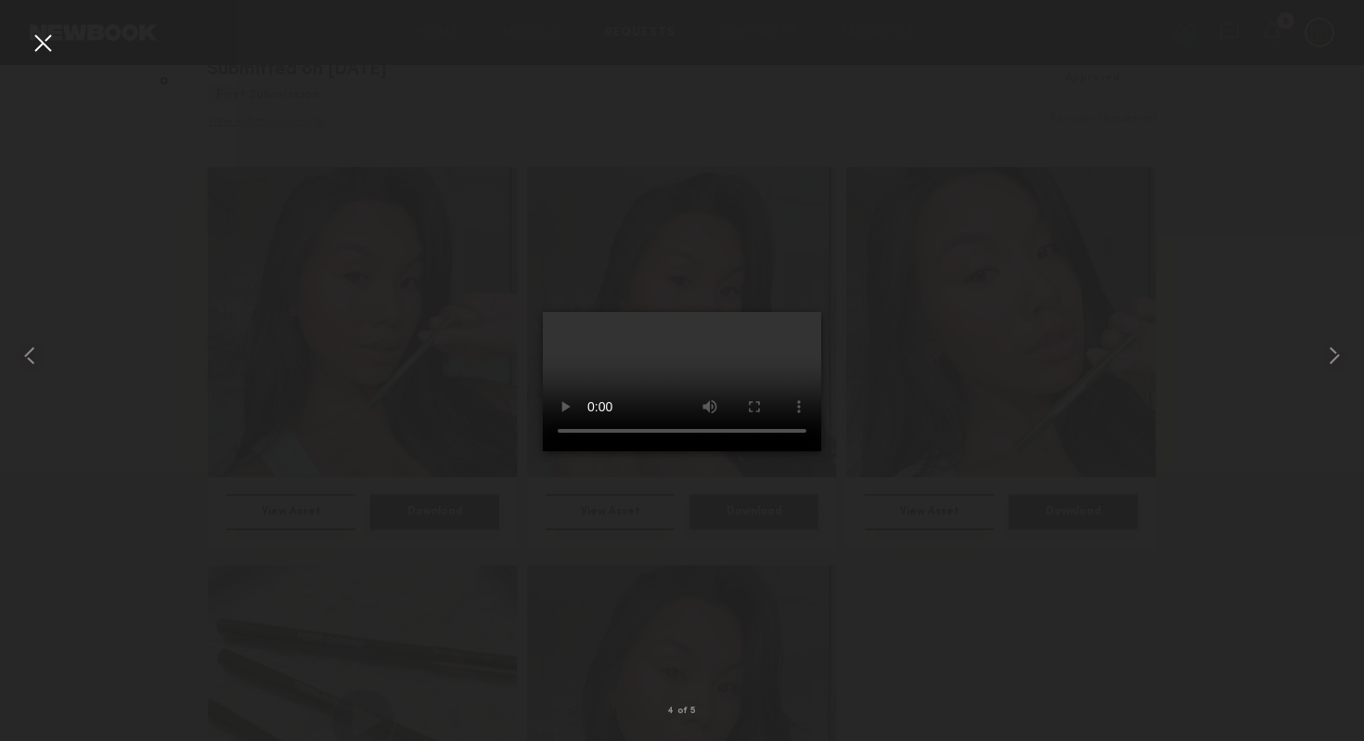
click at [36, 44] on div at bounding box center [43, 43] width 30 height 30
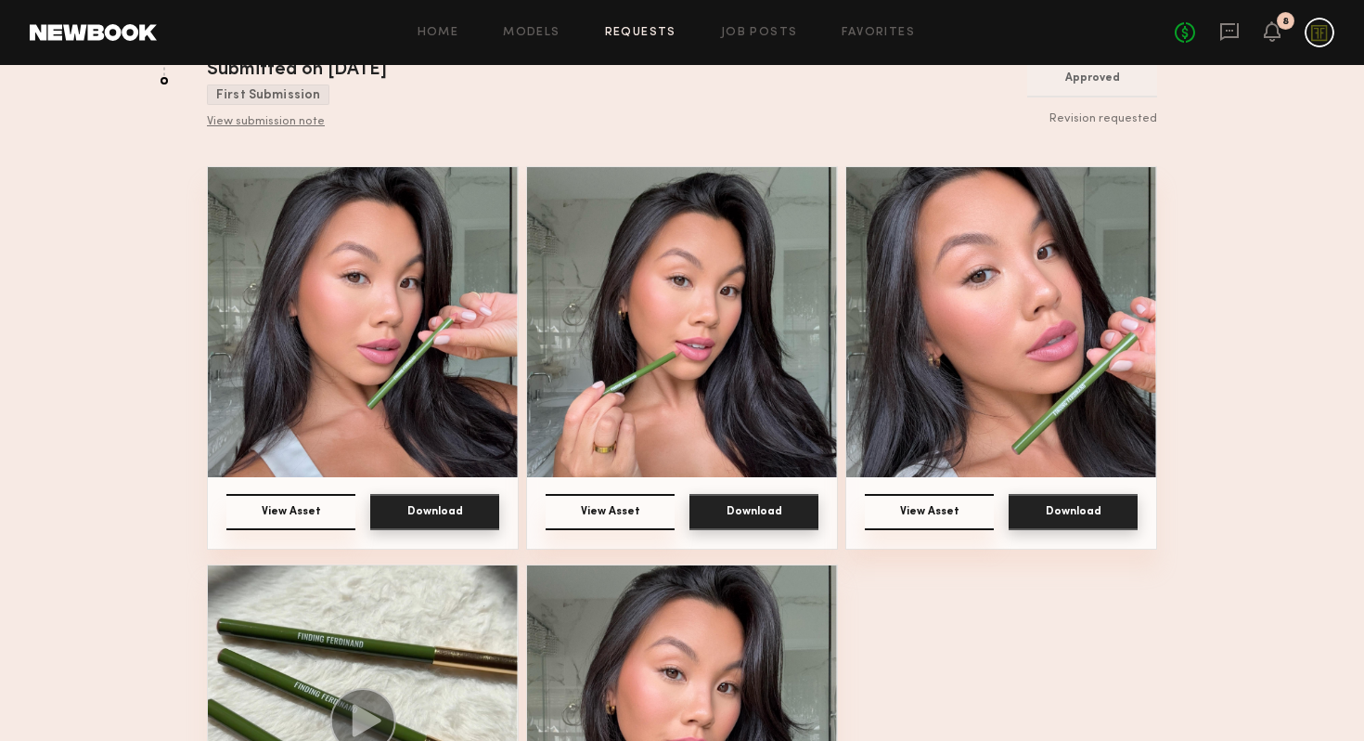
click at [981, 367] on img at bounding box center [1001, 322] width 310 height 310
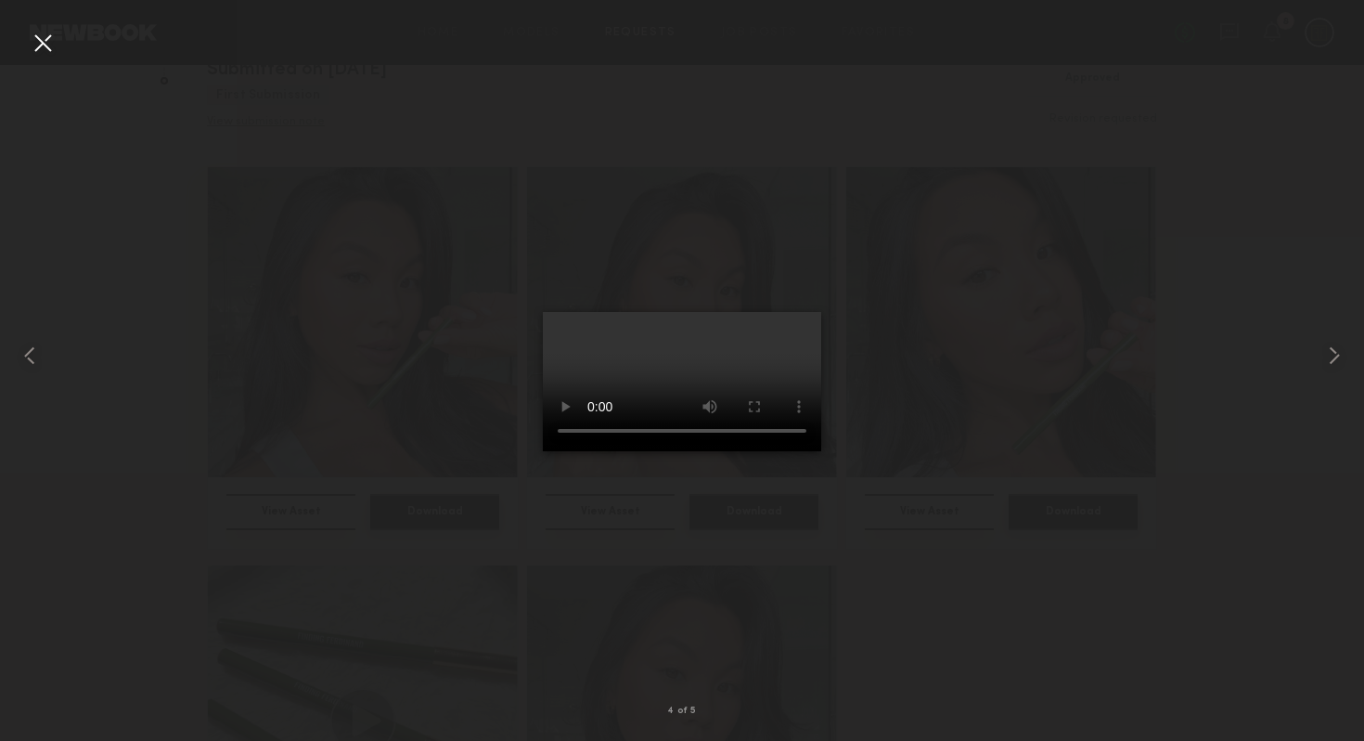
click at [456, 418] on div at bounding box center [682, 355] width 1364 height 651
click at [453, 403] on div at bounding box center [682, 355] width 1364 height 651
click at [45, 48] on div at bounding box center [43, 43] width 30 height 30
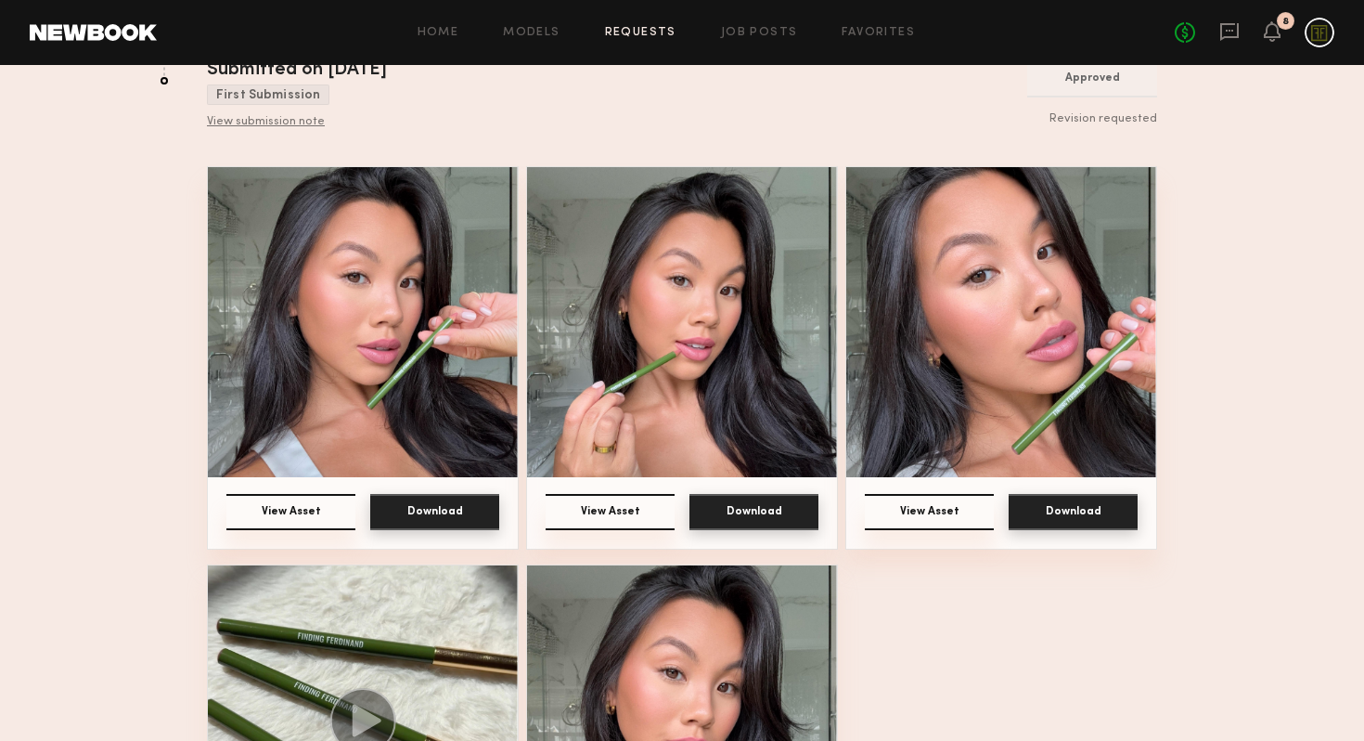
click at [722, 403] on img at bounding box center [682, 322] width 310 height 310
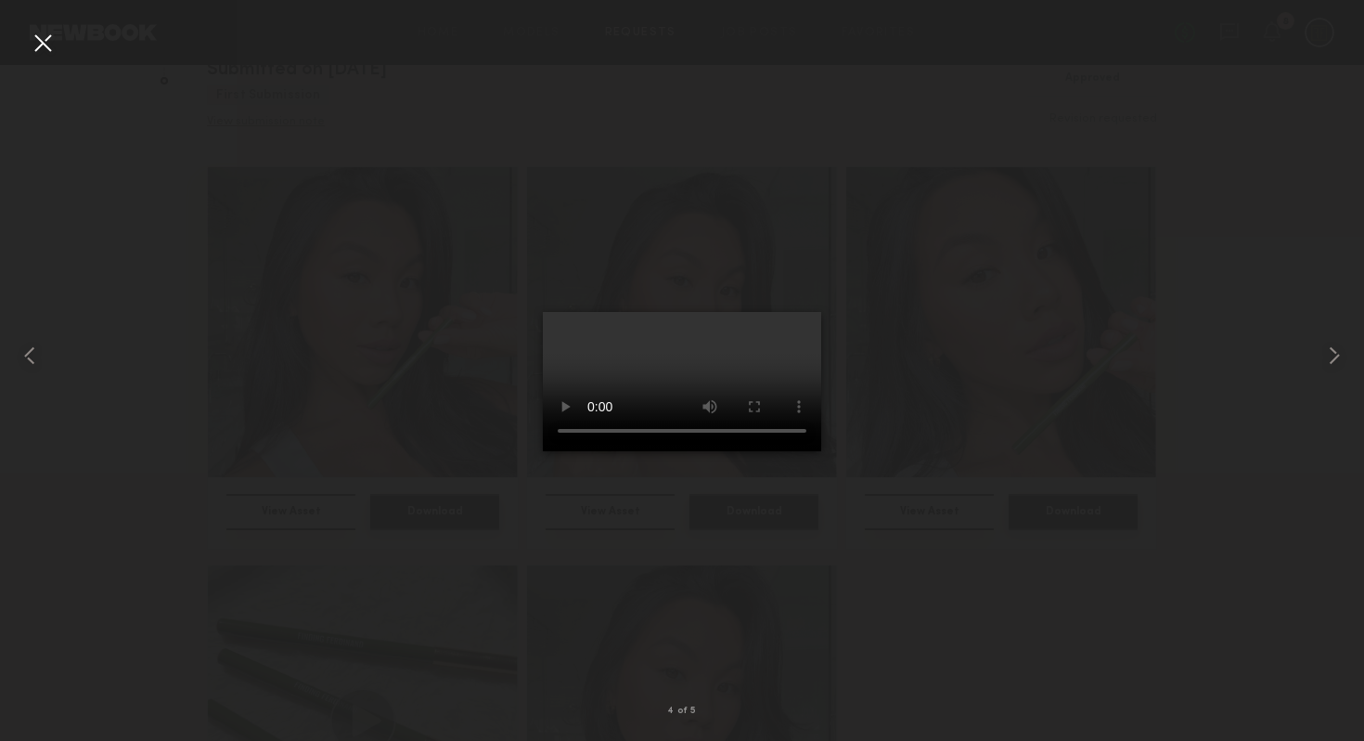
click at [442, 473] on div at bounding box center [682, 355] width 1364 height 651
click at [396, 368] on div at bounding box center [682, 355] width 1364 height 651
click at [44, 37] on div at bounding box center [43, 43] width 30 height 30
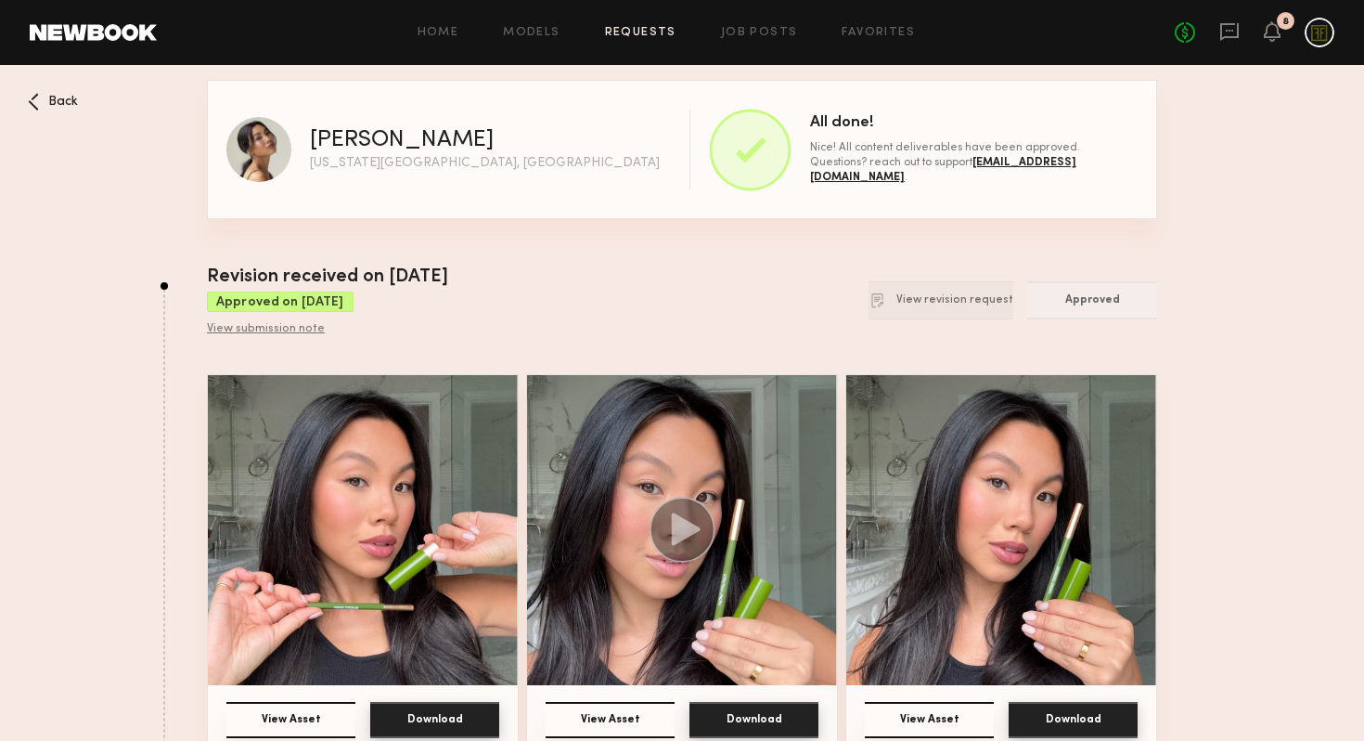
scroll to position [188, 0]
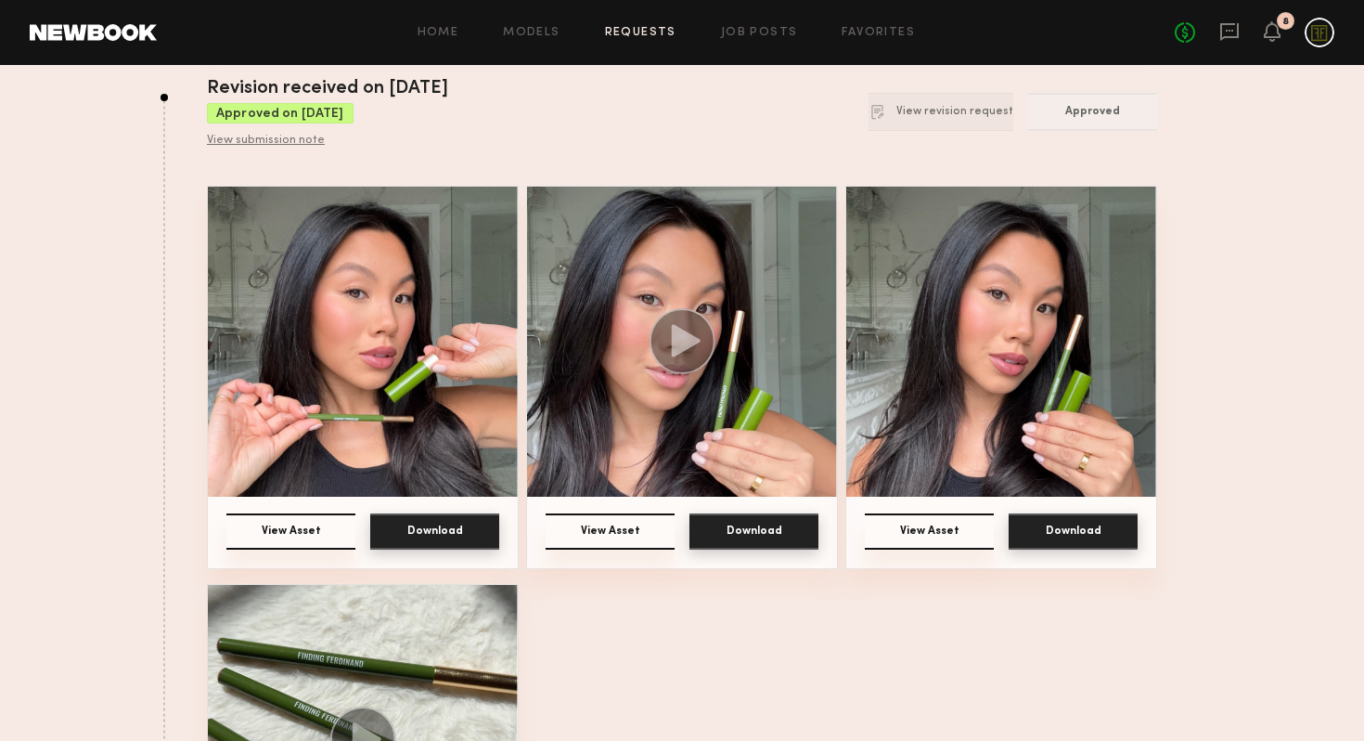
click at [690, 321] on circle at bounding box center [683, 341] width 66 height 66
click at [687, 340] on icon at bounding box center [686, 341] width 29 height 32
click at [682, 343] on icon at bounding box center [686, 341] width 29 height 32
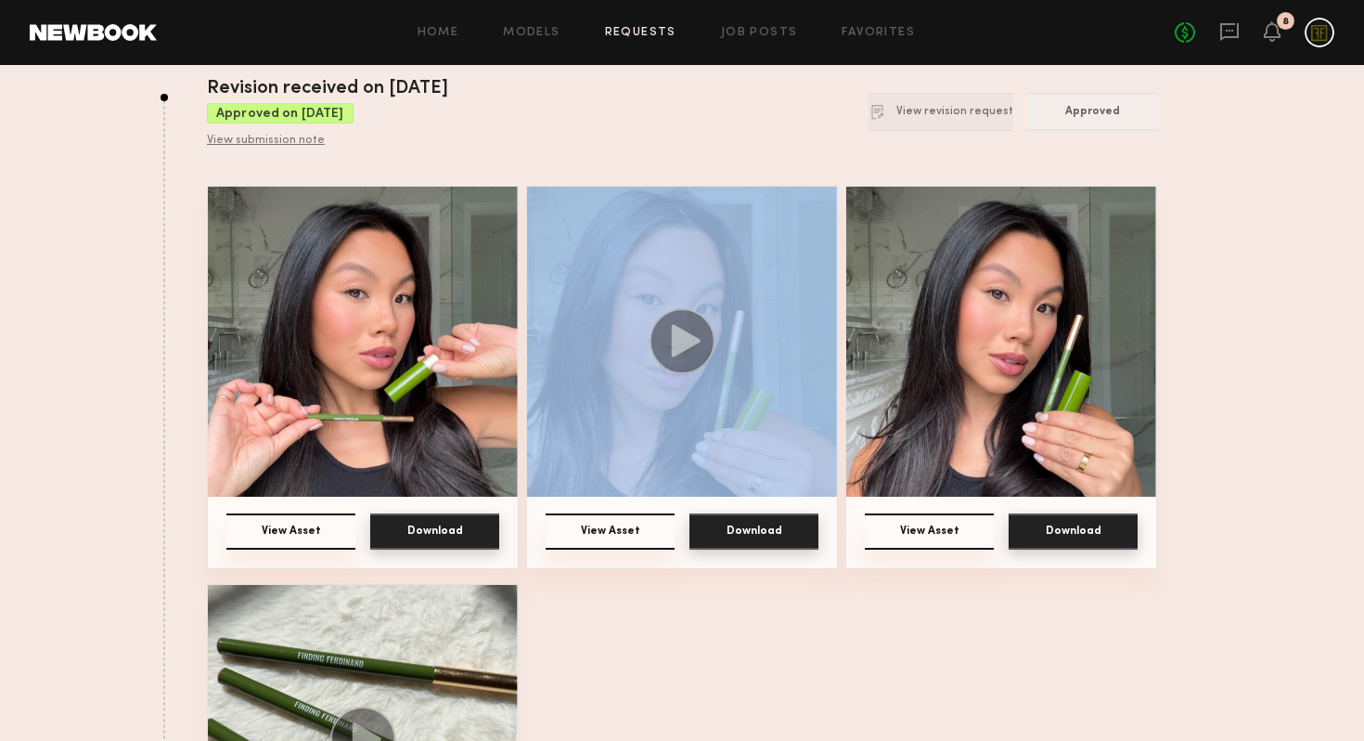
click at [682, 343] on icon at bounding box center [686, 341] width 29 height 32
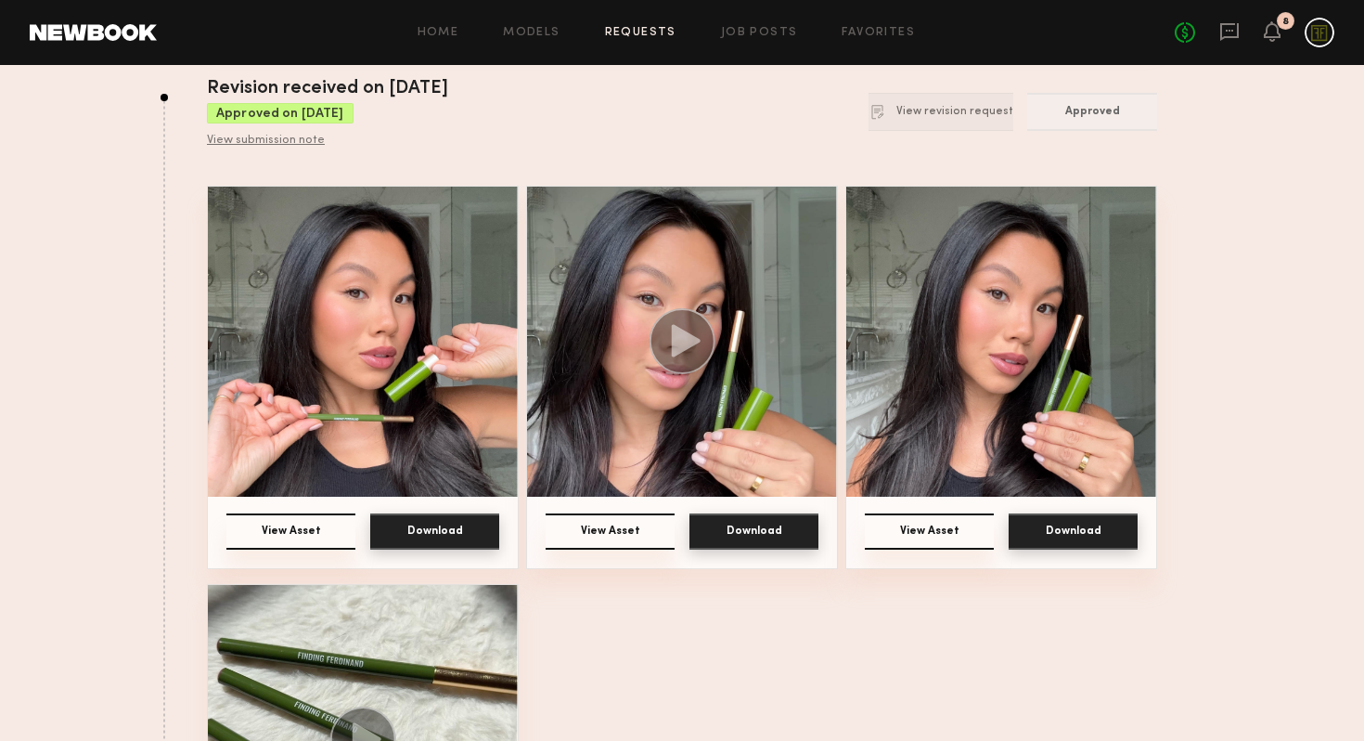
click at [745, 554] on div "View Asset Download" at bounding box center [682, 540] width 273 height 55
click at [600, 521] on button "View Asset" at bounding box center [610, 531] width 129 height 36
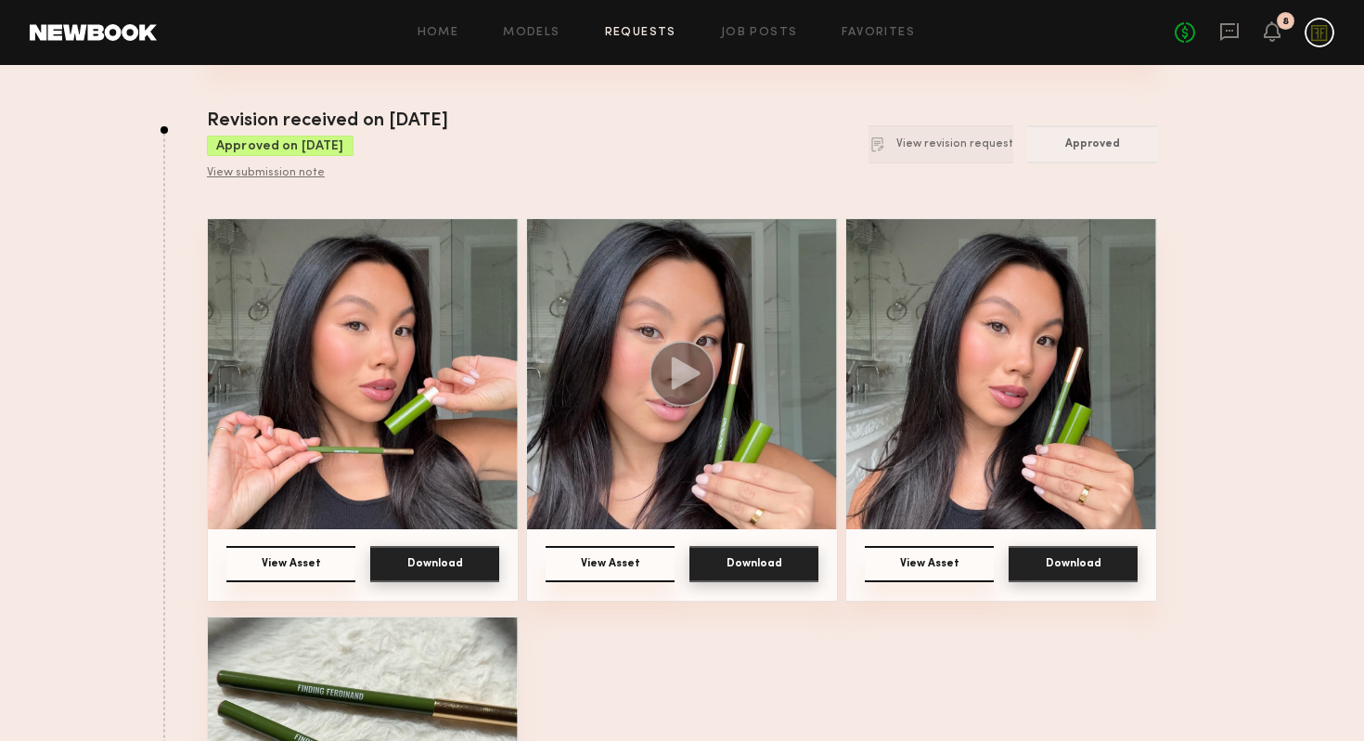
scroll to position [161, 0]
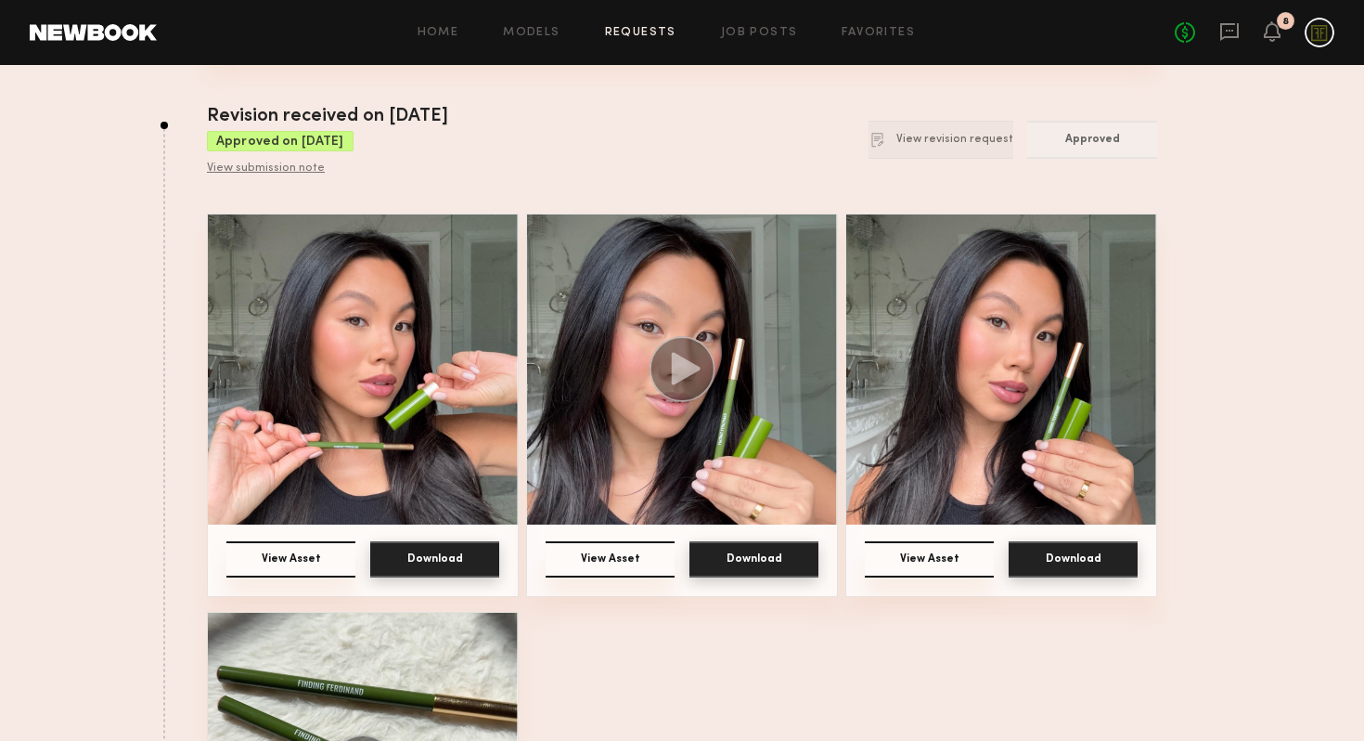
click at [616, 548] on button "View Asset" at bounding box center [610, 559] width 129 height 36
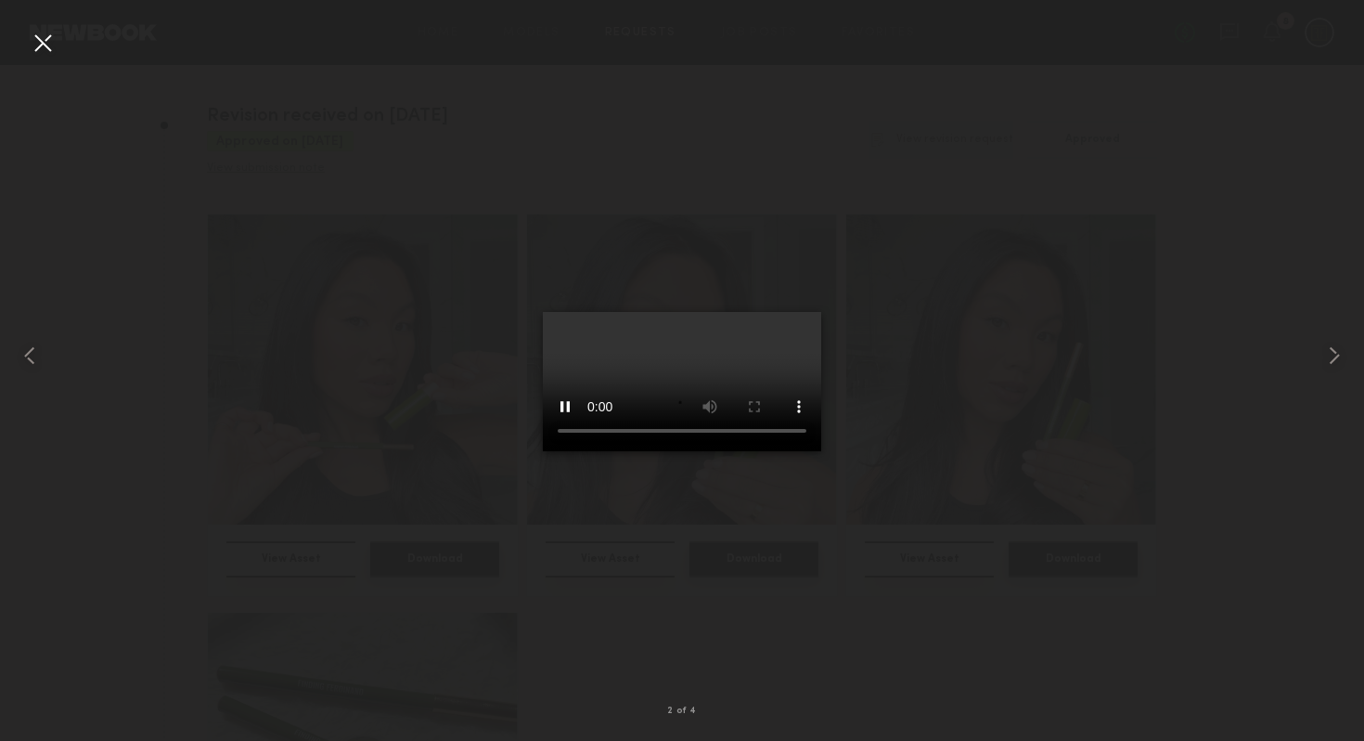
click at [401, 460] on div at bounding box center [682, 355] width 1364 height 651
click at [43, 46] on div at bounding box center [43, 43] width 30 height 30
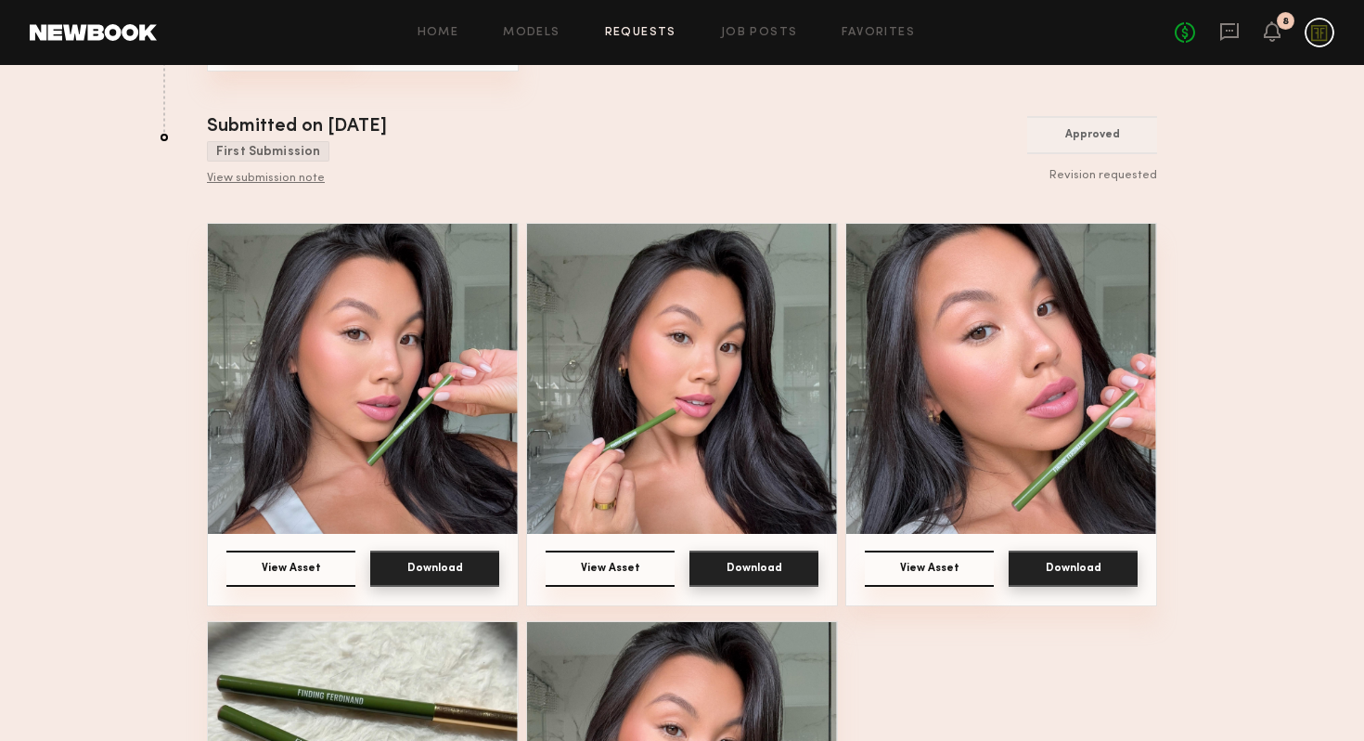
scroll to position [1171, 0]
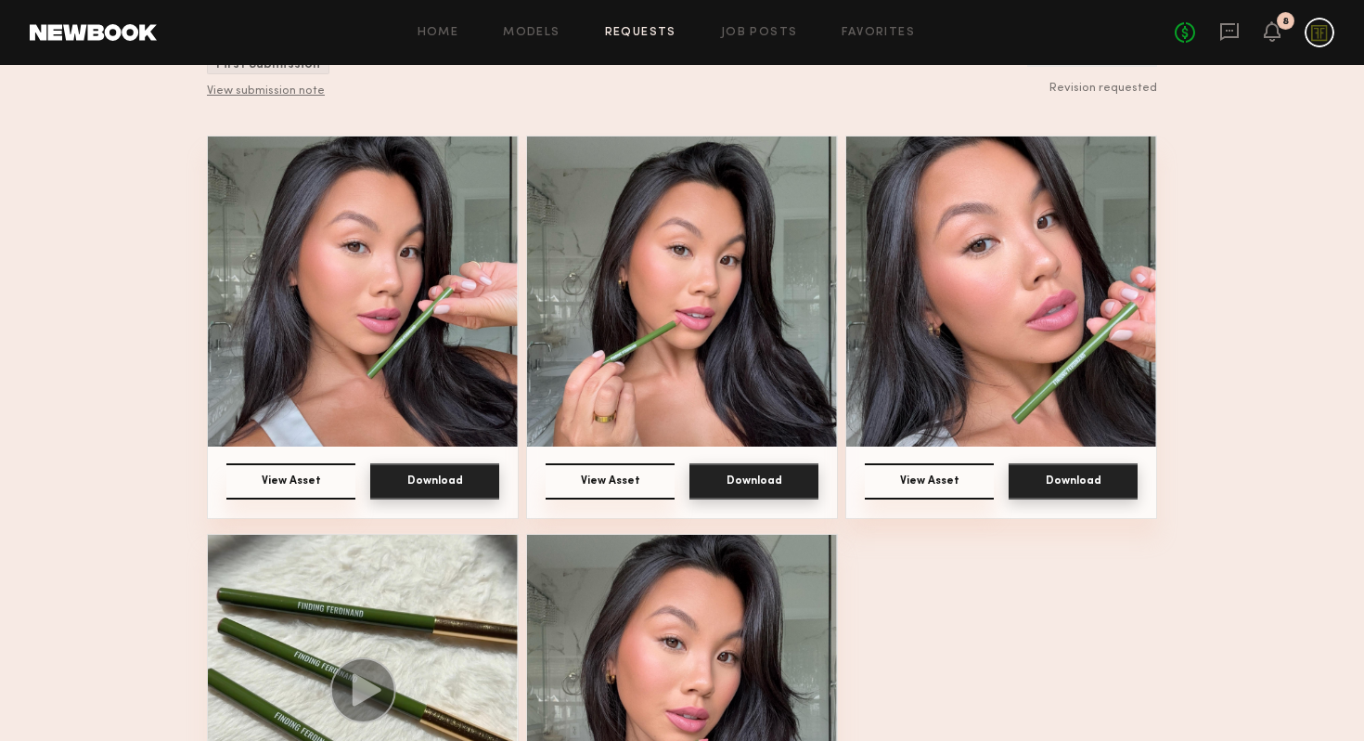
click at [709, 383] on img at bounding box center [682, 291] width 310 height 310
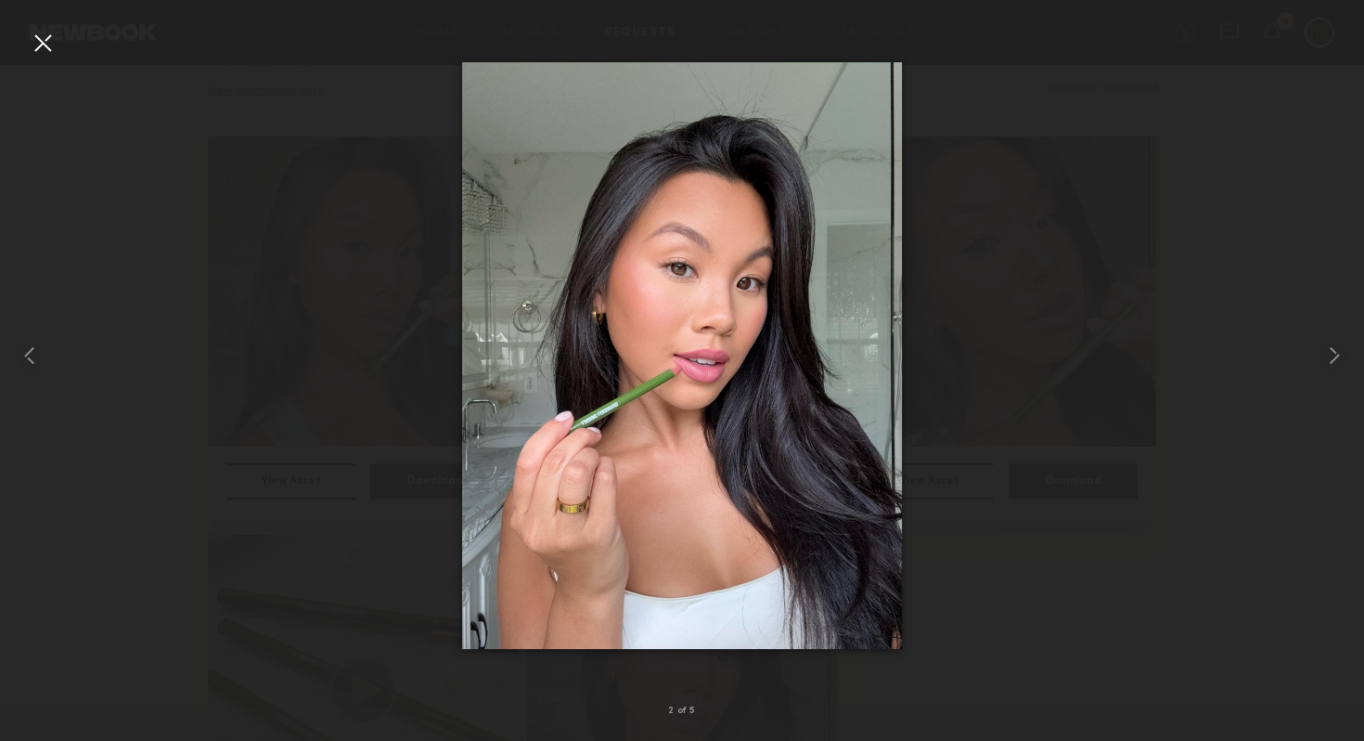
click at [1043, 356] on div at bounding box center [682, 355] width 1364 height 651
click at [1327, 359] on common-icon at bounding box center [1335, 356] width 30 height 30
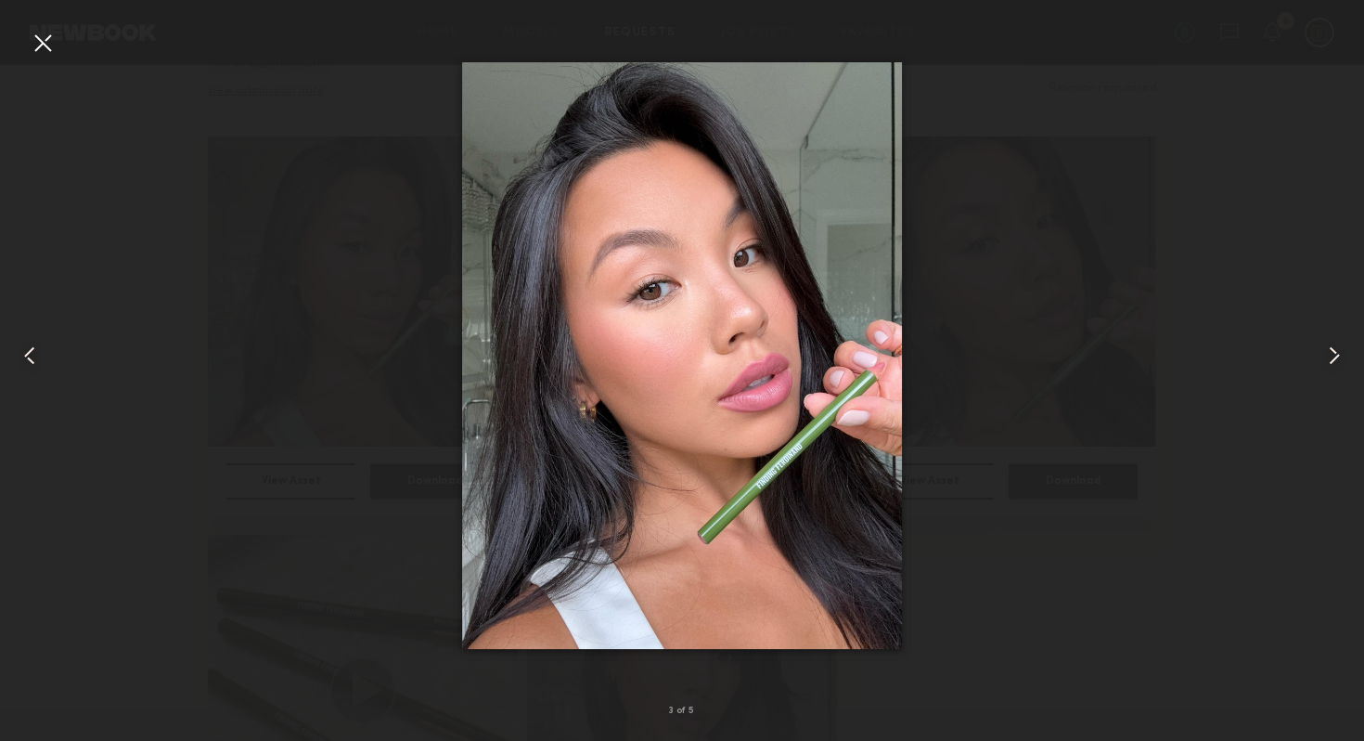
click at [1092, 558] on div at bounding box center [682, 355] width 1364 height 651
click at [45, 46] on div at bounding box center [43, 43] width 30 height 30
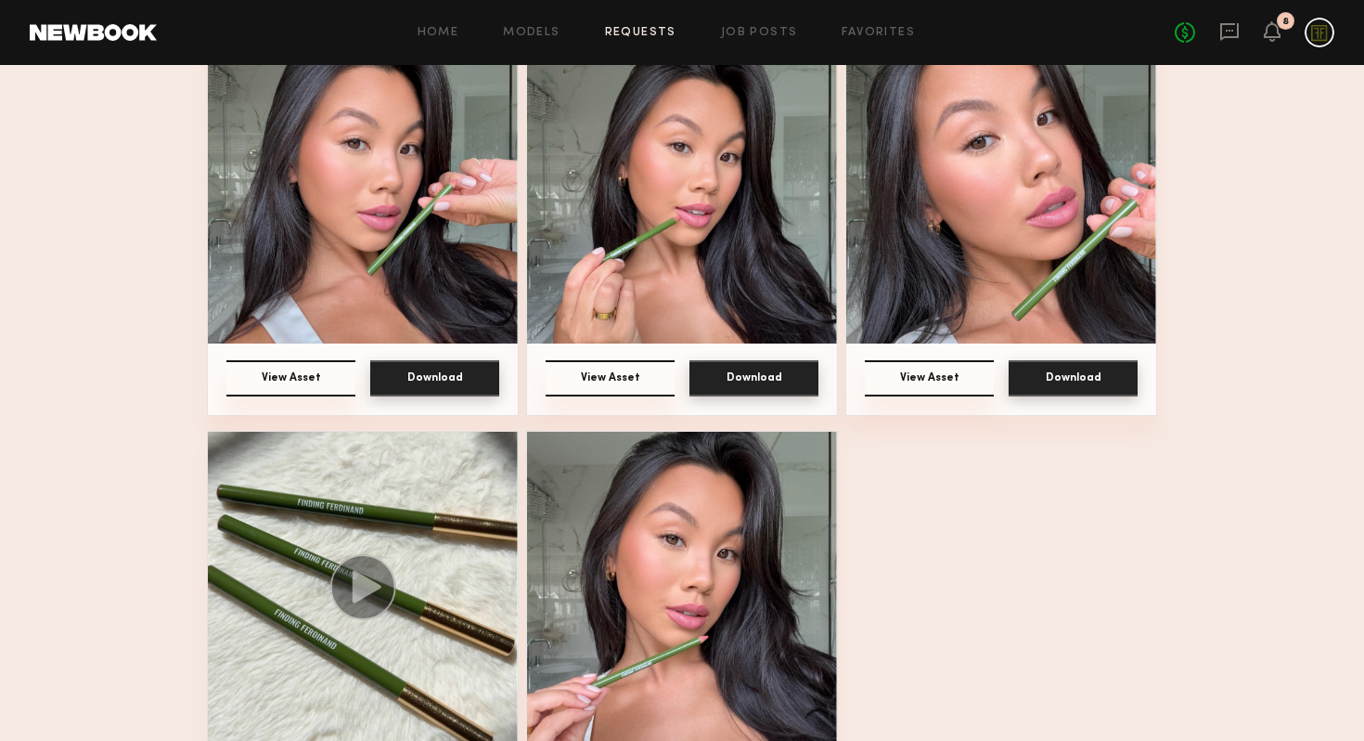
scroll to position [1362, 0]
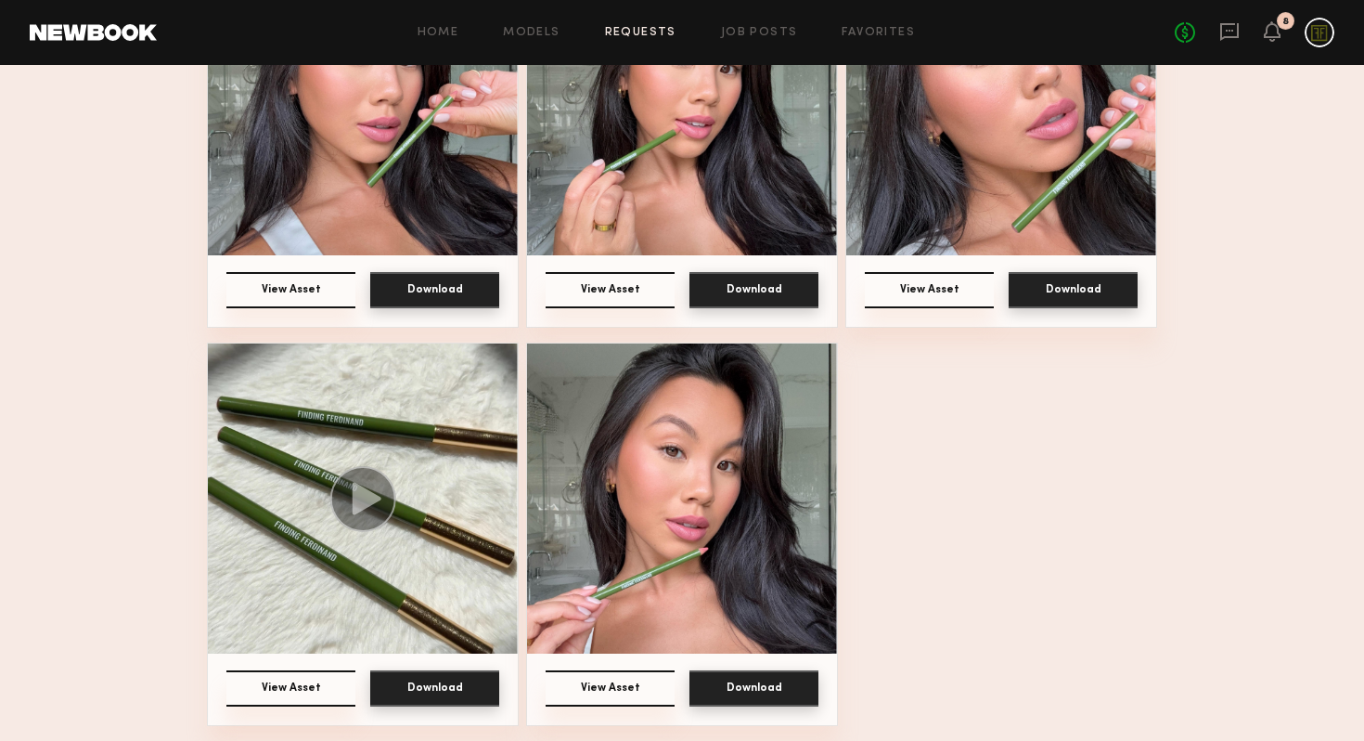
click at [1076, 191] on img at bounding box center [1001, 100] width 310 height 310
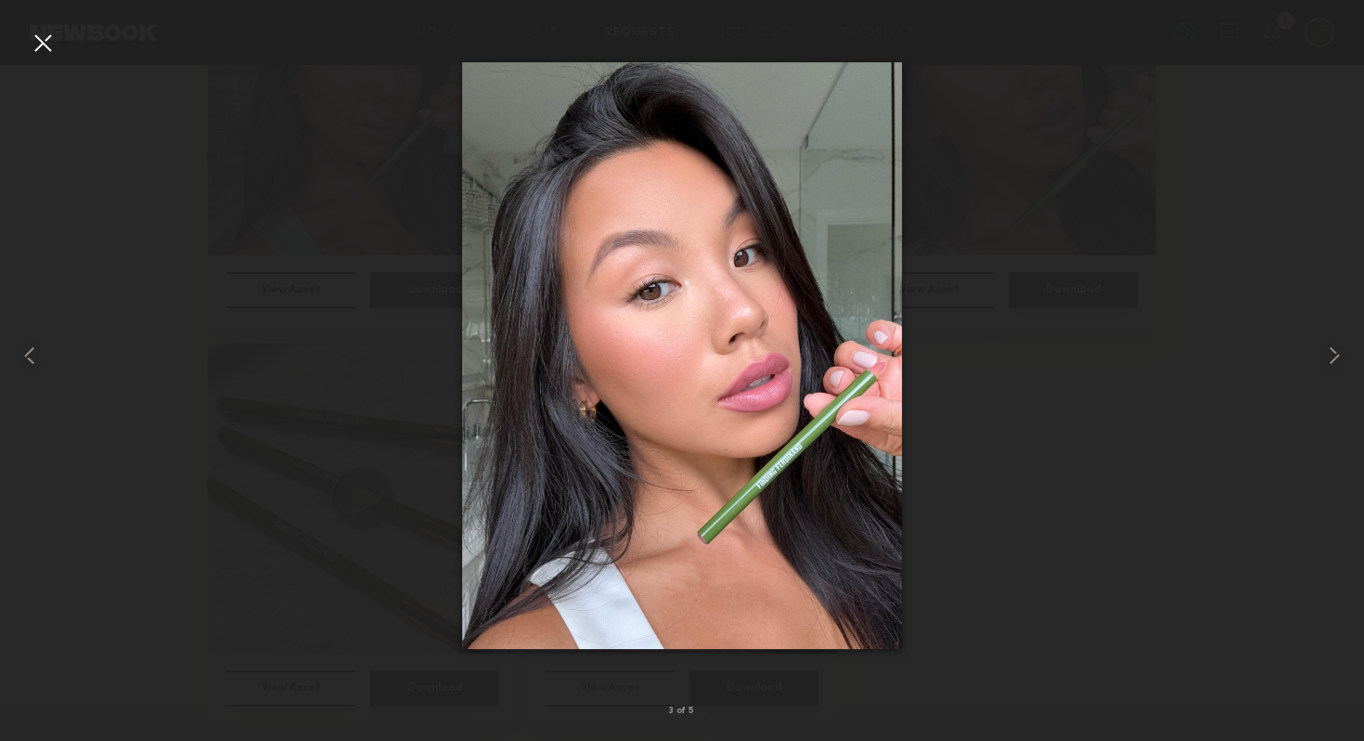
click at [47, 41] on div at bounding box center [43, 43] width 30 height 30
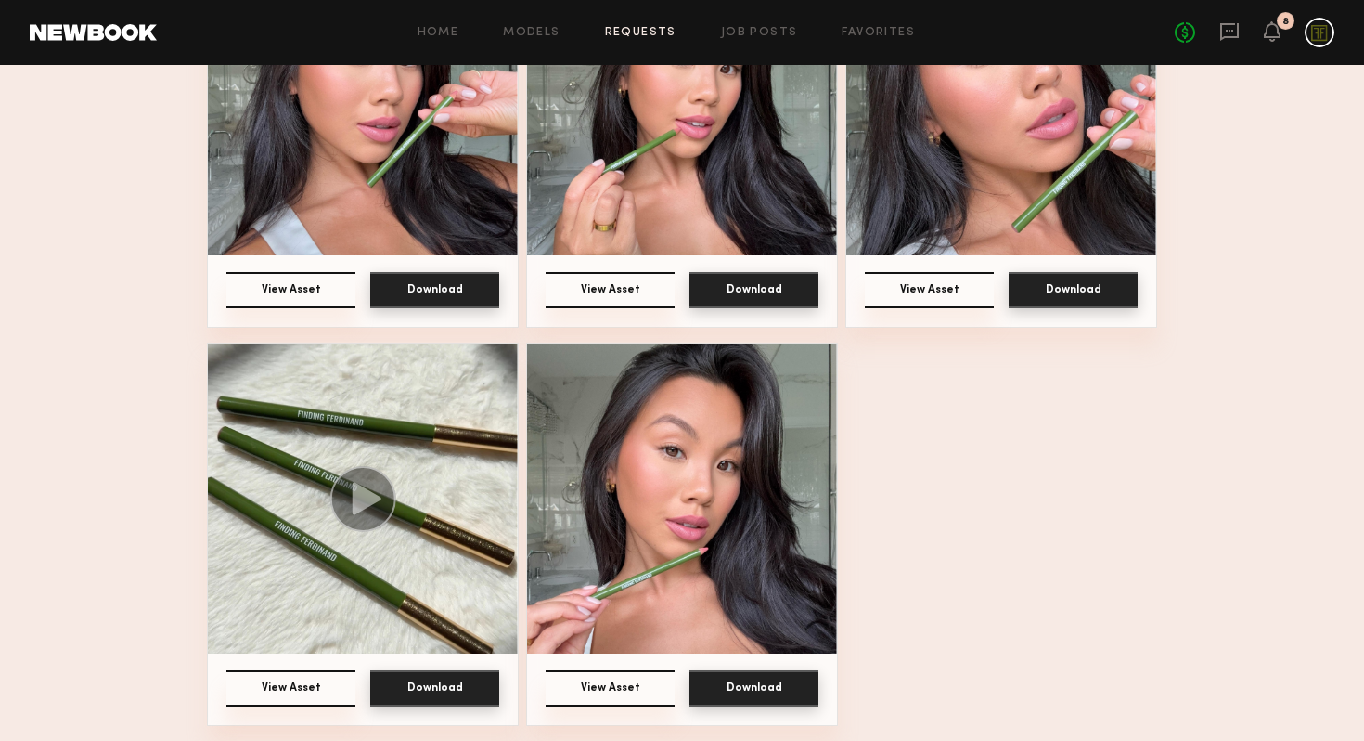
click at [1049, 296] on button "Download" at bounding box center [1073, 290] width 129 height 36
click at [623, 481] on img at bounding box center [682, 498] width 310 height 310
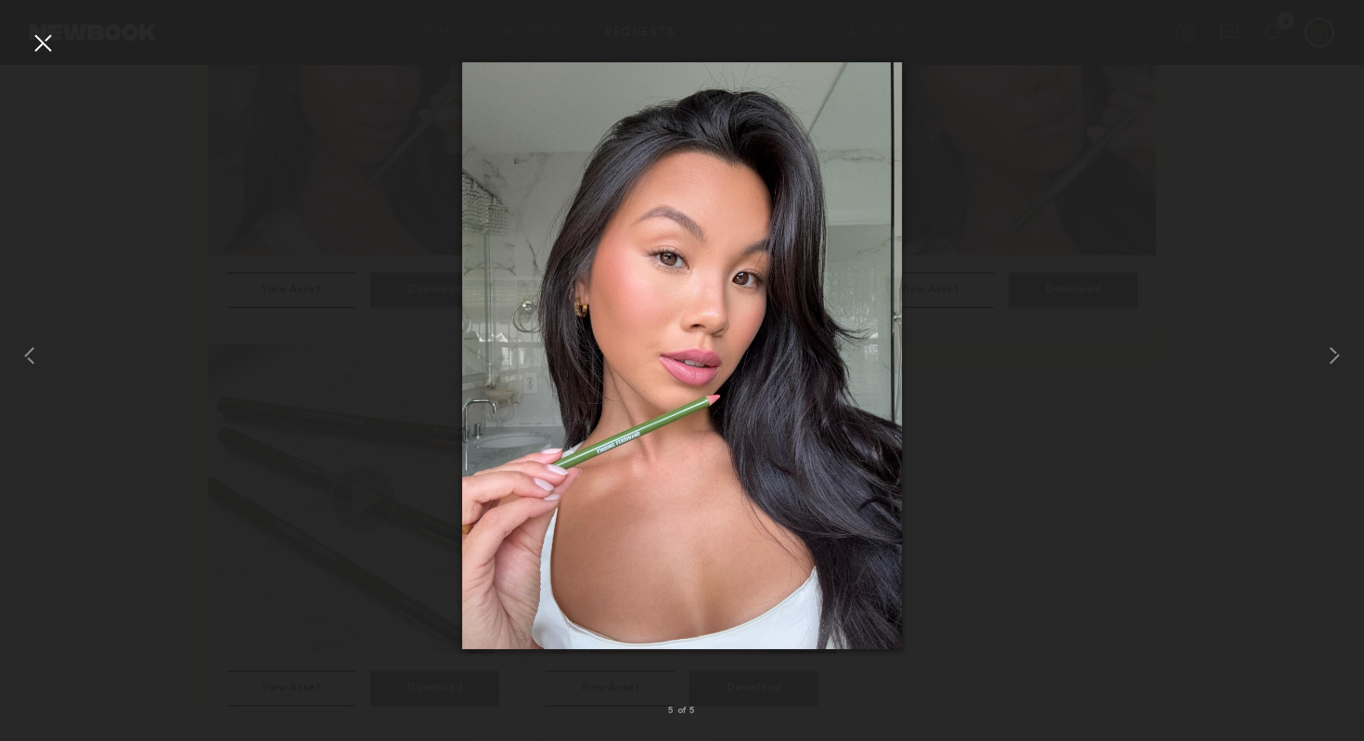
click at [1012, 337] on div at bounding box center [682, 355] width 1364 height 651
click at [50, 43] on div at bounding box center [43, 43] width 30 height 30
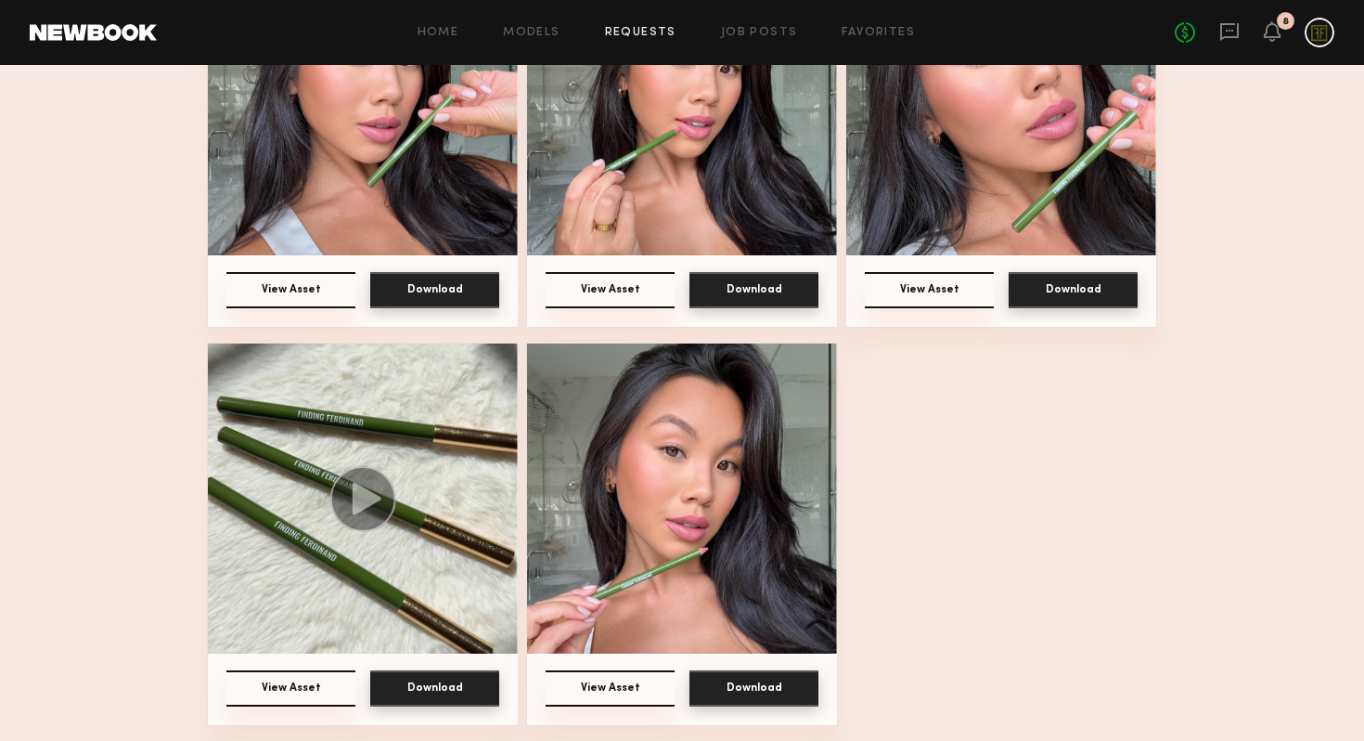
click at [756, 690] on button "Download" at bounding box center [754, 688] width 129 height 36
click at [446, 500] on img at bounding box center [363, 498] width 310 height 310
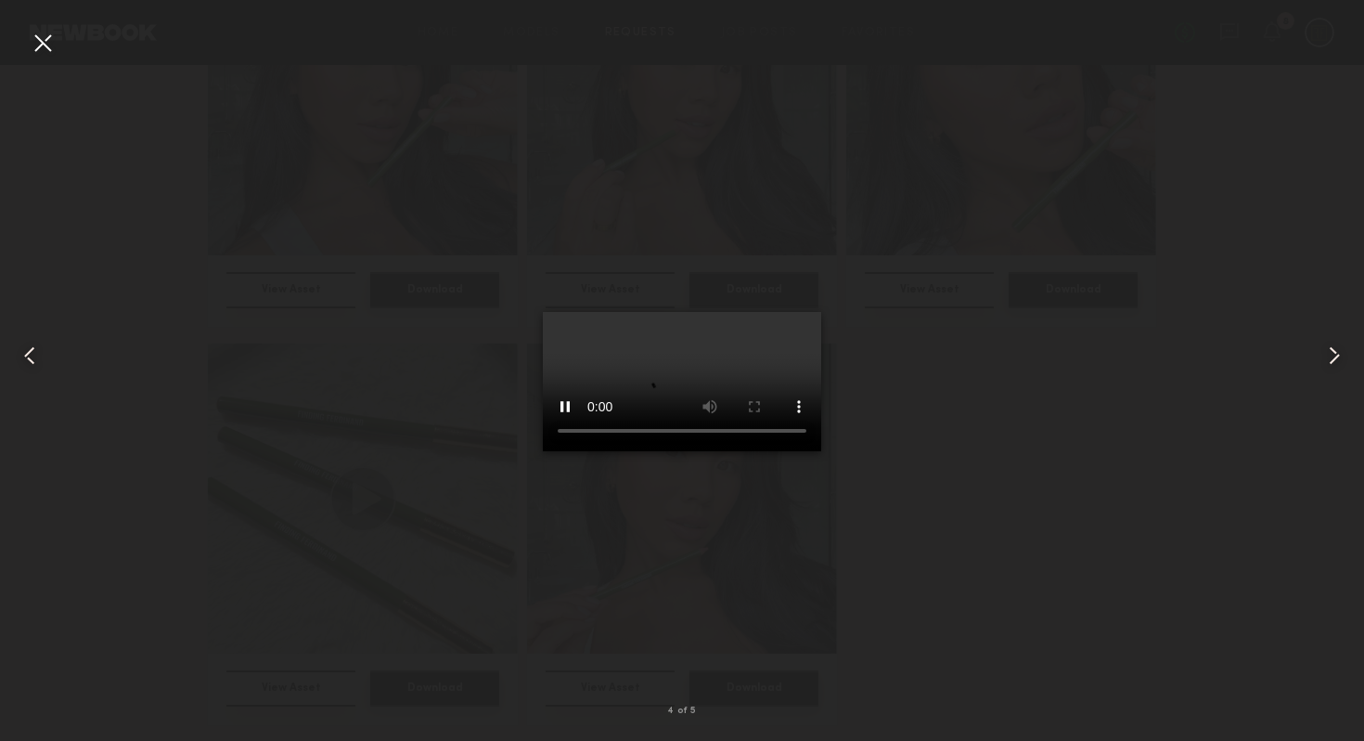
click at [1038, 408] on div at bounding box center [682, 355] width 1364 height 651
click at [1049, 393] on div at bounding box center [682, 355] width 1364 height 651
click at [1049, 394] on div at bounding box center [682, 355] width 1364 height 651
click at [210, 224] on div at bounding box center [682, 355] width 1364 height 651
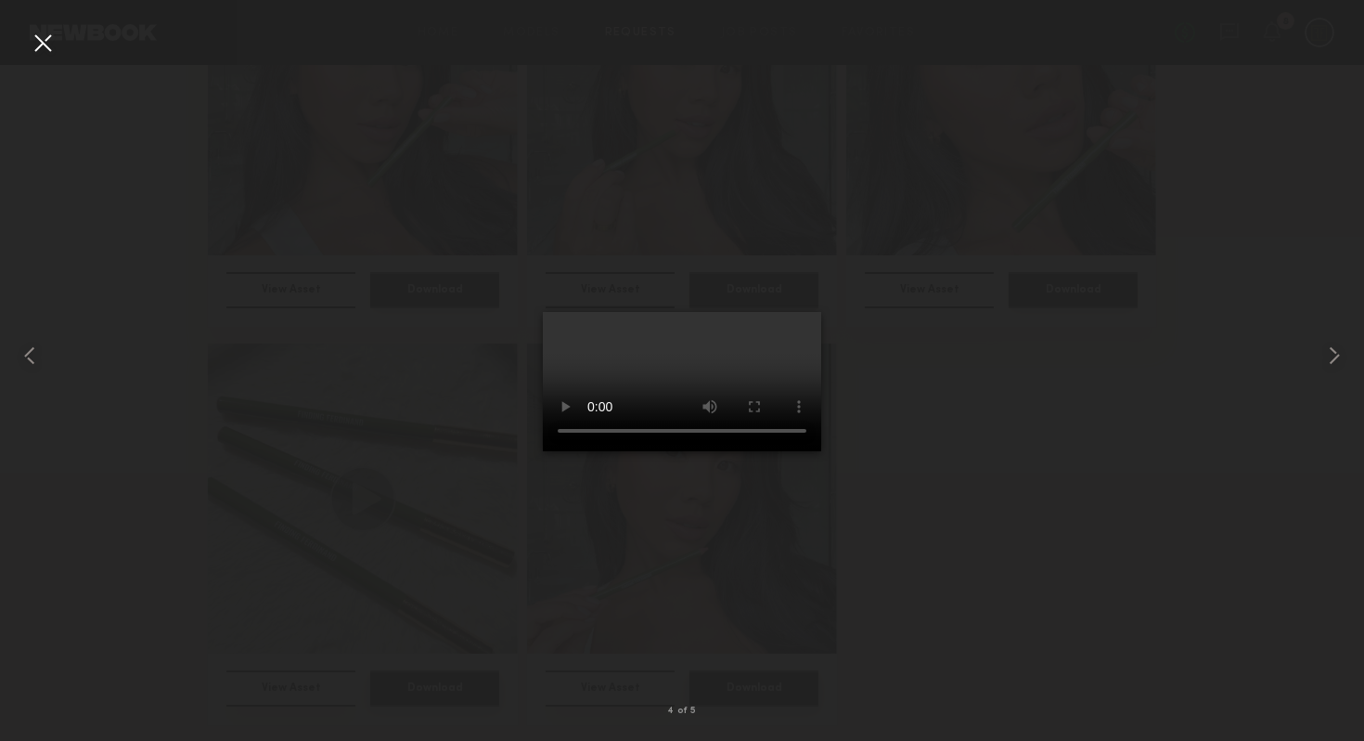
click at [205, 229] on div at bounding box center [682, 355] width 1364 height 651
click at [43, 39] on div at bounding box center [43, 43] width 30 height 30
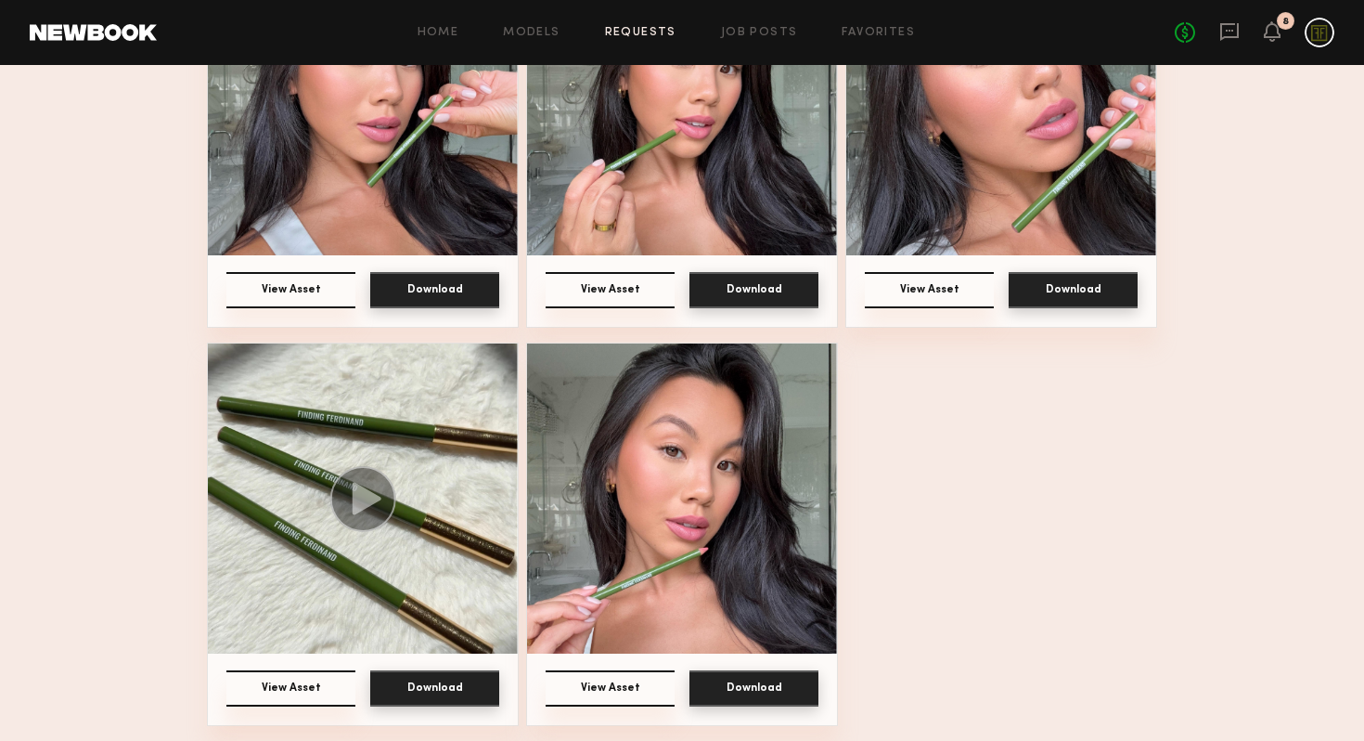
click at [454, 679] on button "Download" at bounding box center [434, 688] width 129 height 36
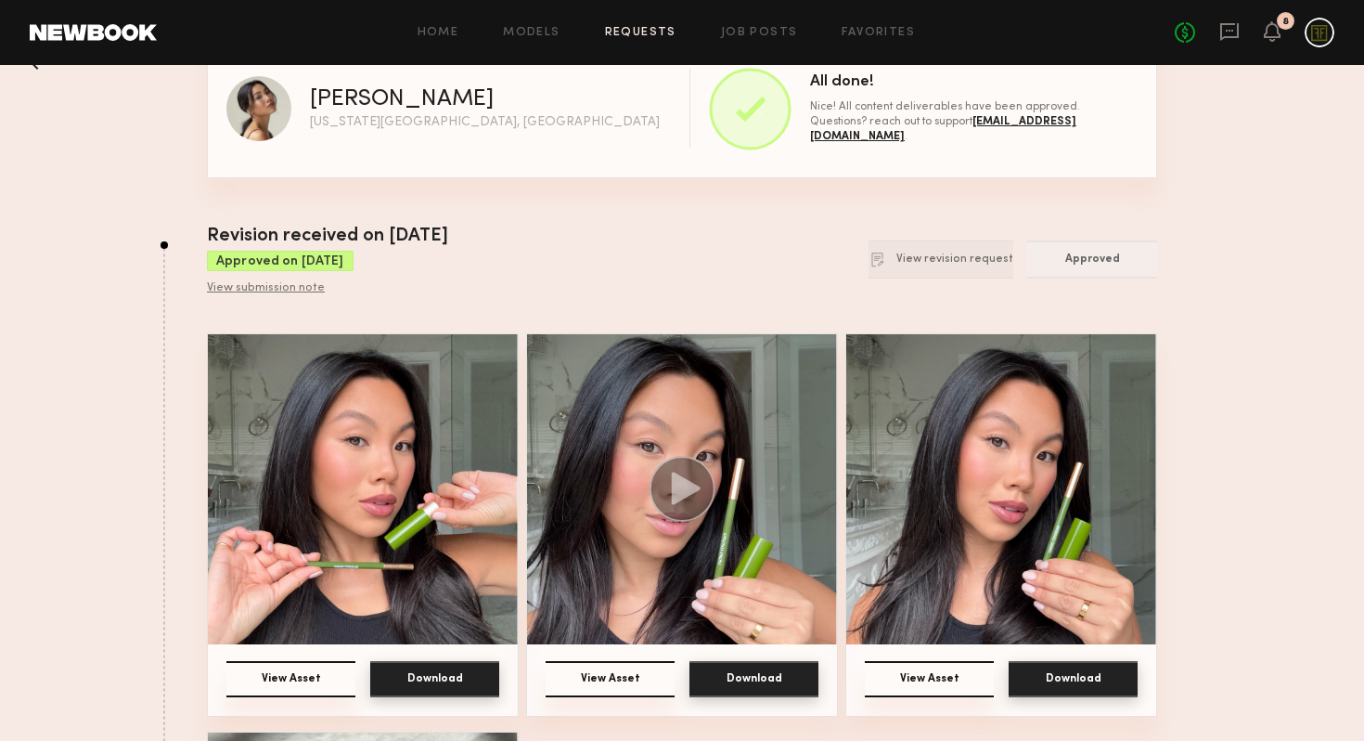
scroll to position [0, 0]
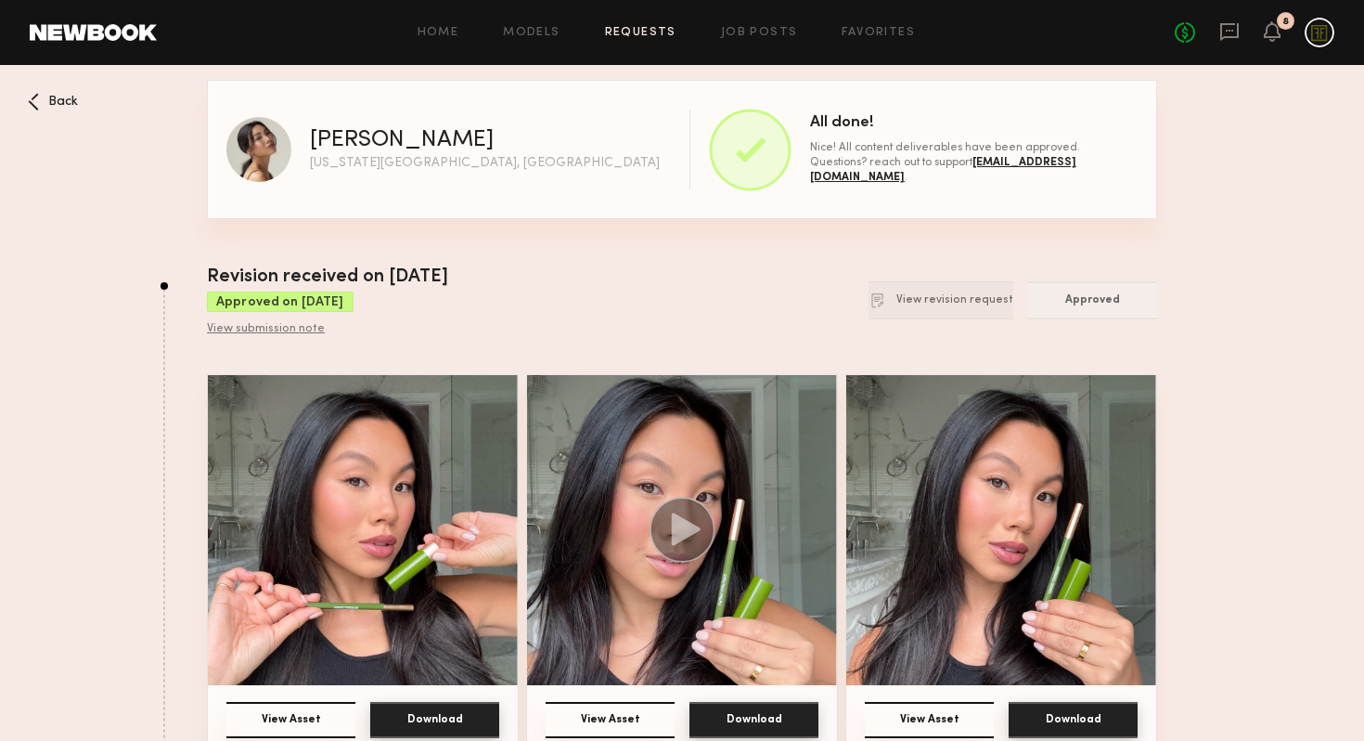
click at [36, 103] on icon at bounding box center [33, 102] width 11 height 18
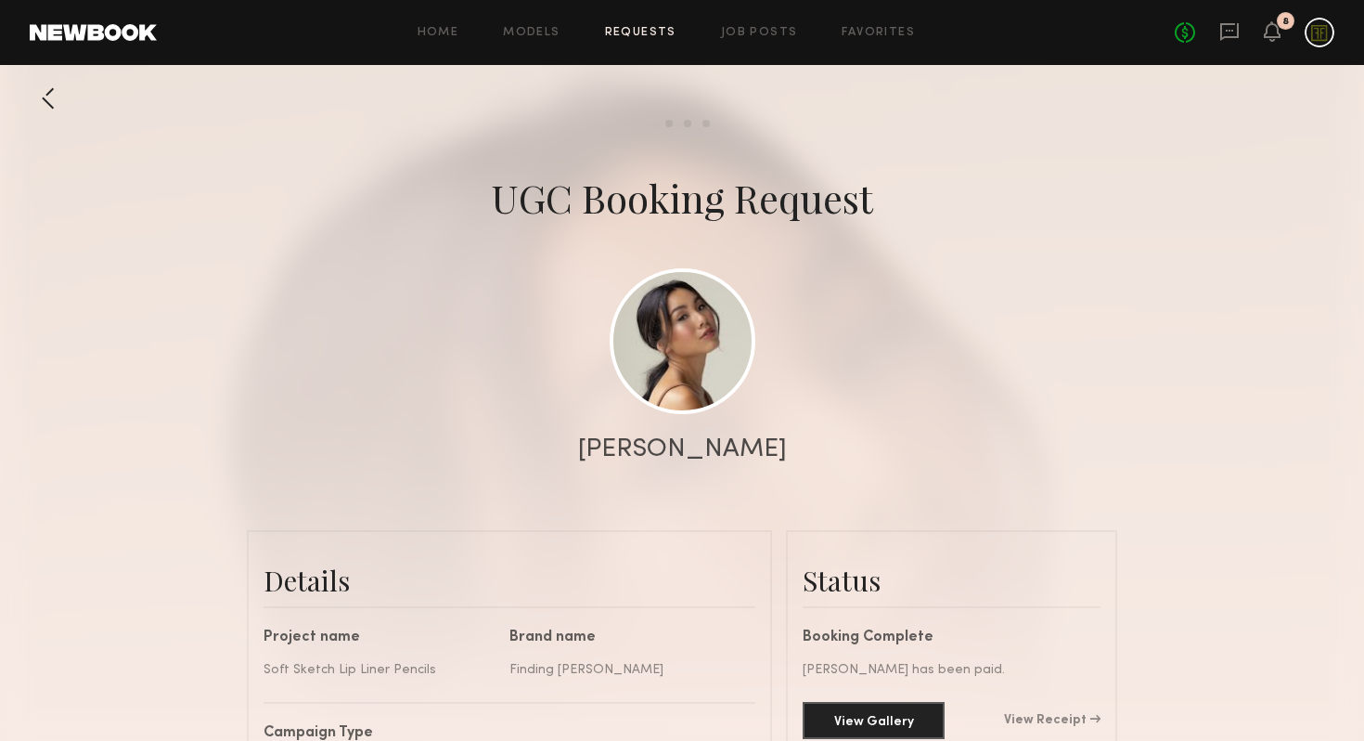
scroll to position [1156, 0]
click at [34, 102] on div at bounding box center [48, 98] width 37 height 37
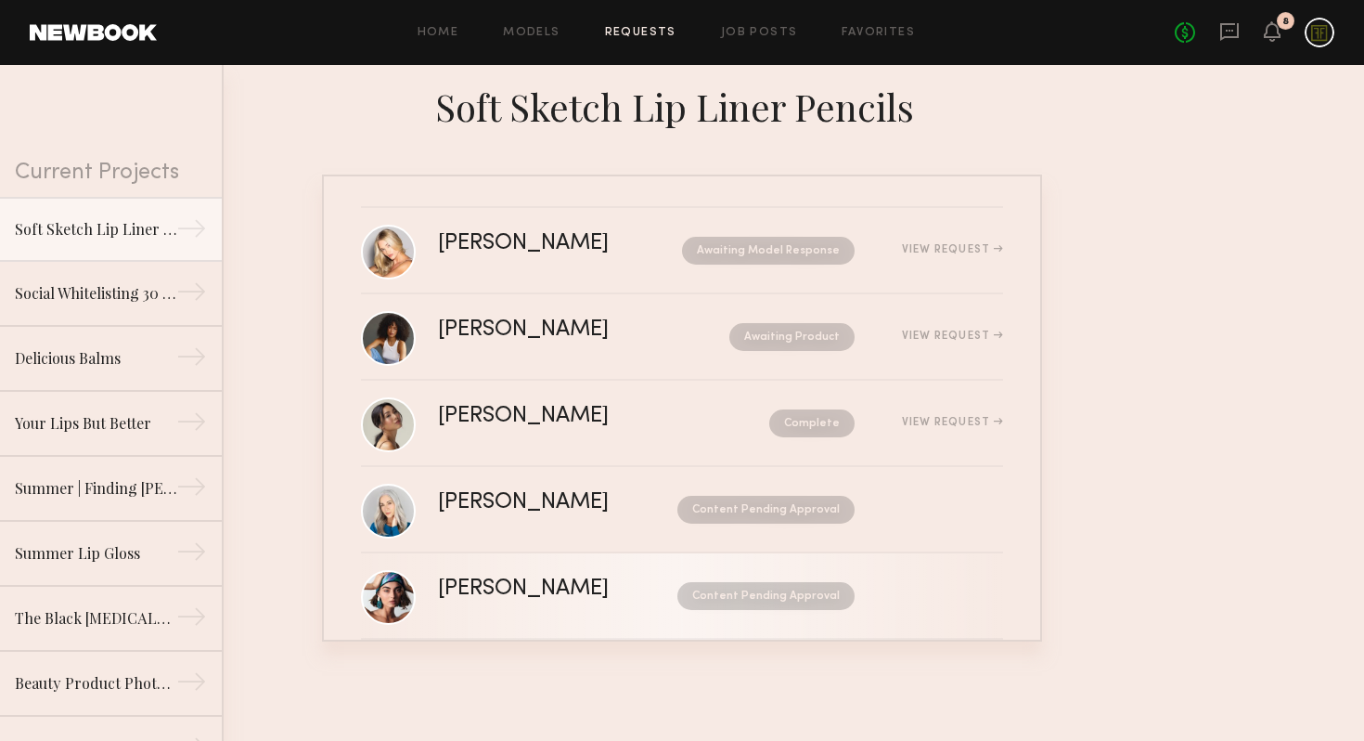
click at [534, 595] on div "[PERSON_NAME]" at bounding box center [540, 588] width 205 height 21
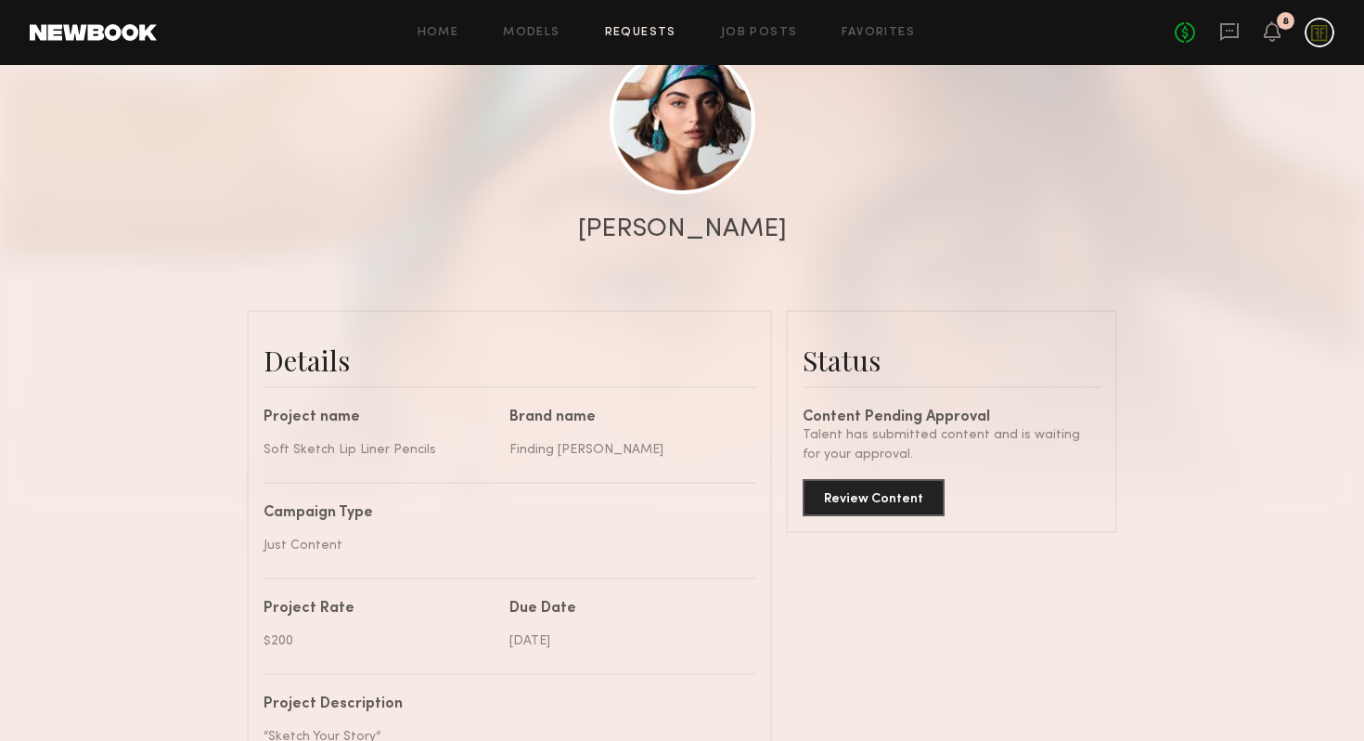
scroll to position [281, 0]
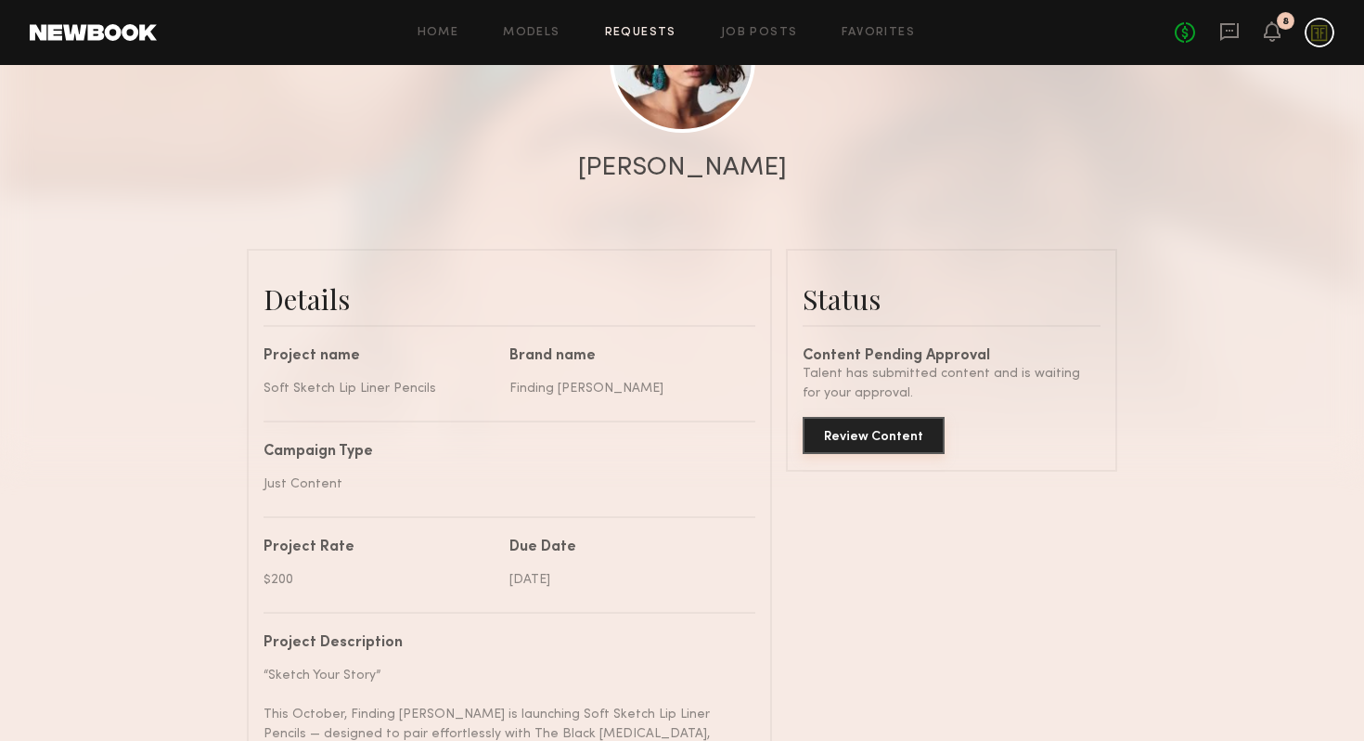
click at [883, 436] on button "Review Content" at bounding box center [874, 435] width 142 height 37
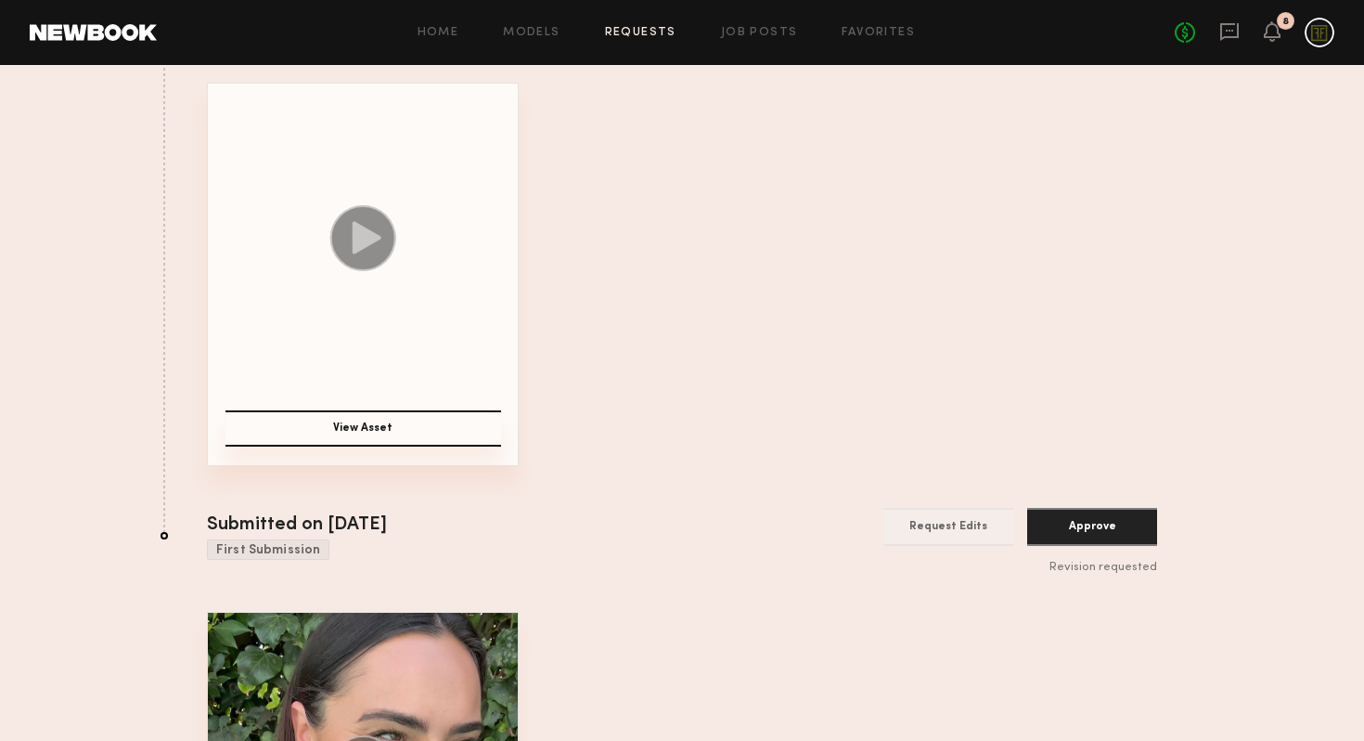
scroll to position [400, 0]
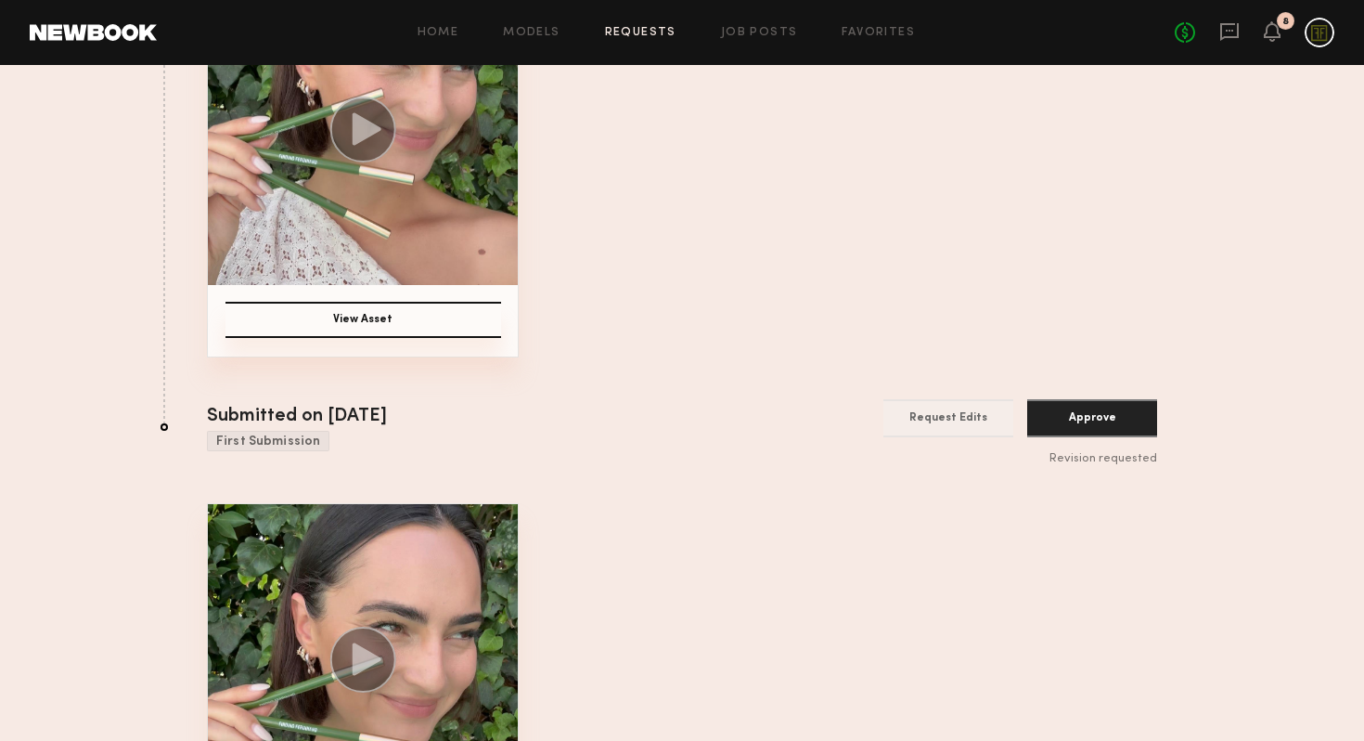
click at [448, 622] on img at bounding box center [363, 659] width 310 height 310
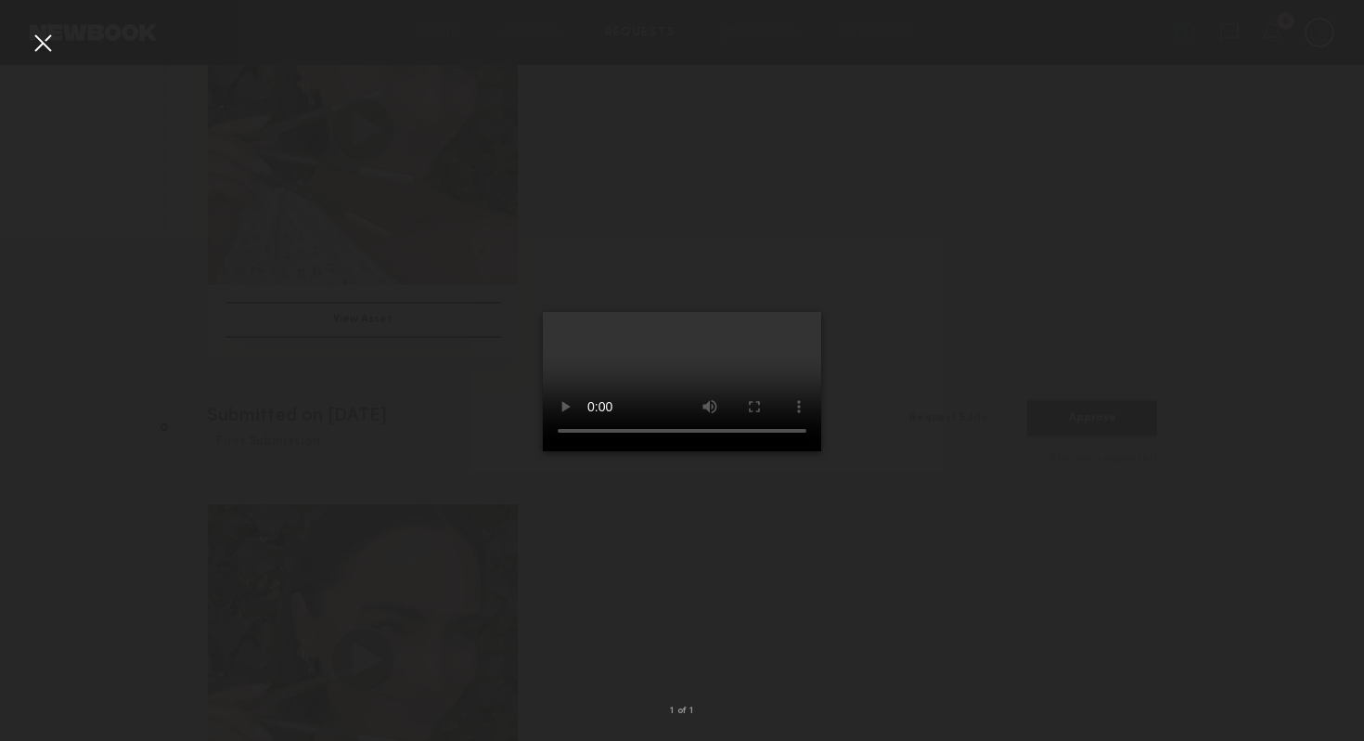
click at [369, 450] on div at bounding box center [682, 355] width 1364 height 651
click at [748, 383] on video at bounding box center [682, 381] width 278 height 139
click at [396, 543] on div at bounding box center [682, 355] width 1364 height 651
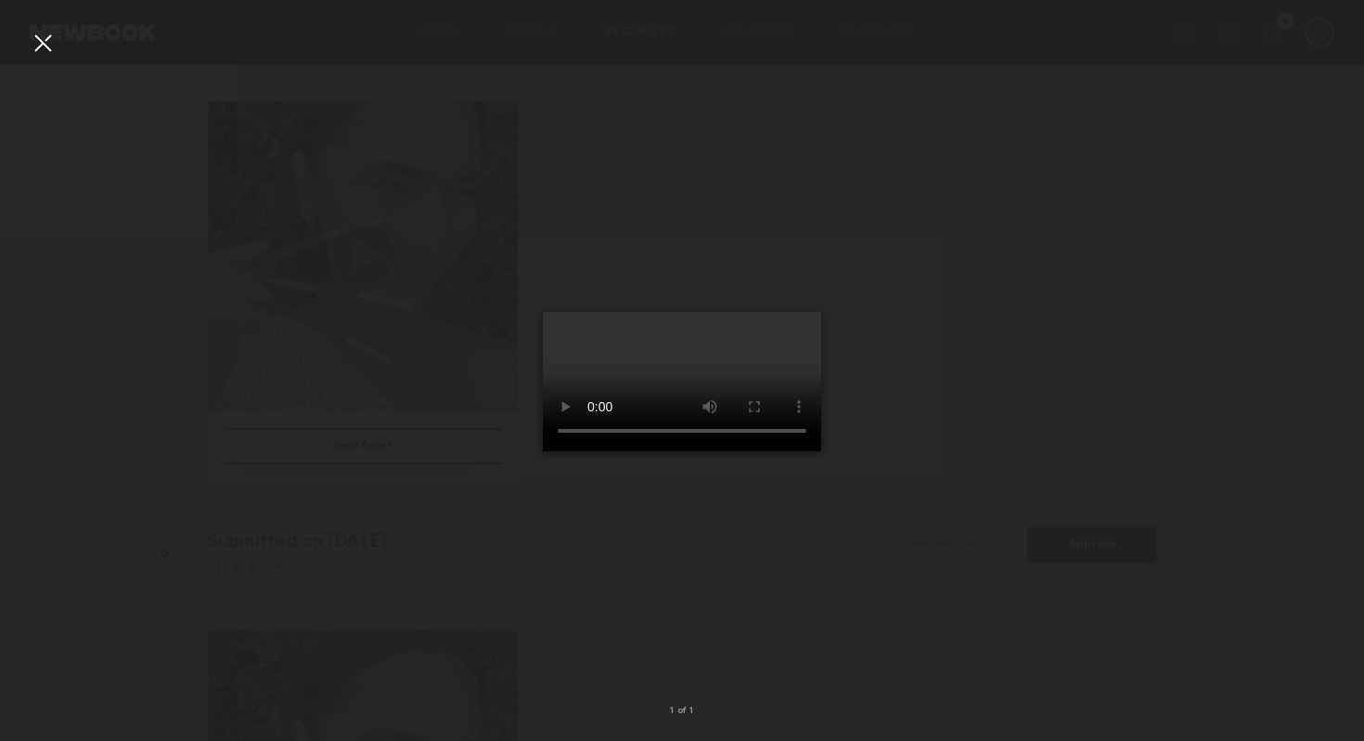
click at [43, 39] on div at bounding box center [43, 43] width 30 height 30
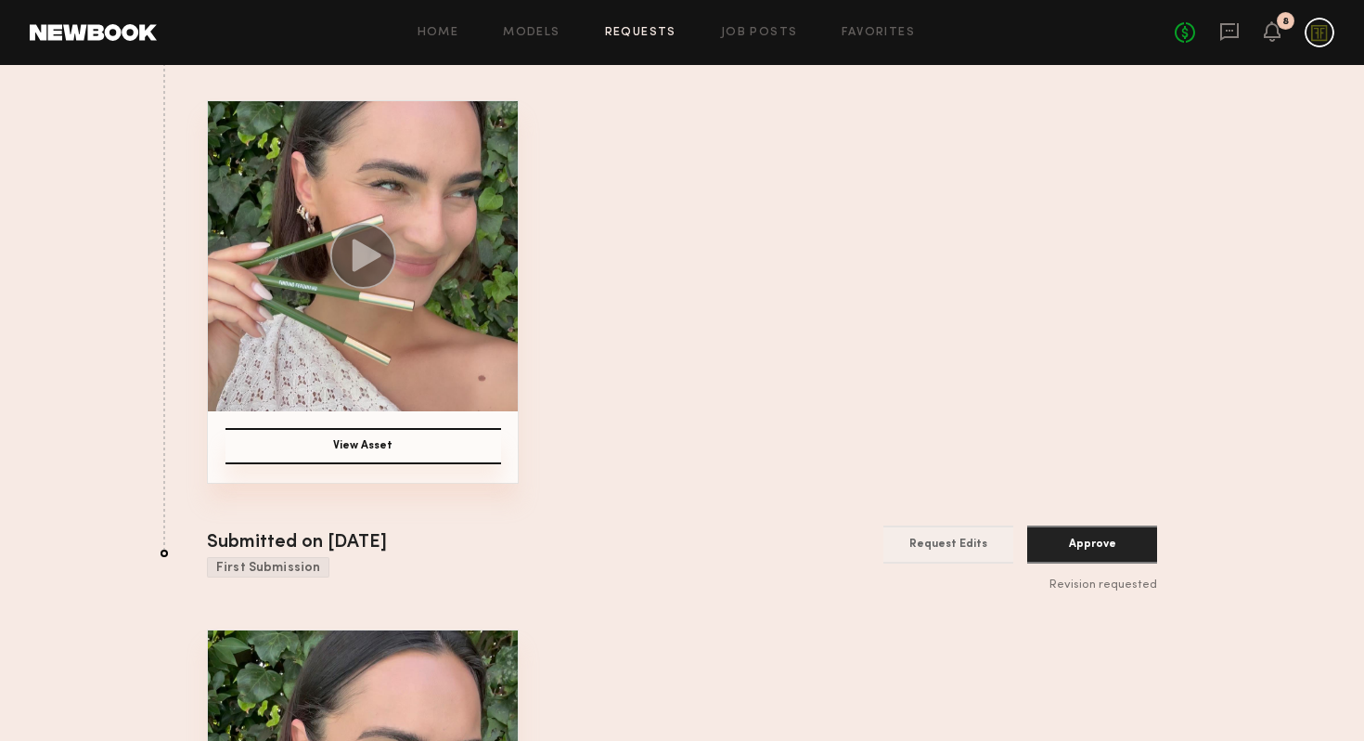
click at [359, 264] on icon at bounding box center [367, 255] width 29 height 32
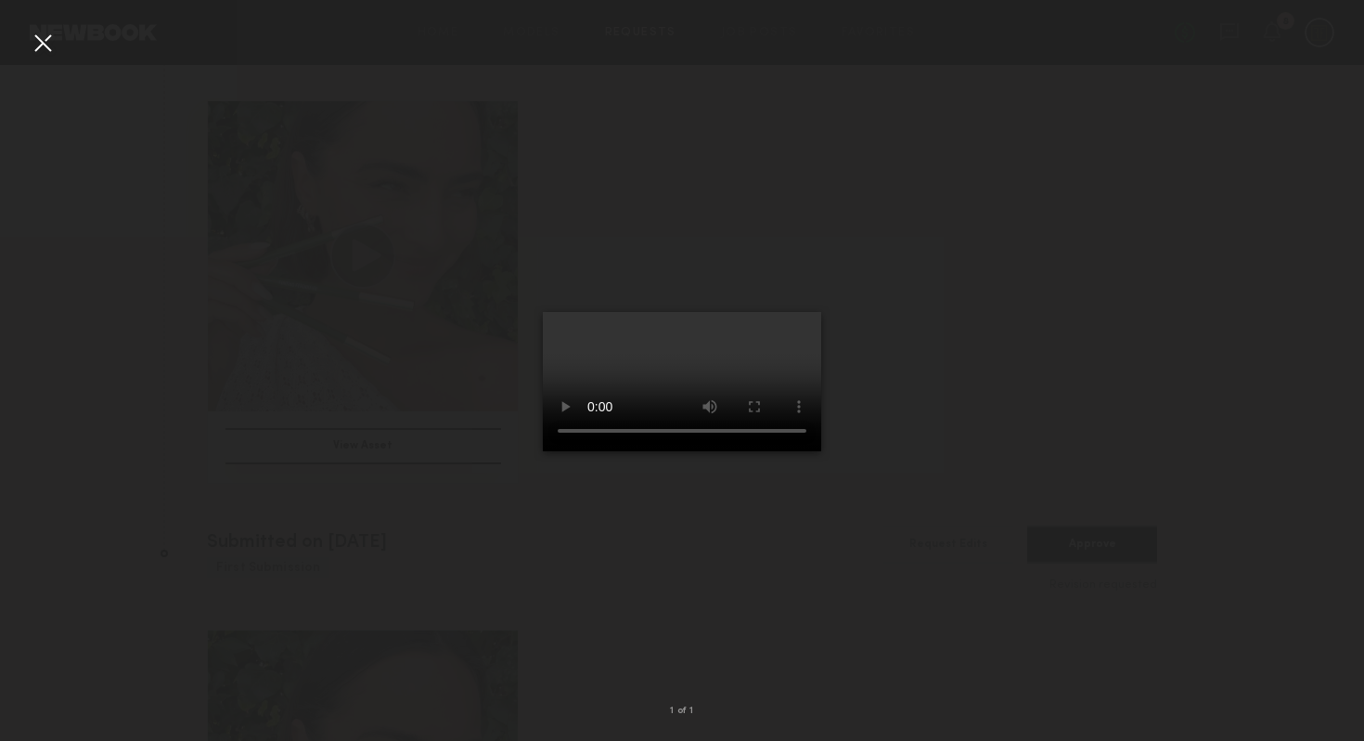
click at [433, 542] on div at bounding box center [682, 355] width 1364 height 651
click at [41, 27] on nb-gallery-light "1 of 1" at bounding box center [682, 370] width 1364 height 741
click at [45, 45] on div at bounding box center [43, 43] width 30 height 30
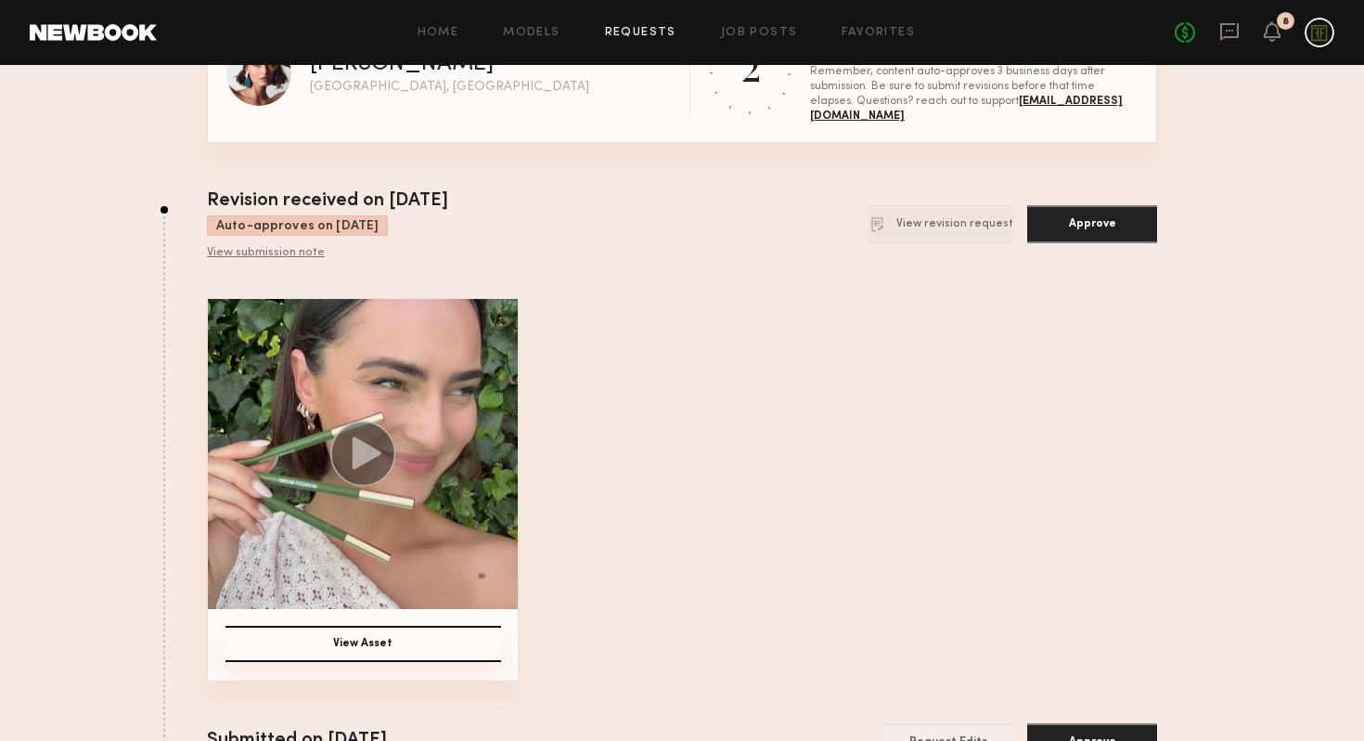
scroll to position [0, 0]
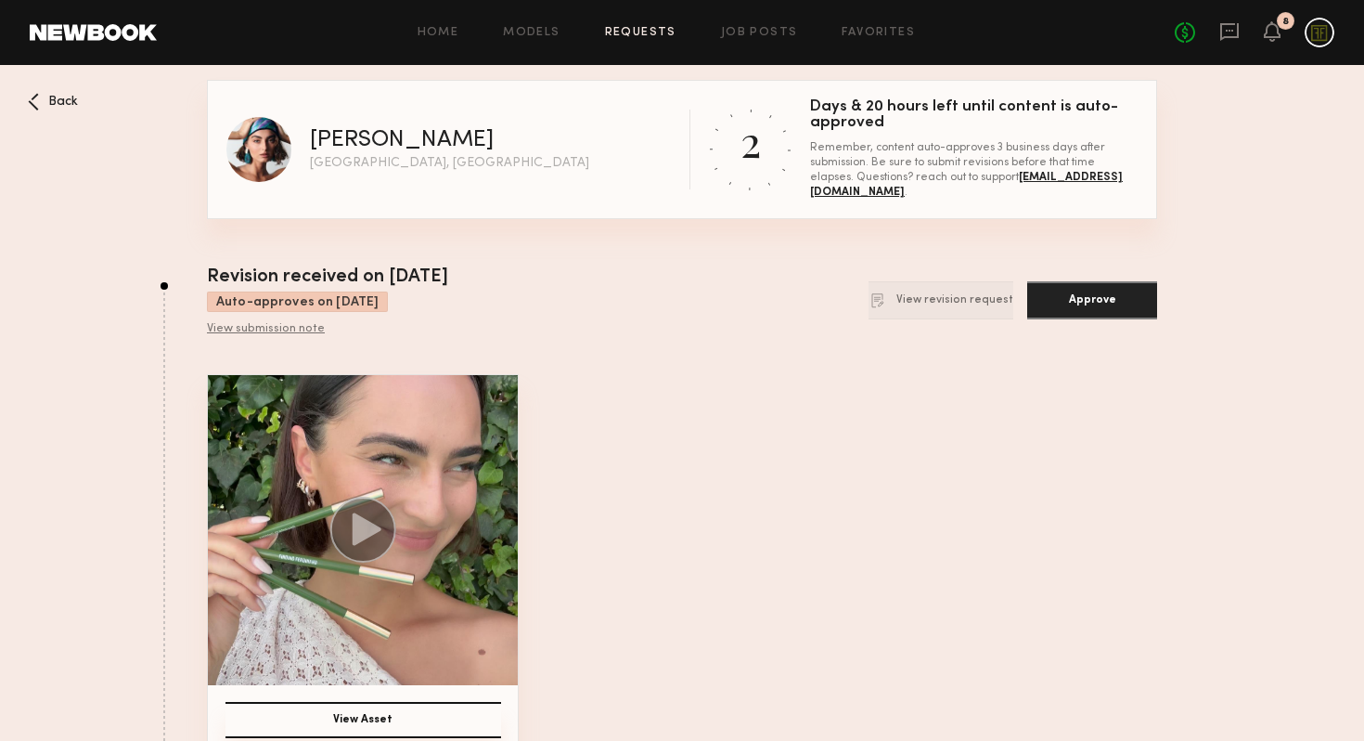
click at [1083, 311] on button "Approve" at bounding box center [1092, 300] width 130 height 38
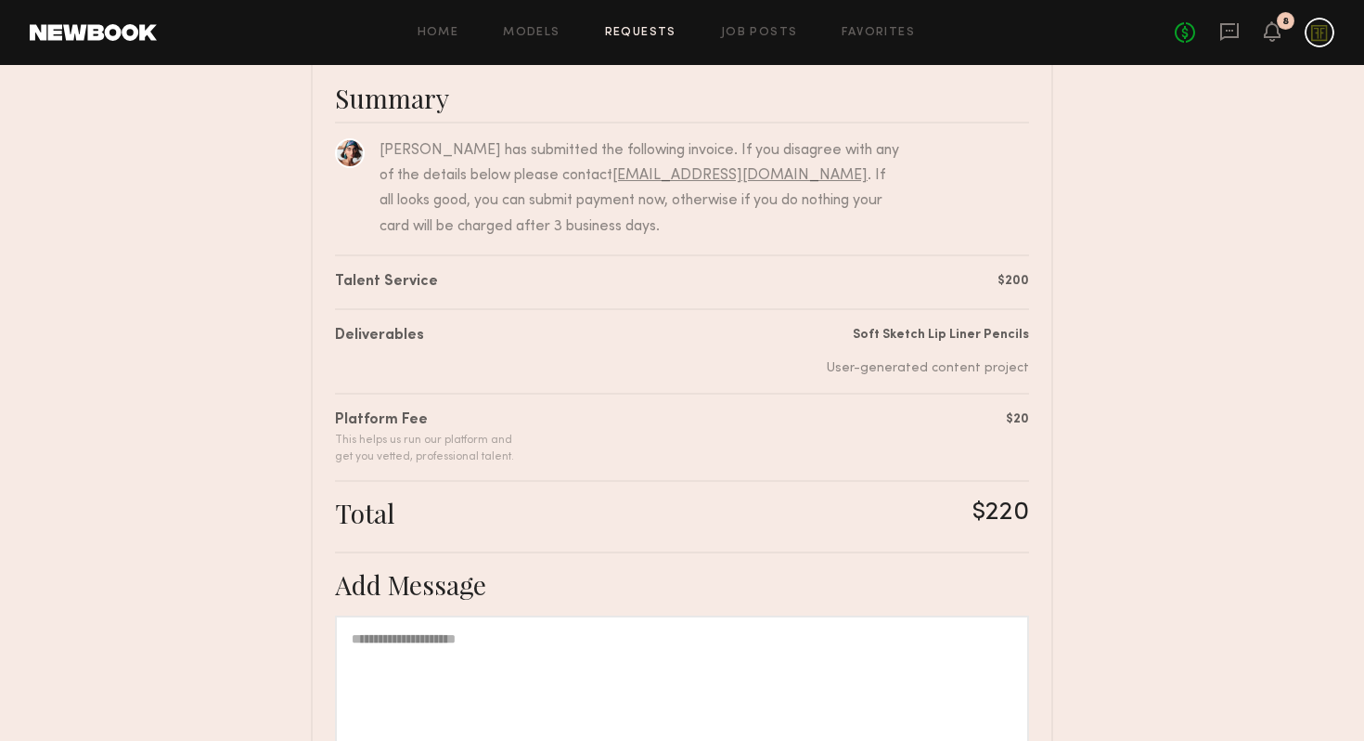
scroll to position [376, 0]
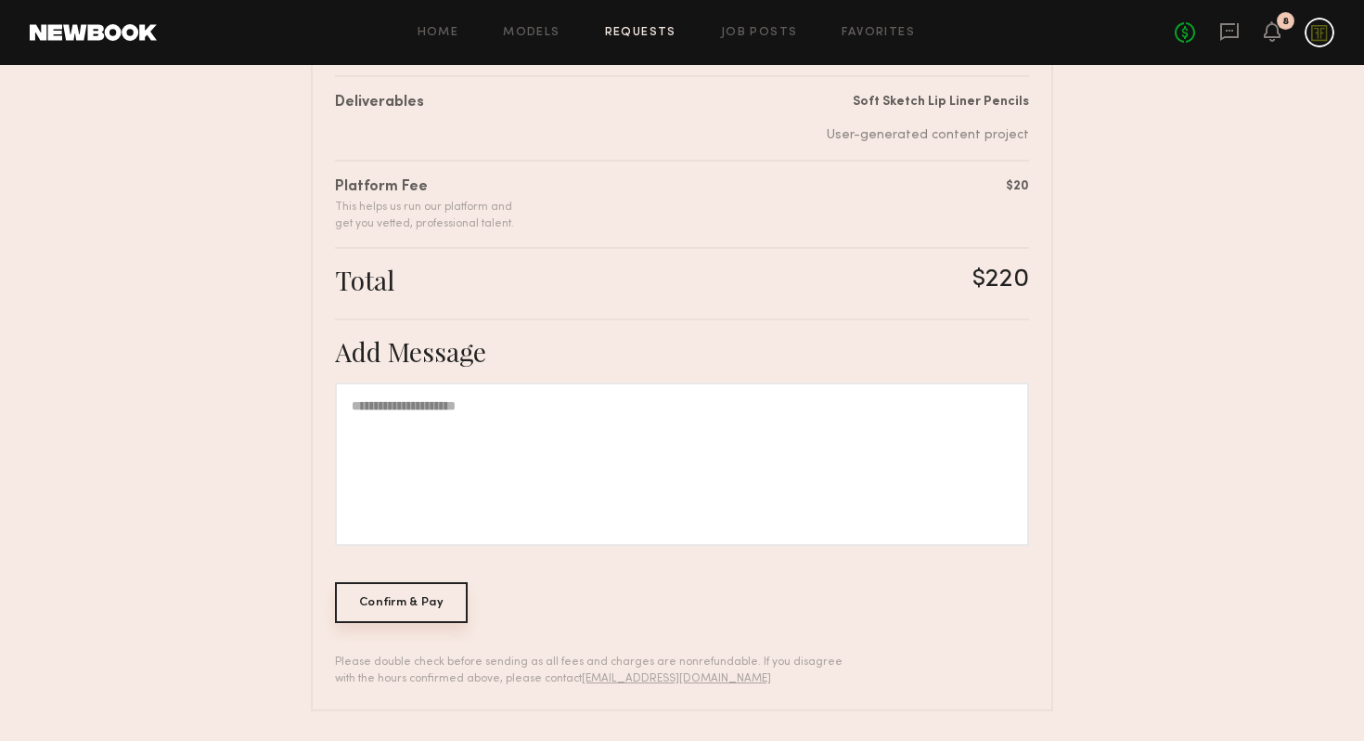
click at [442, 600] on div "Confirm & Pay" at bounding box center [401, 602] width 133 height 41
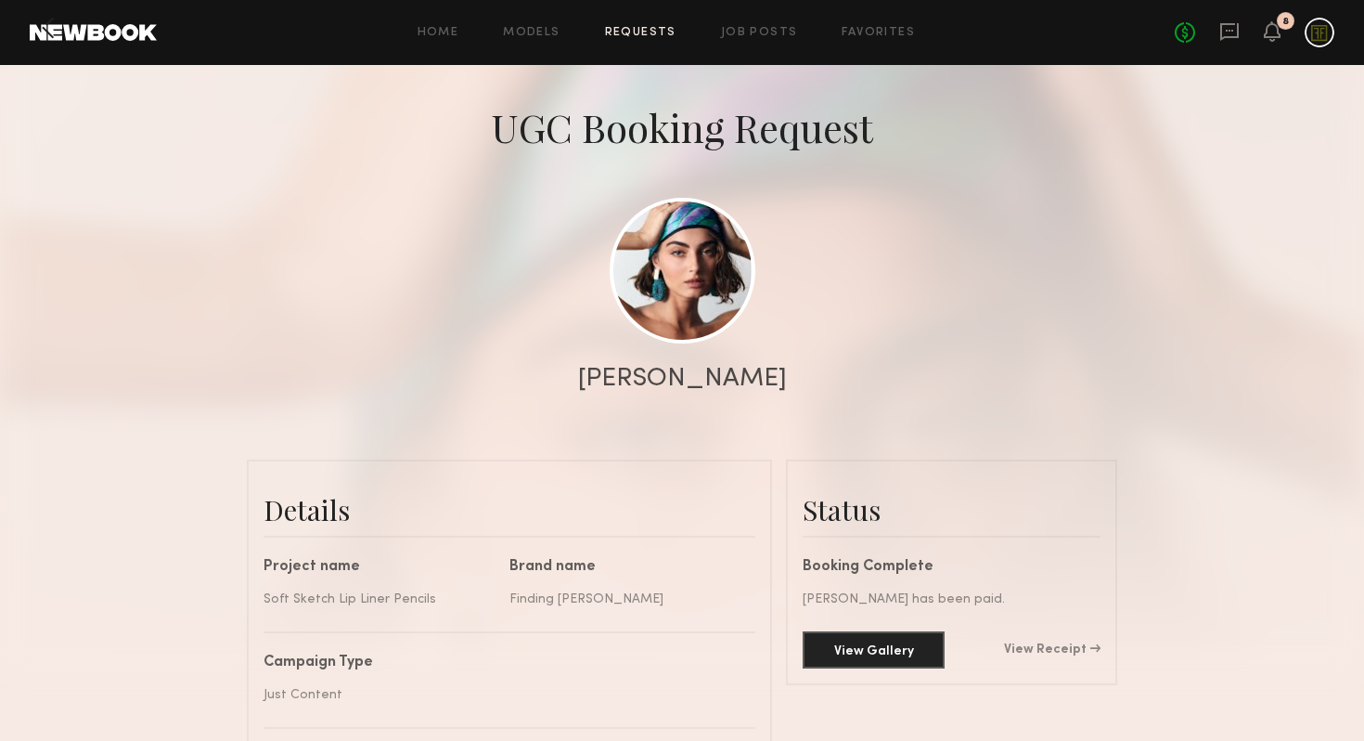
scroll to position [211, 0]
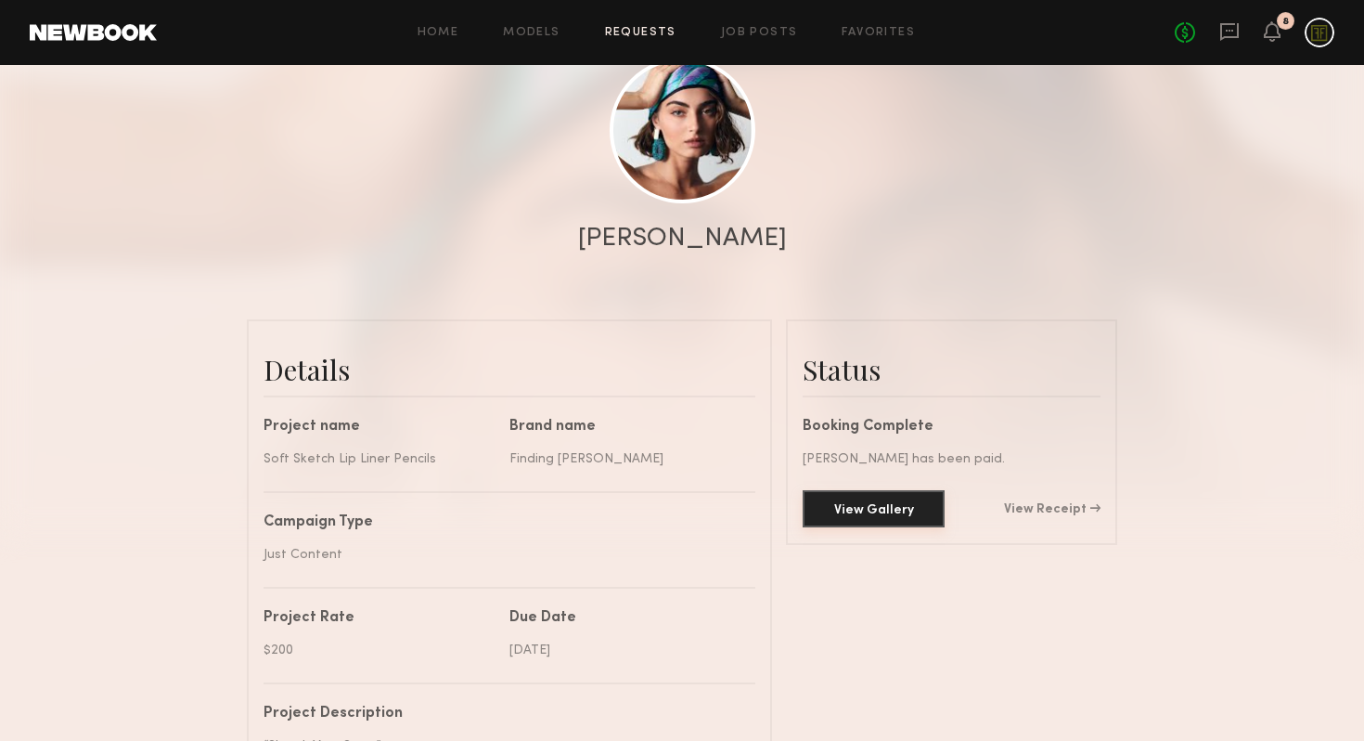
click at [909, 514] on button "View Gallery" at bounding box center [874, 508] width 142 height 37
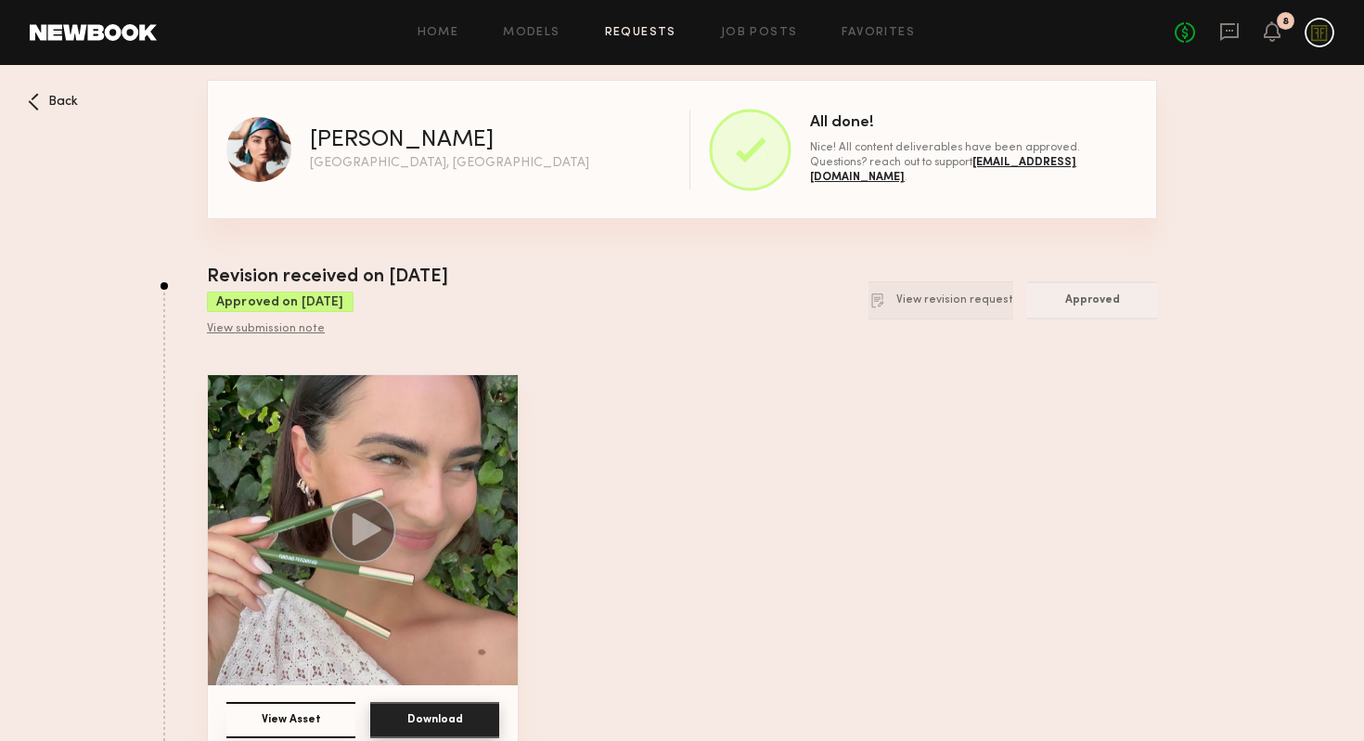
scroll to position [217, 0]
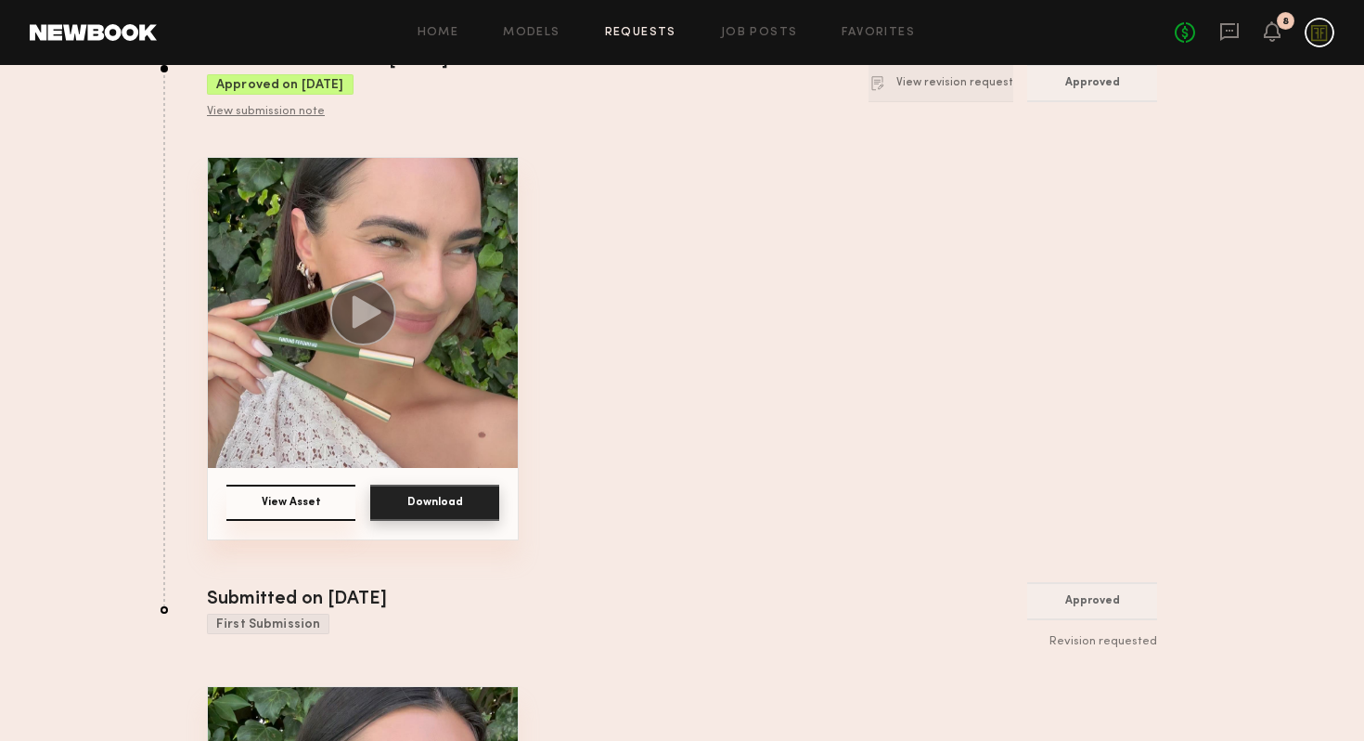
click at [457, 501] on button "Download" at bounding box center [434, 502] width 129 height 36
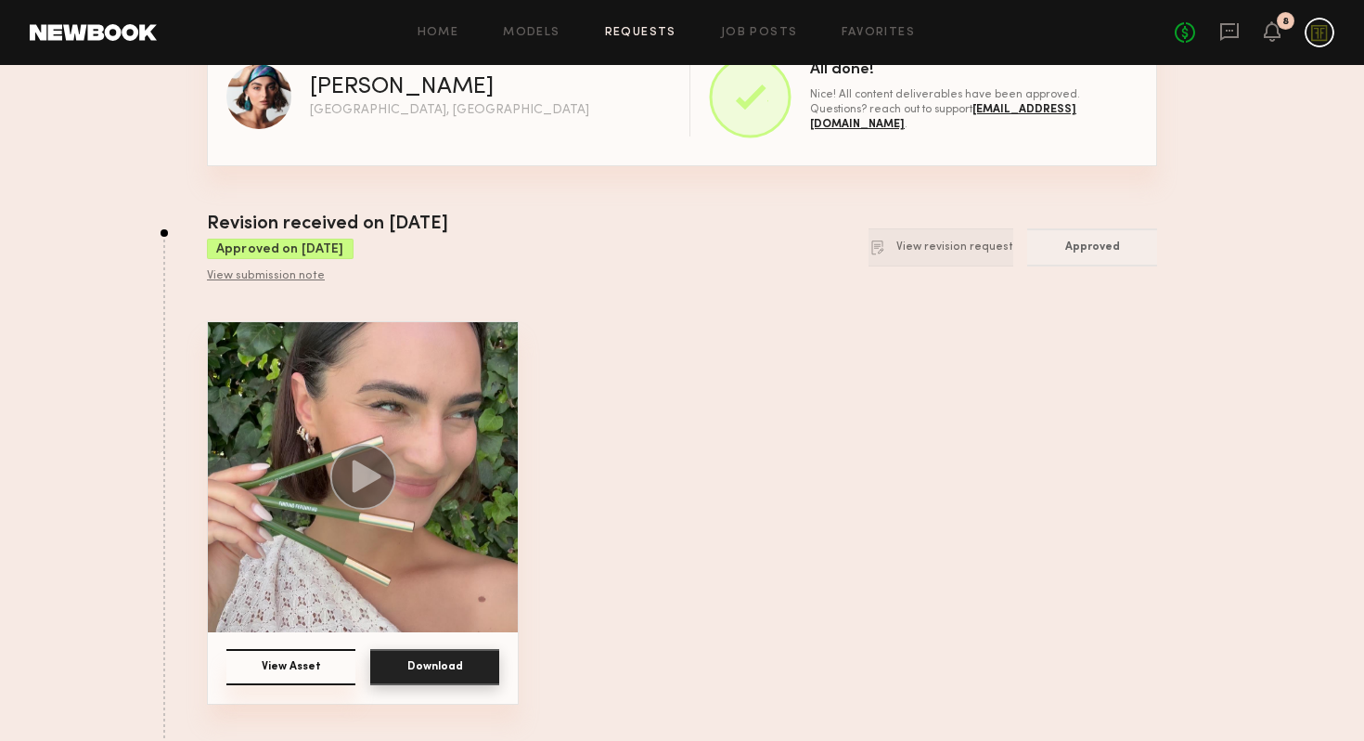
scroll to position [0, 0]
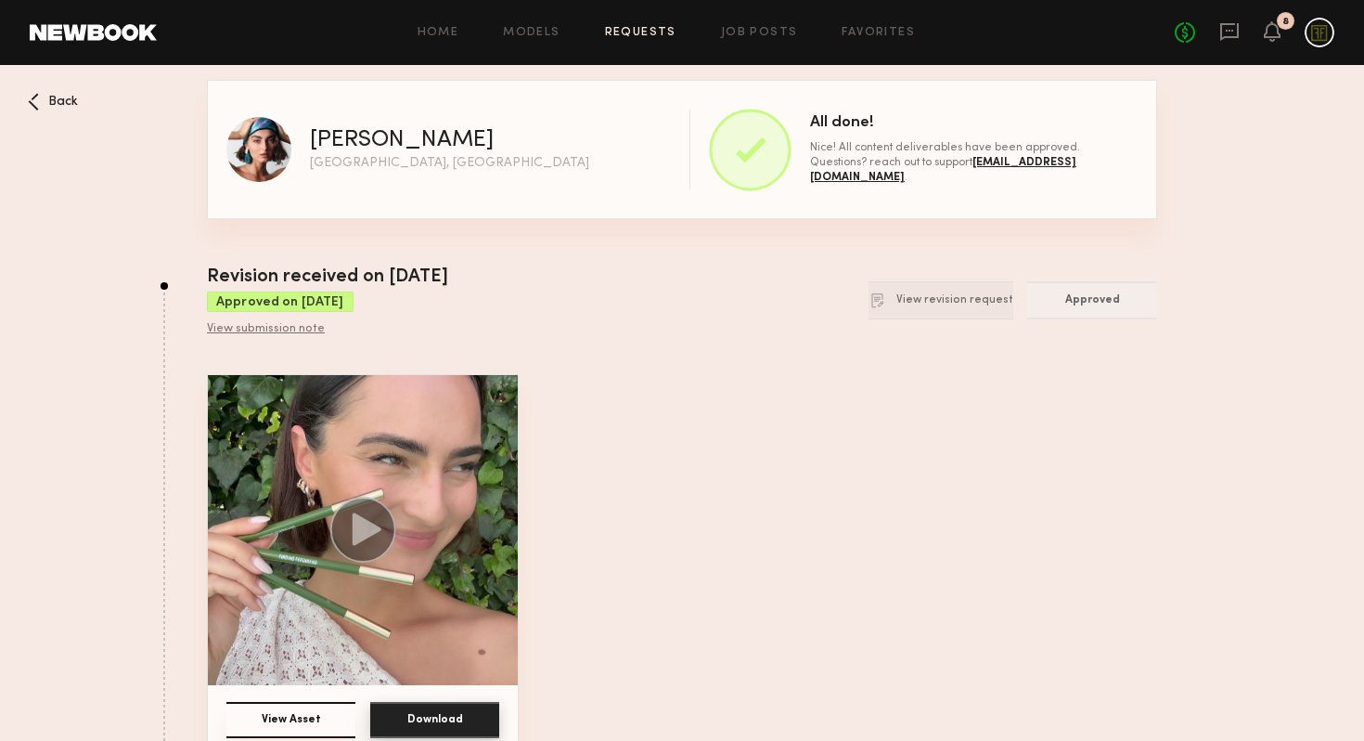
click at [36, 97] on icon at bounding box center [33, 102] width 11 height 18
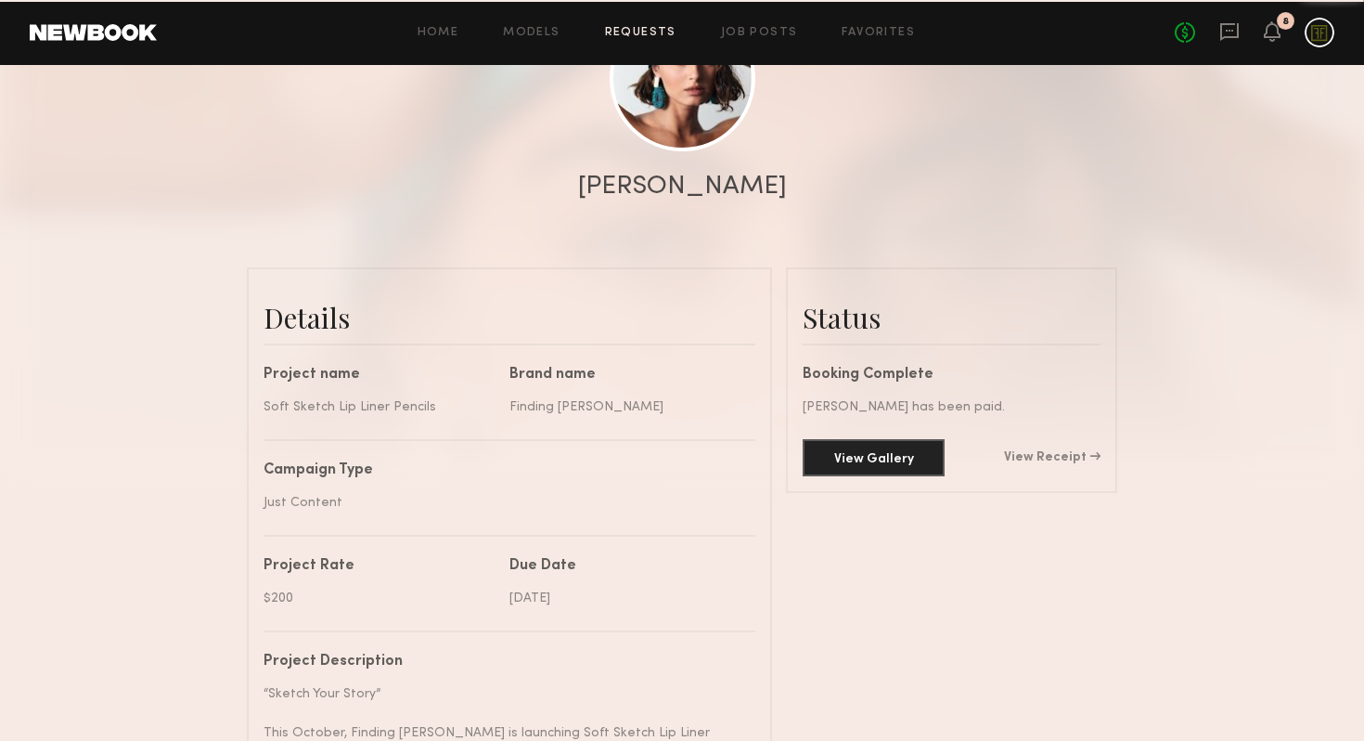
scroll to position [1296, 0]
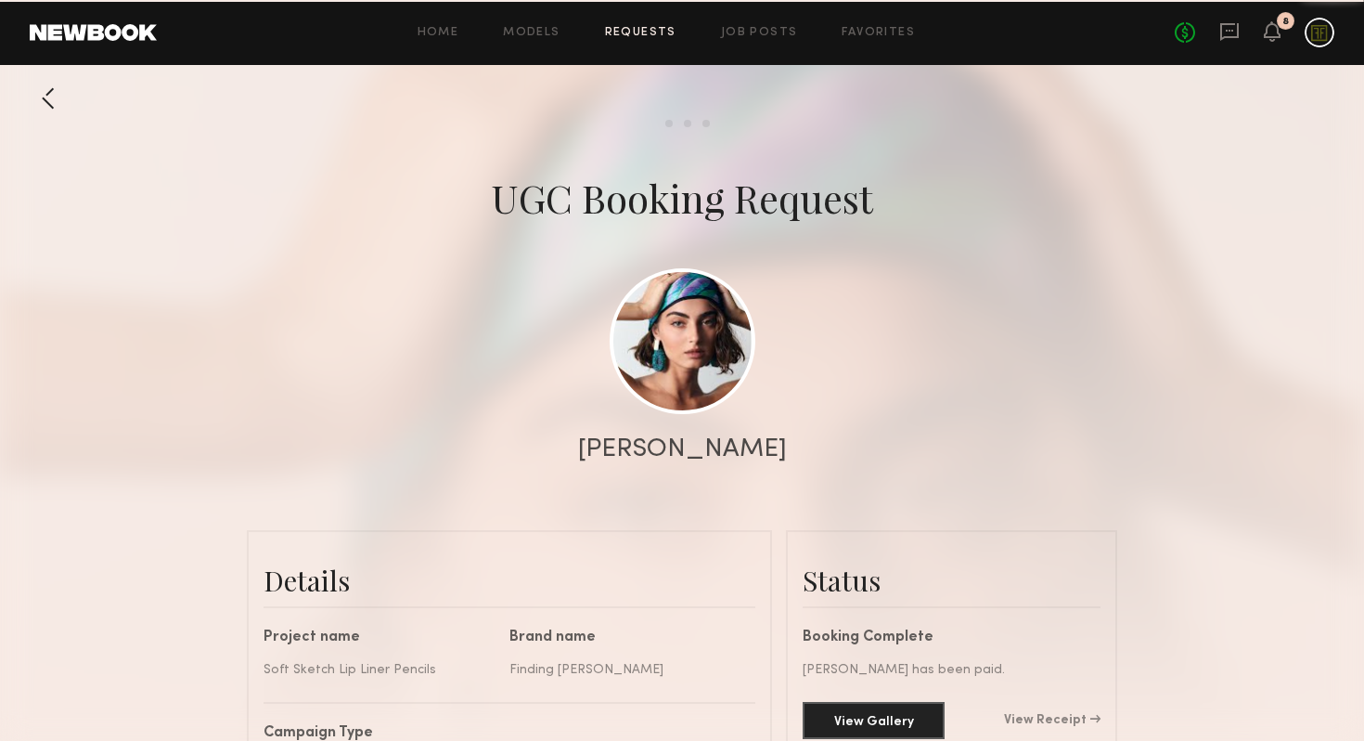
scroll to position [1296, 0]
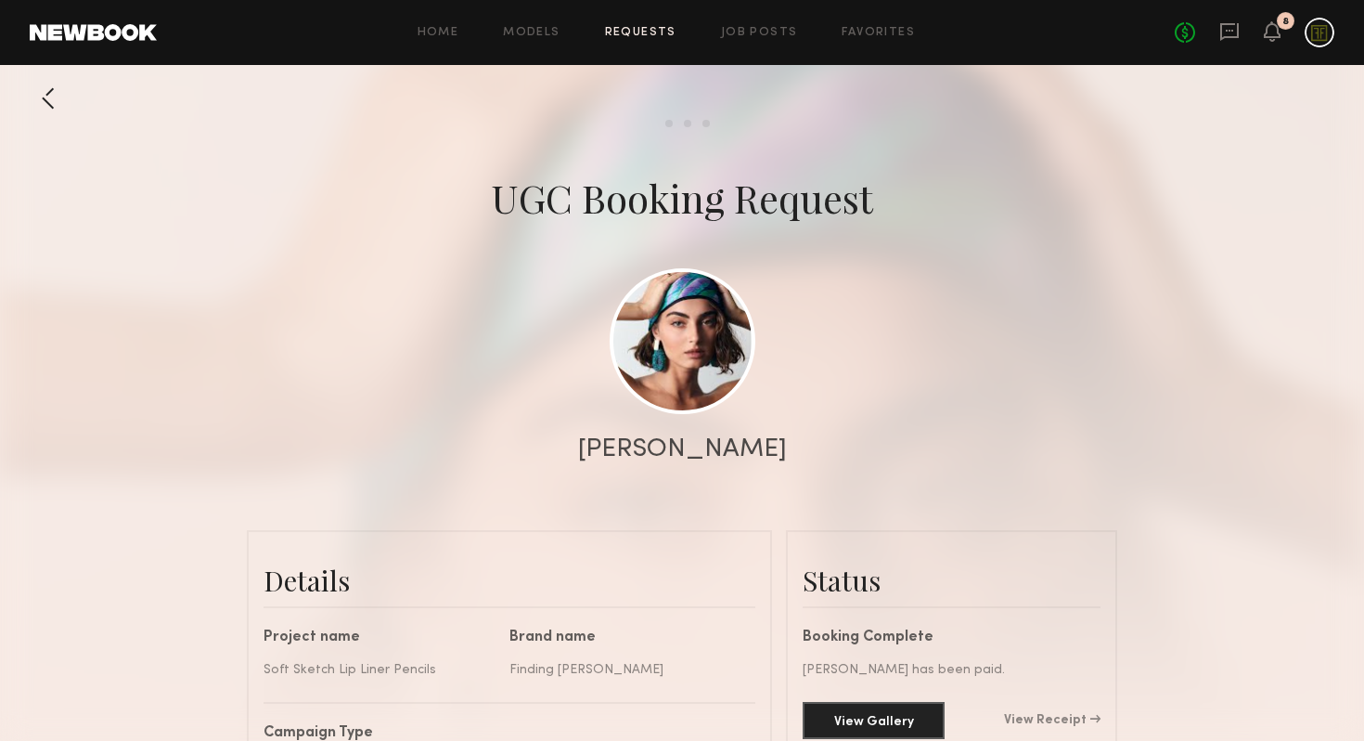
click at [43, 105] on div at bounding box center [48, 98] width 37 height 37
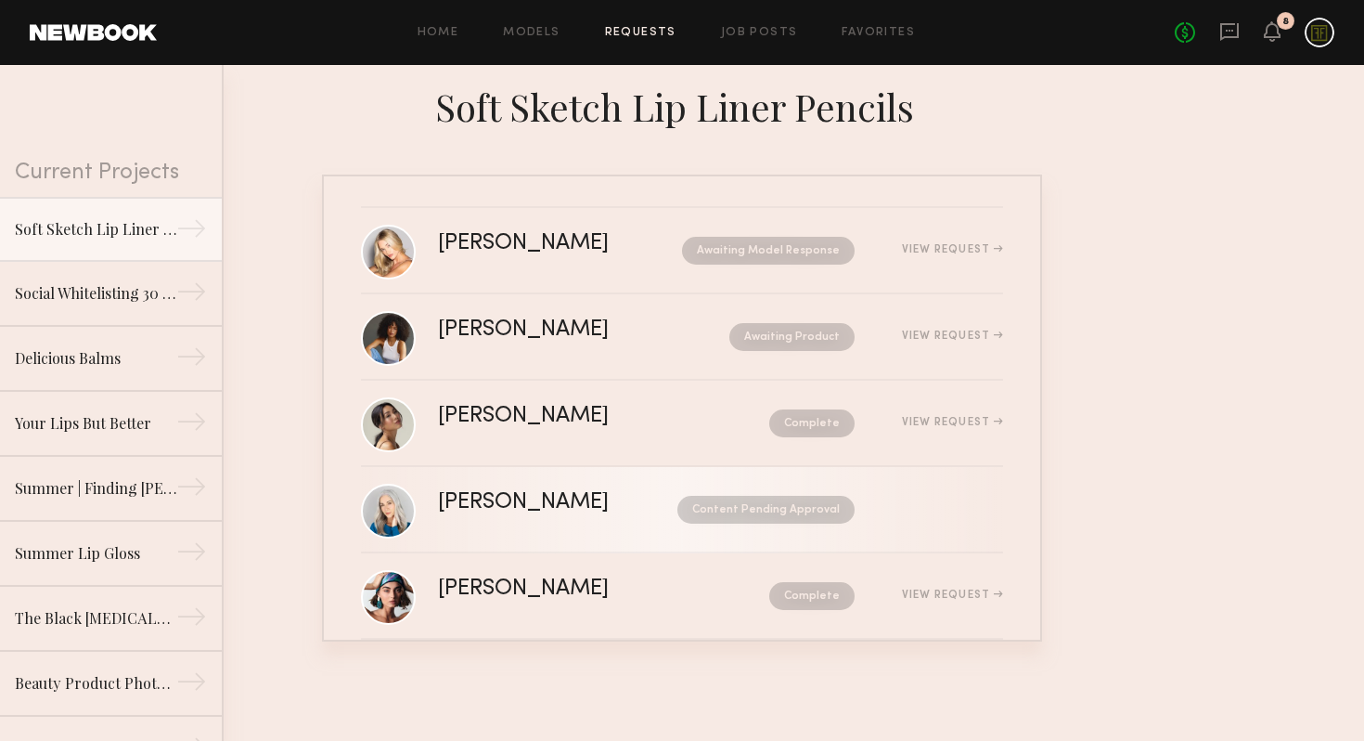
click at [499, 521] on div "[PERSON_NAME] Content Pending Approval" at bounding box center [720, 509] width 565 height 35
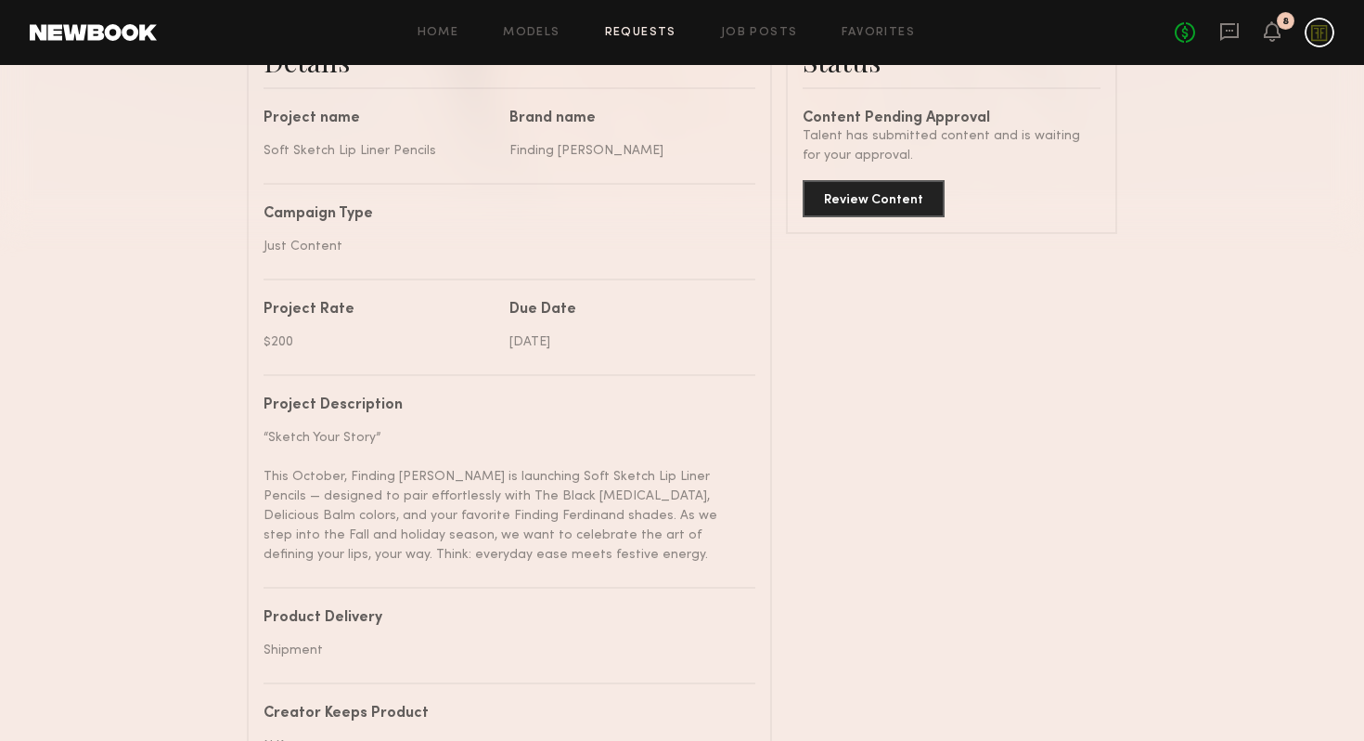
scroll to position [316, 0]
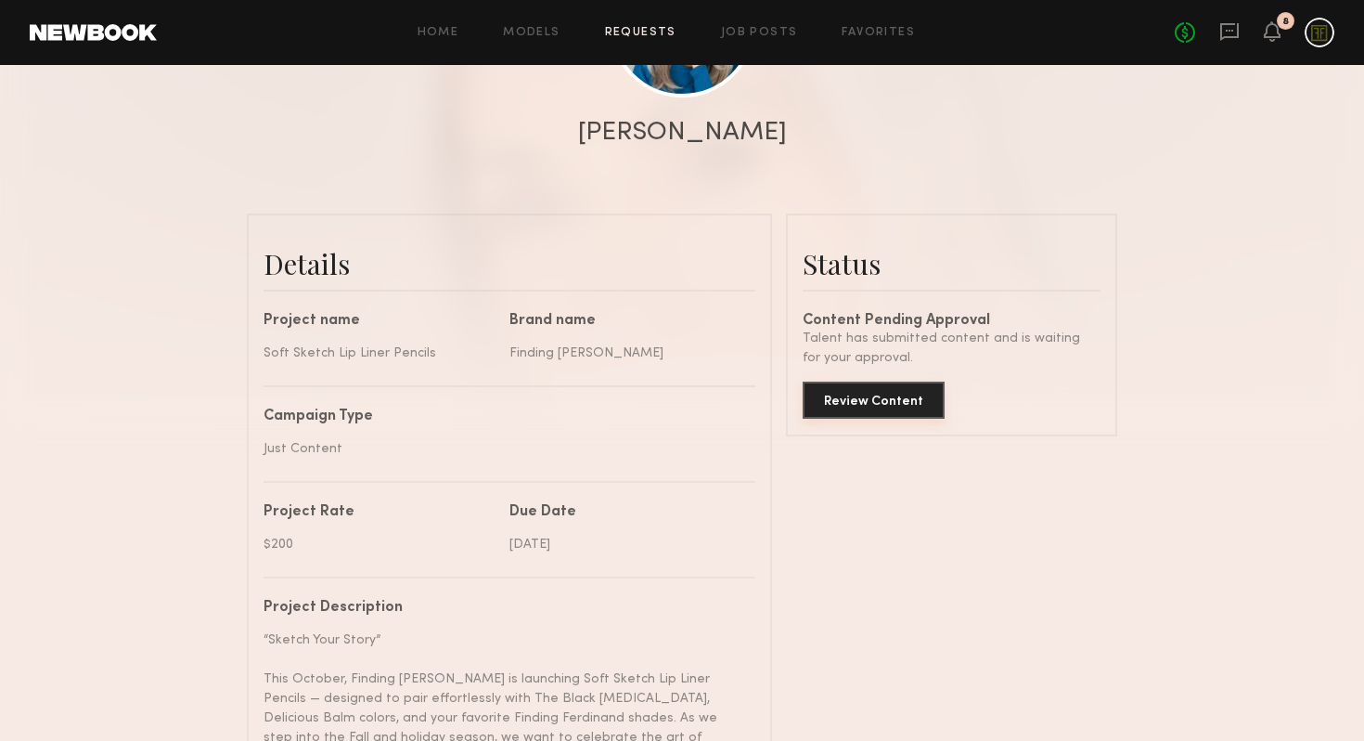
click at [890, 398] on button "Review Content" at bounding box center [874, 399] width 142 height 37
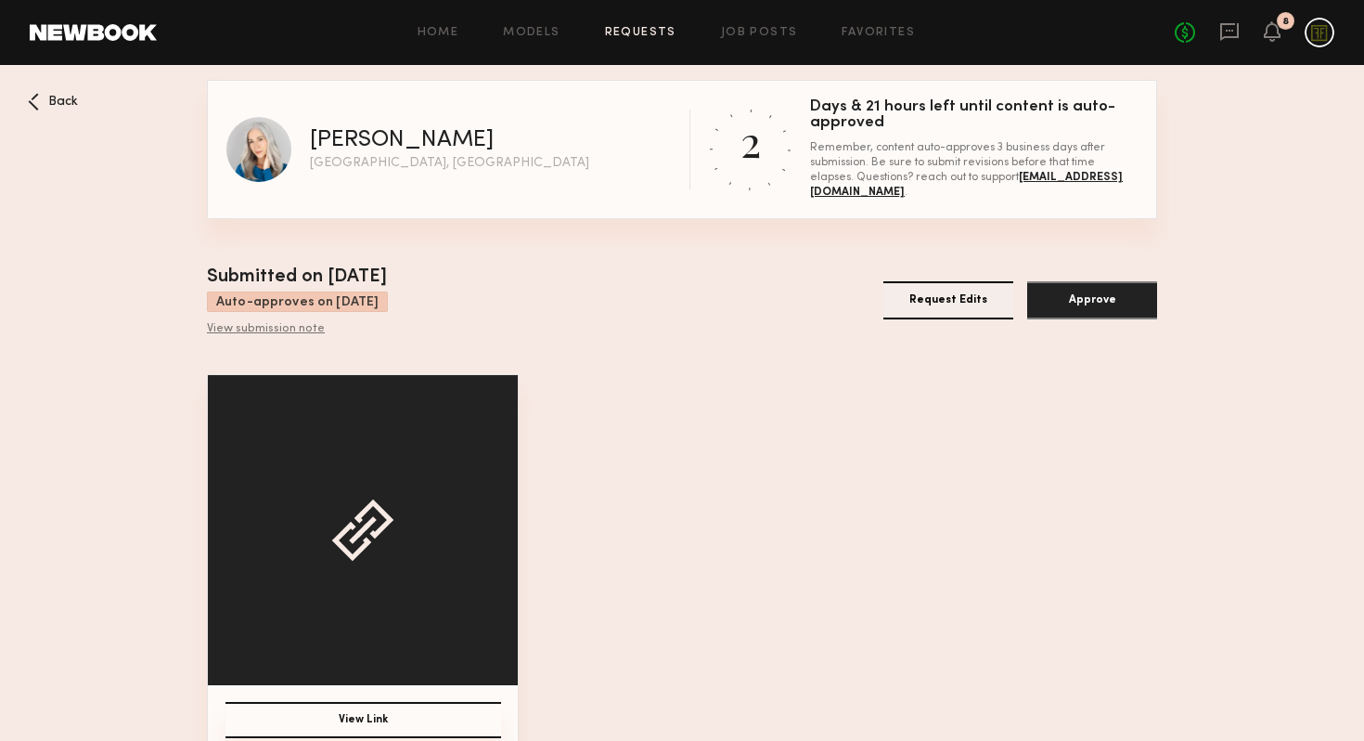
scroll to position [31, 0]
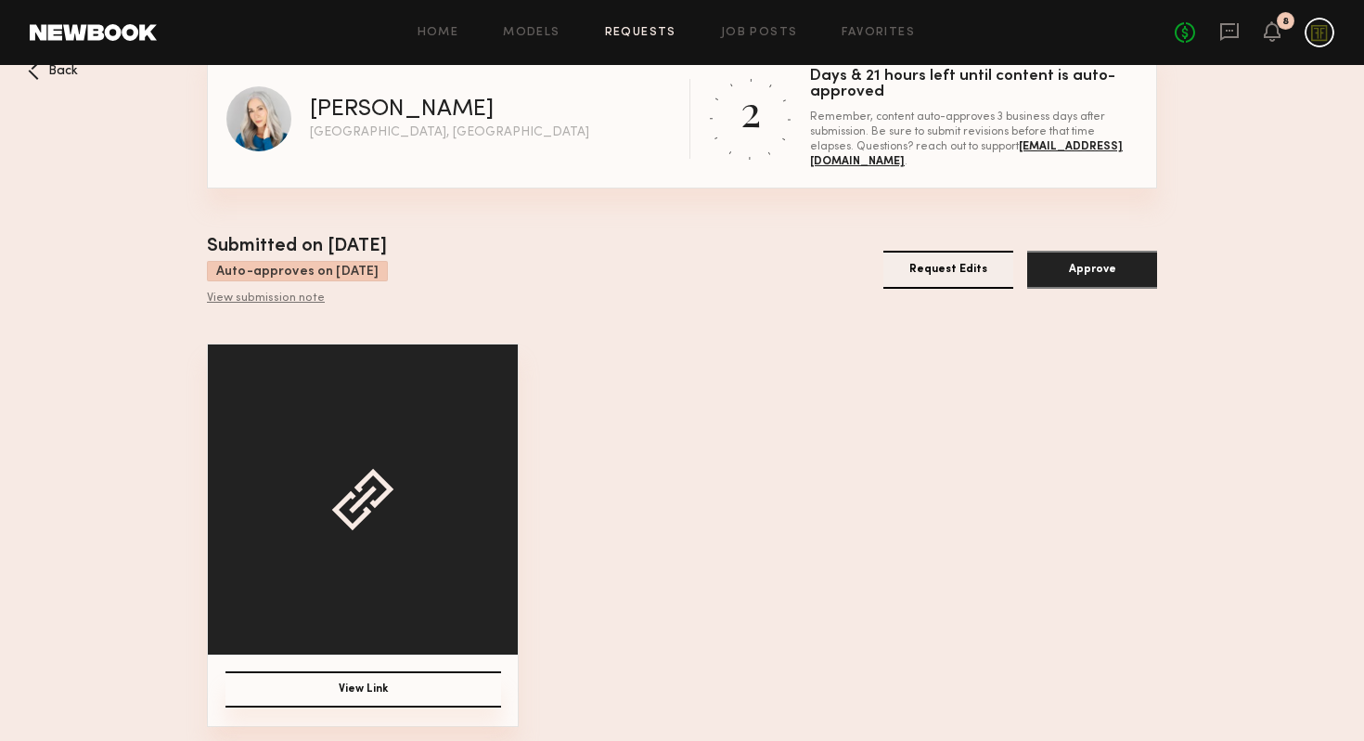
click at [419, 608] on div at bounding box center [363, 499] width 310 height 310
click at [370, 514] on div at bounding box center [362, 499] width 63 height 63
click at [363, 689] on button "View Link" at bounding box center [364, 689] width 276 height 36
